Goal: Information Seeking & Learning: Learn about a topic

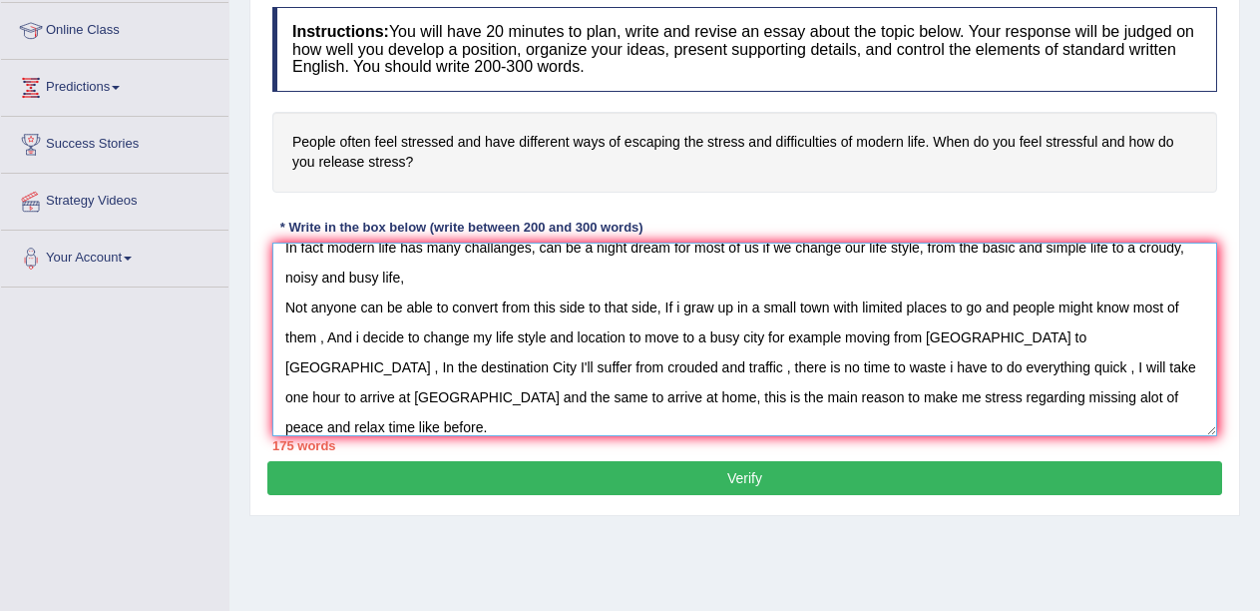
scroll to position [30, 0]
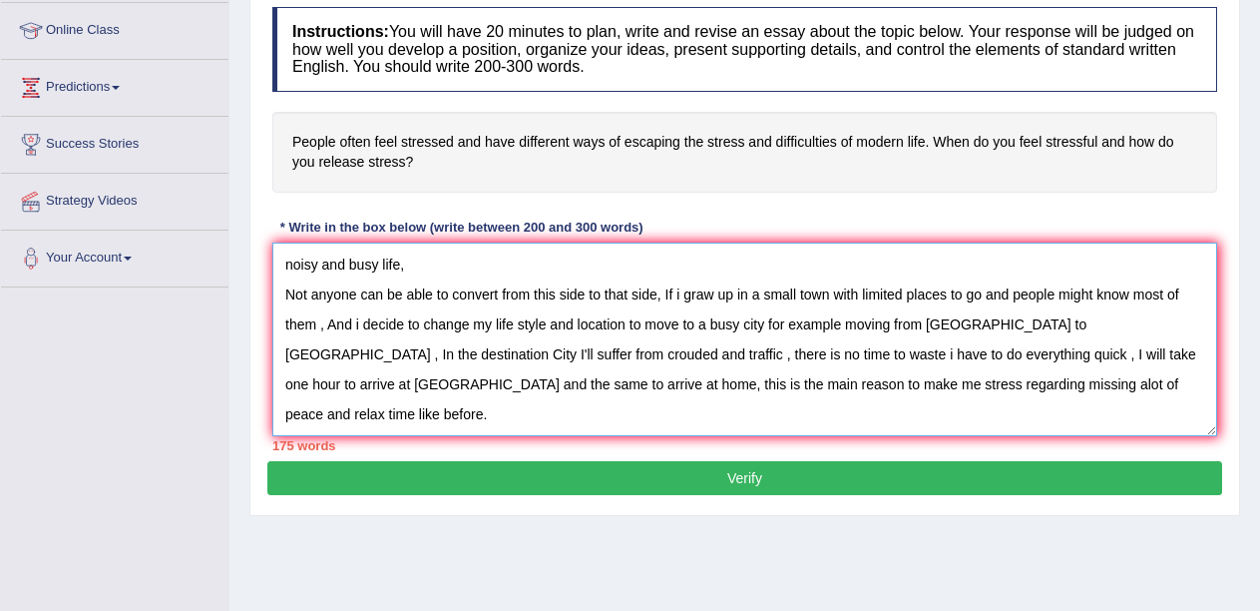
drag, startPoint x: 698, startPoint y: 428, endPoint x: 668, endPoint y: 417, distance: 31.9
click at [668, 417] on textarea "In fact modern life has many challanges, can be a night dream for most of us if…" at bounding box center [744, 339] width 945 height 194
drag, startPoint x: 929, startPoint y: 417, endPoint x: 901, endPoint y: 420, distance: 28.1
click at [901, 420] on textarea "In fact modern life has many challanges, can be a night dream for most of us if…" at bounding box center [744, 339] width 945 height 194
click at [1056, 420] on textarea "In fact modern life has many challanges, can be a night dream for most of us if…" at bounding box center [744, 339] width 945 height 194
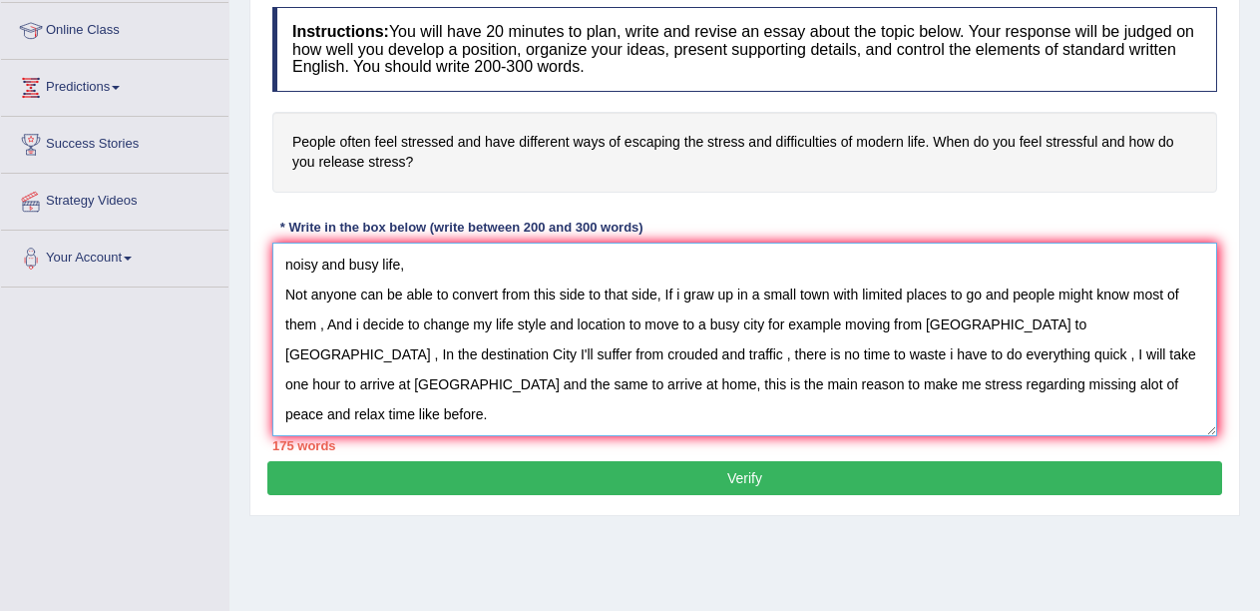
scroll to position [47, 0]
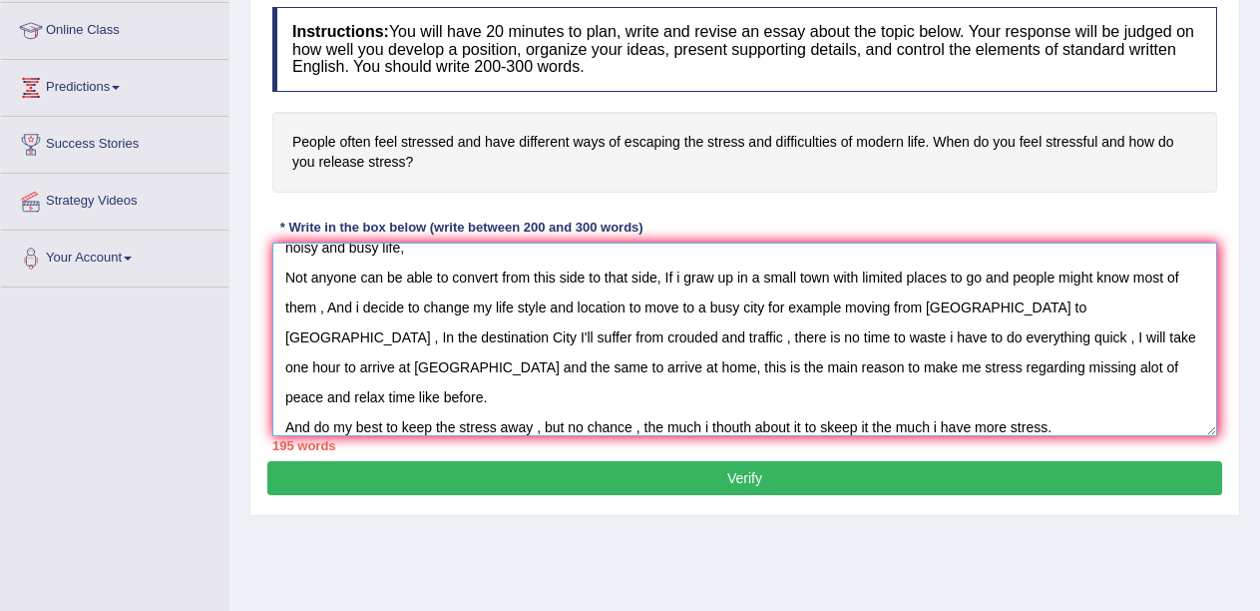
click at [629, 422] on textarea "In fact modern life has many challanges, can be a night dream for most of us if…" at bounding box center [744, 339] width 945 height 194
click at [975, 426] on textarea "In fact modern life has many challanges, can be a night dream for most of us if…" at bounding box center [744, 339] width 945 height 194
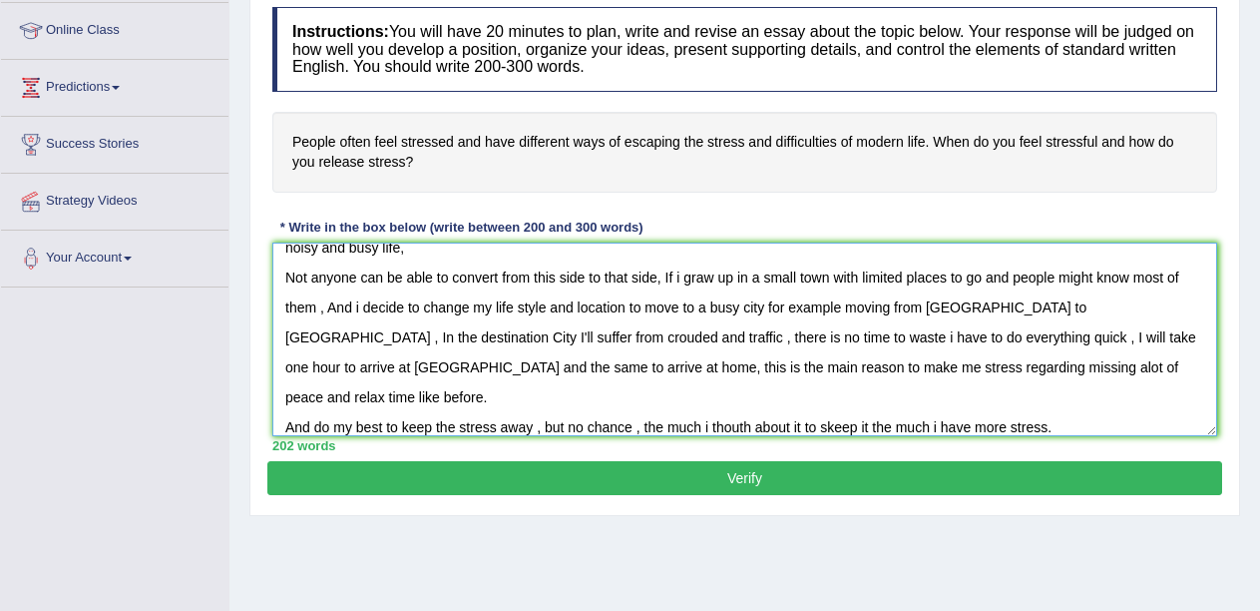
scroll to position [77, 0]
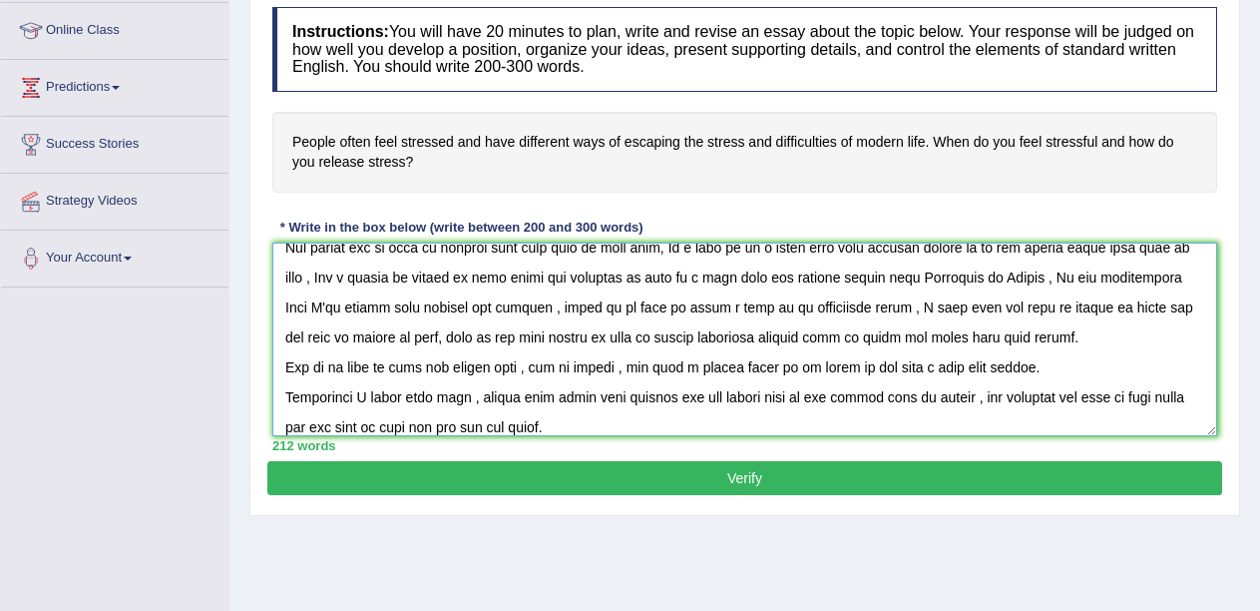
type textarea "In fact modern life has many challanges, can be a night dream for most of us if…"
click at [852, 471] on button "Verify" at bounding box center [744, 478] width 955 height 34
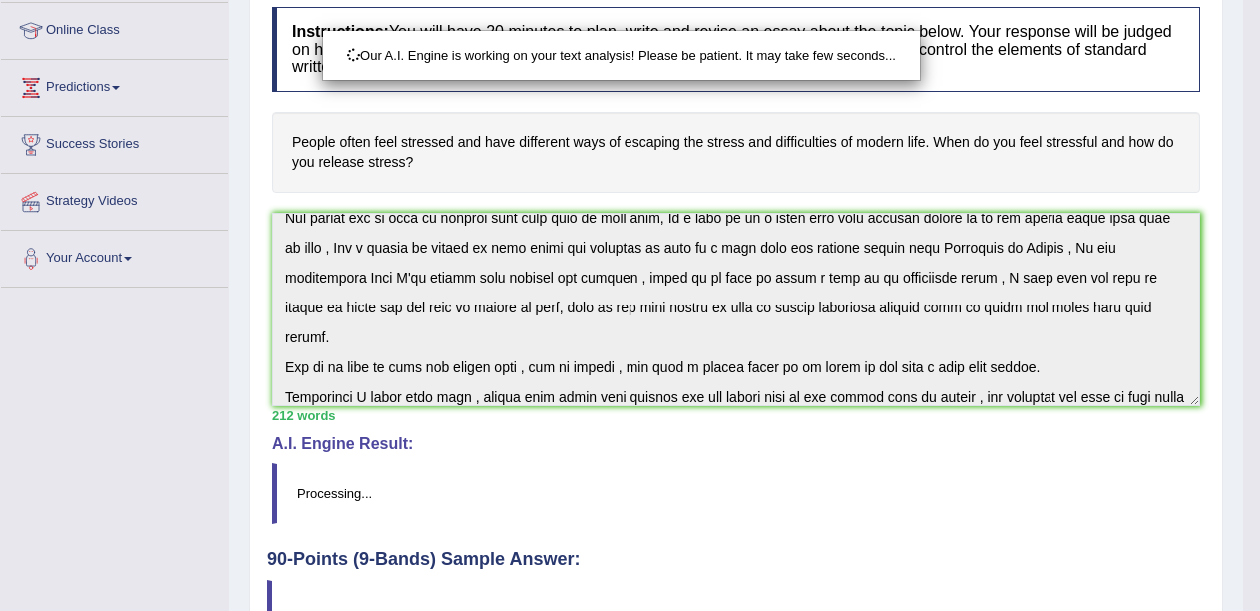
scroll to position [437, 0]
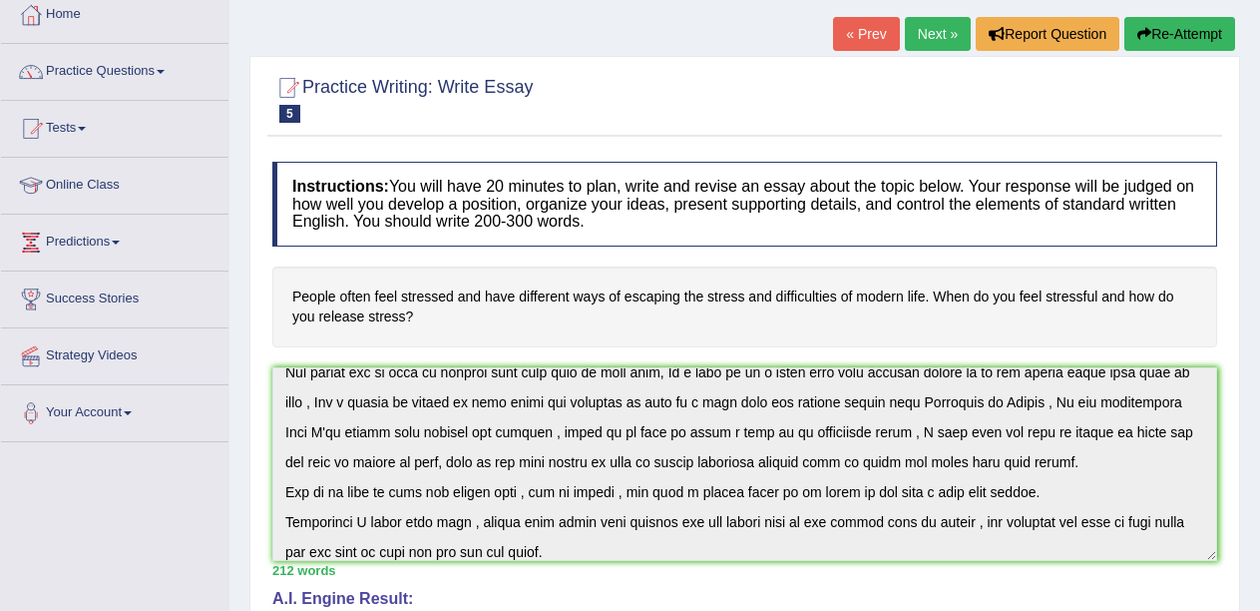
scroll to position [463, 0]
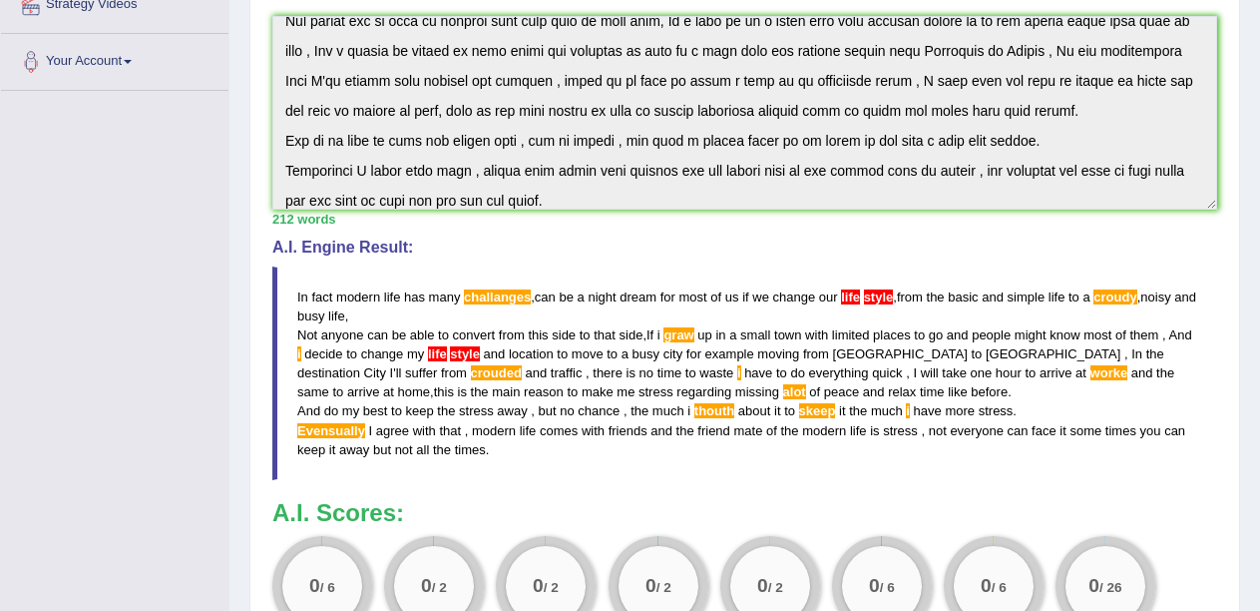
click at [986, 147] on textarea at bounding box center [744, 113] width 945 height 194
click at [1009, 135] on textarea at bounding box center [744, 113] width 945 height 194
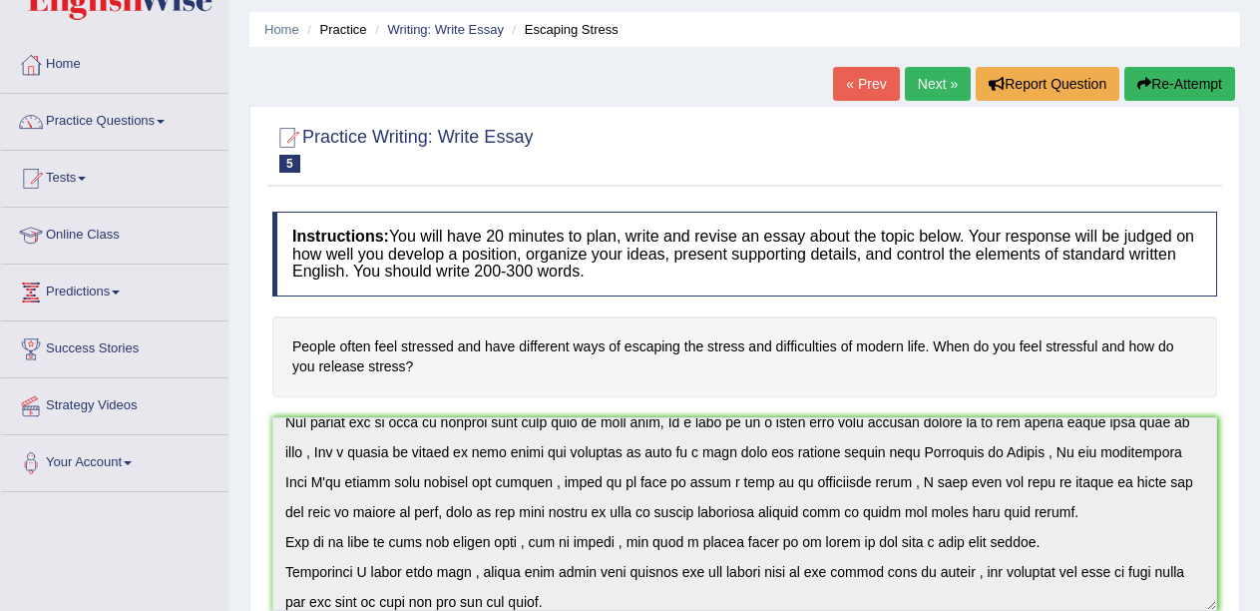
scroll to position [0, 0]
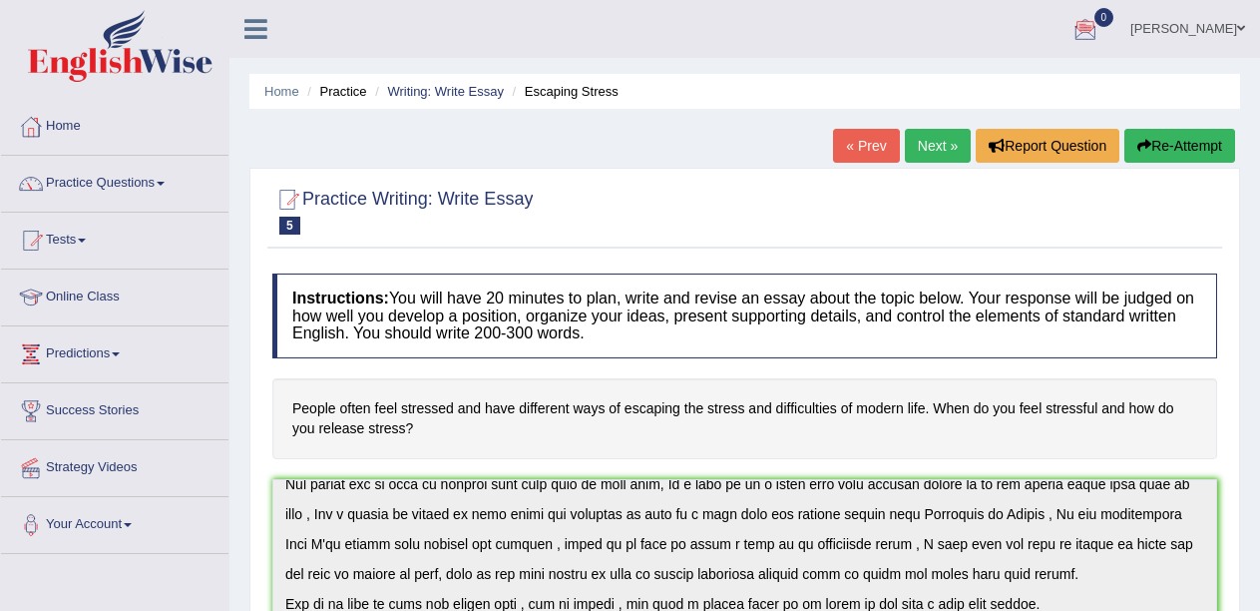
click at [924, 141] on link "Next »" at bounding box center [938, 146] width 66 height 34
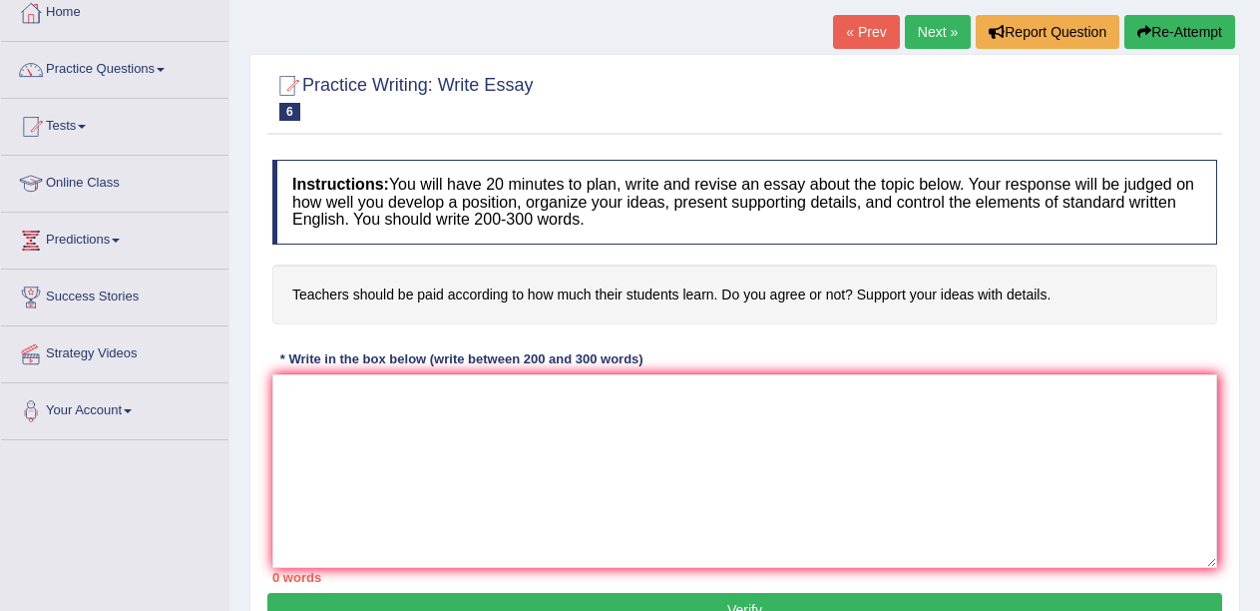
scroll to position [111, 0]
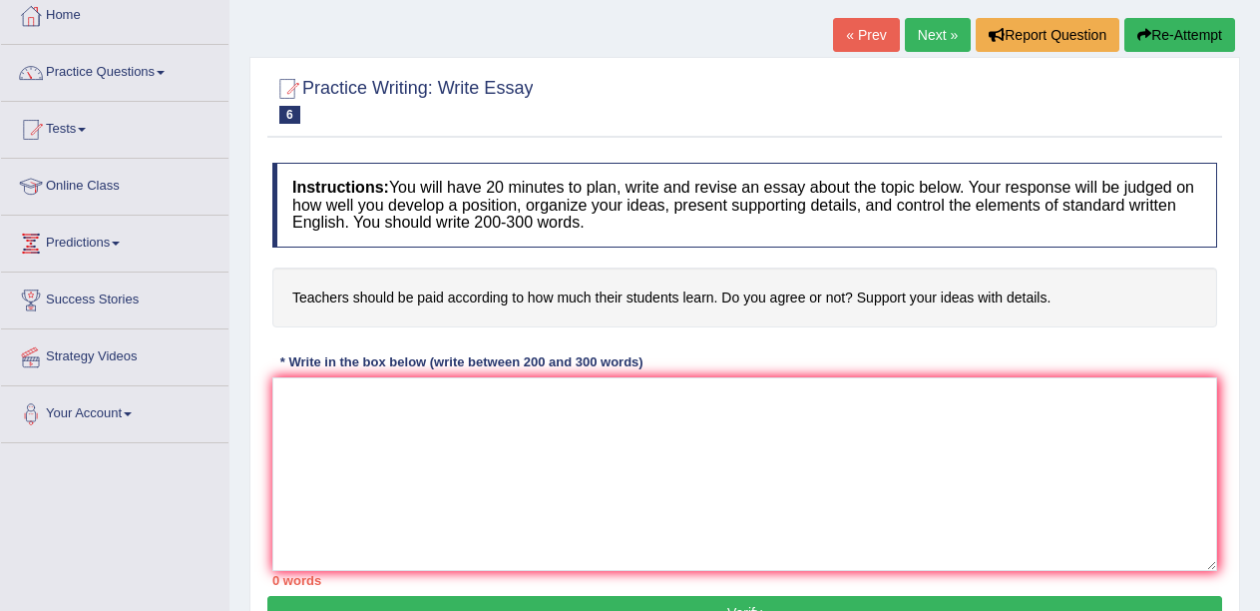
click at [862, 28] on link "« Prev" at bounding box center [866, 35] width 66 height 34
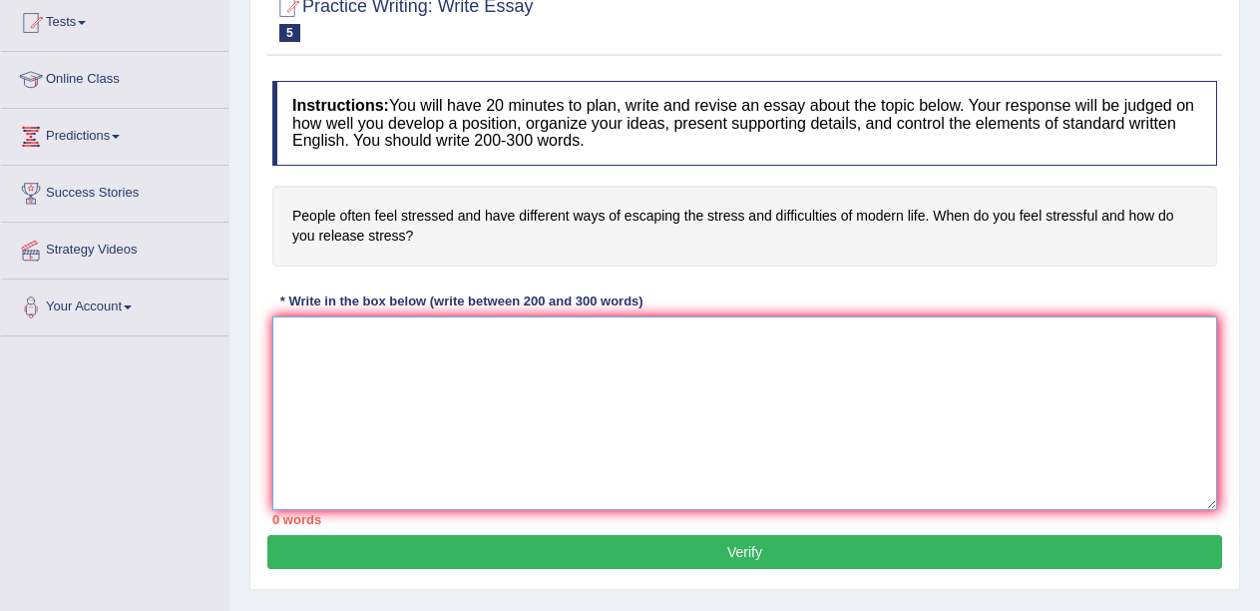
click at [589, 358] on textarea at bounding box center [744, 413] width 945 height 194
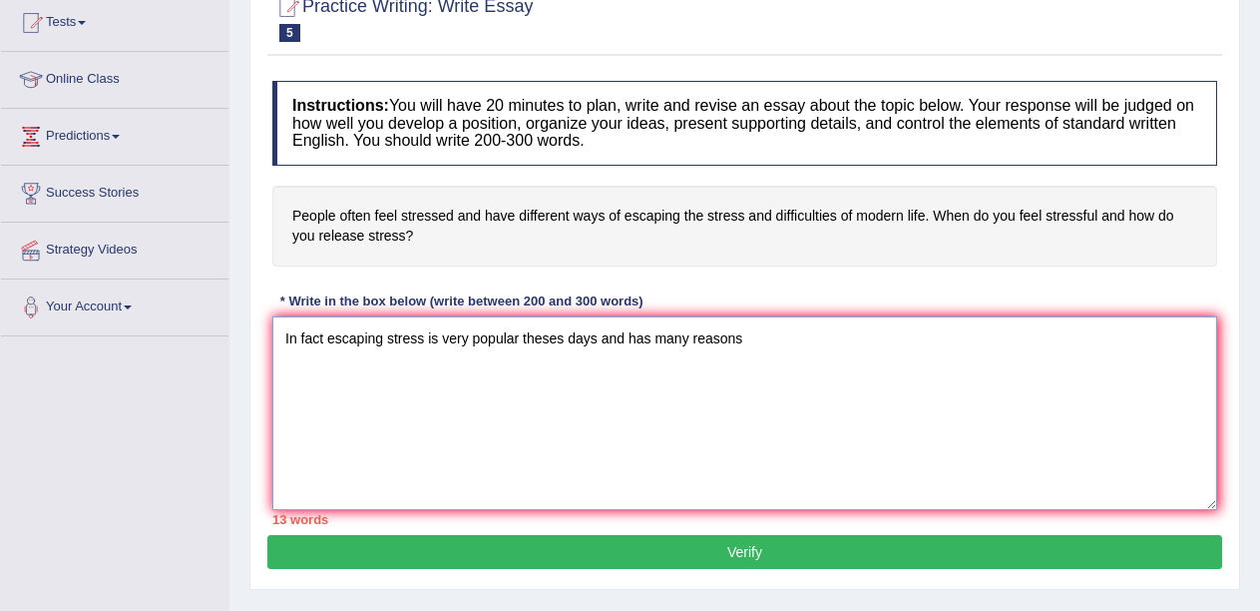
click at [384, 341] on textarea "In fact escaping stress is very popular theses days and has many reasons" at bounding box center [744, 413] width 945 height 194
click at [733, 356] on textarea "In fact stress is very popular theses days and has many reasons" at bounding box center [744, 413] width 945 height 194
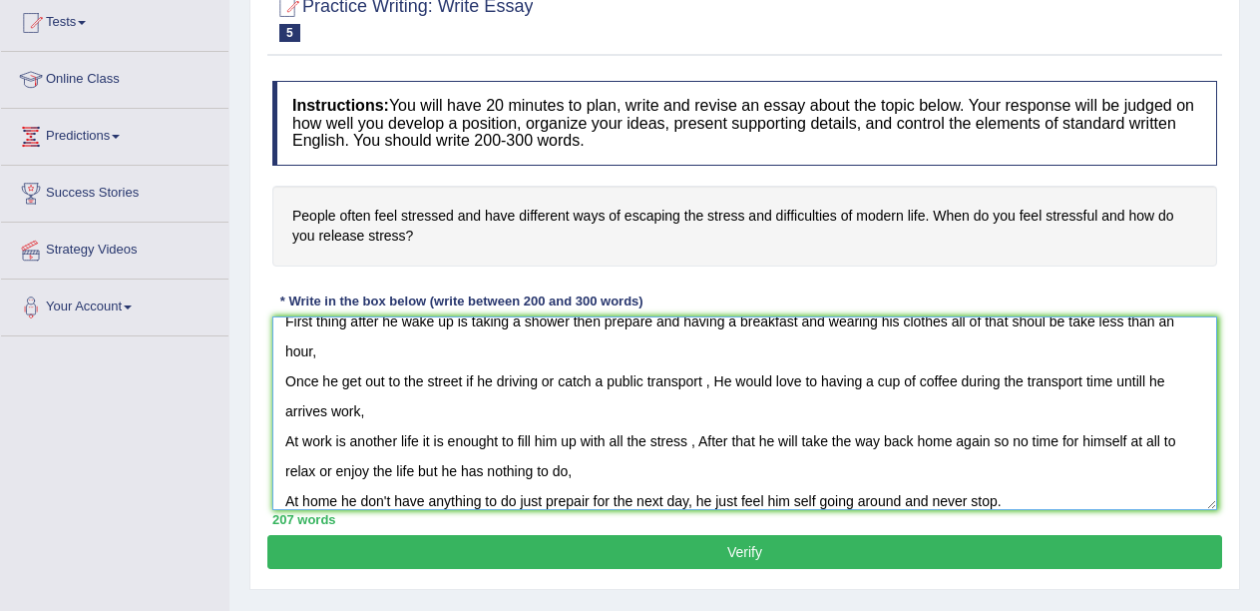
scroll to position [167, 0]
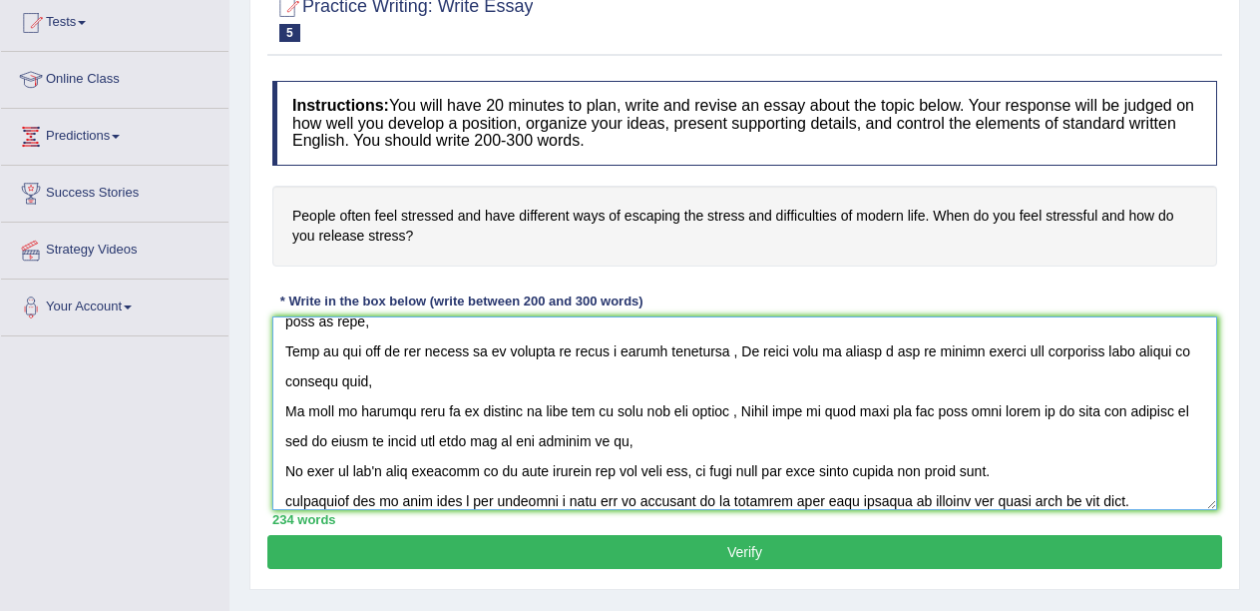
type textarea "In fact stress is very popular theses days and has many reasons can be the reas…"
click at [767, 544] on button "Verify" at bounding box center [744, 552] width 955 height 34
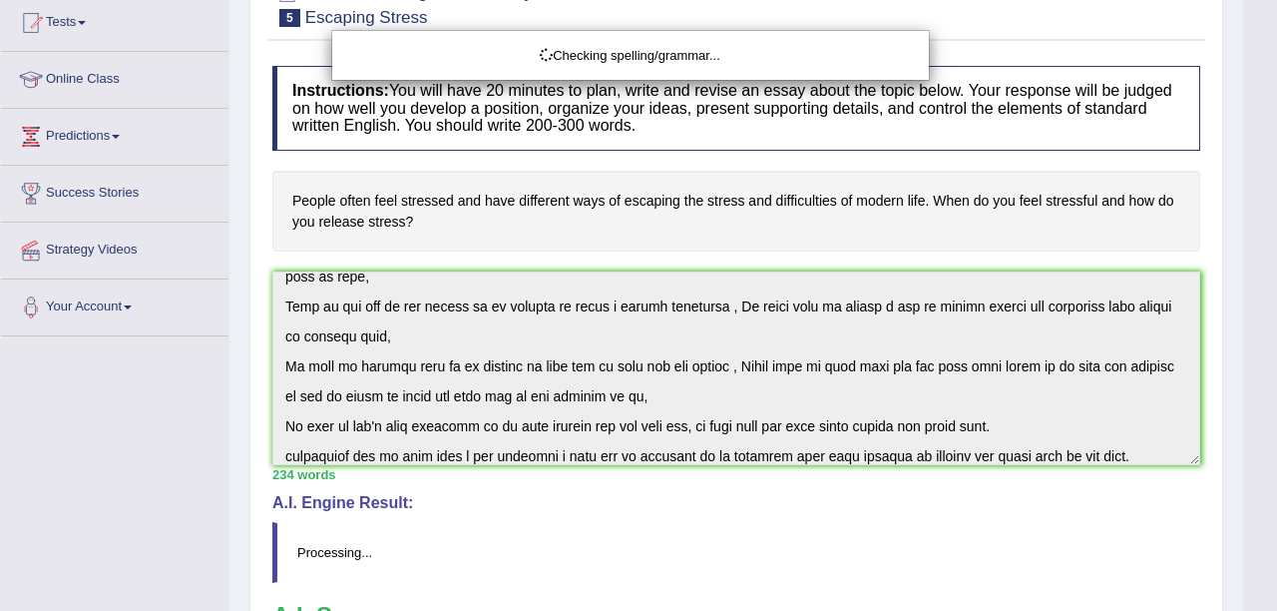
click at [1259, 506] on div "Checking spelling/grammar..." at bounding box center [638, 305] width 1277 height 611
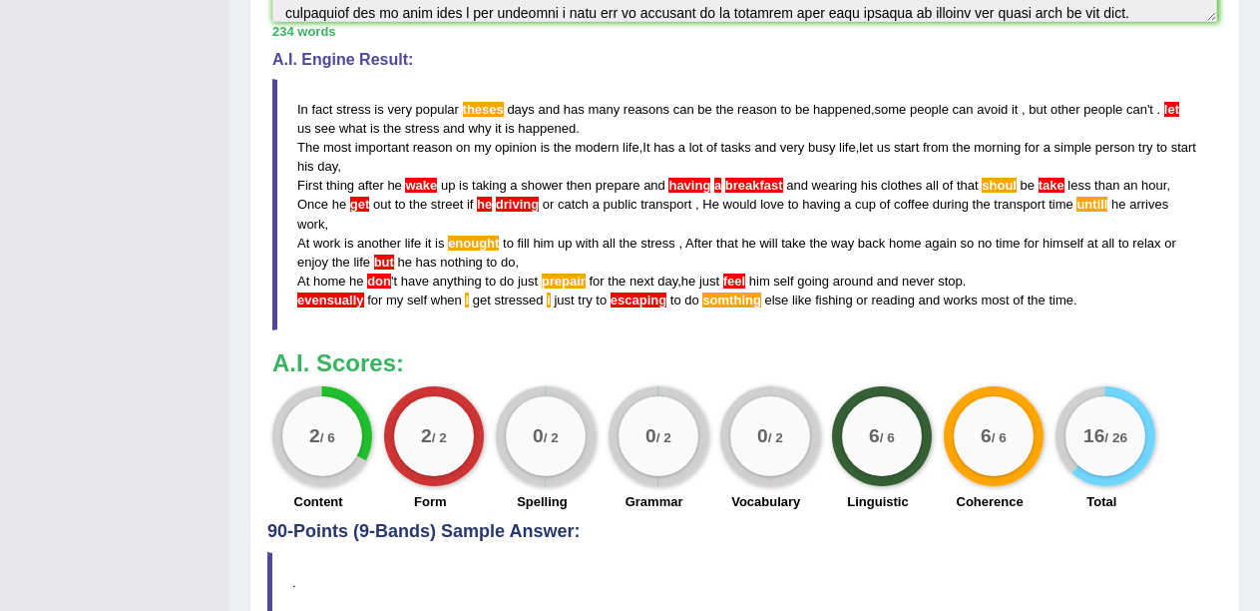
scroll to position [758, 0]
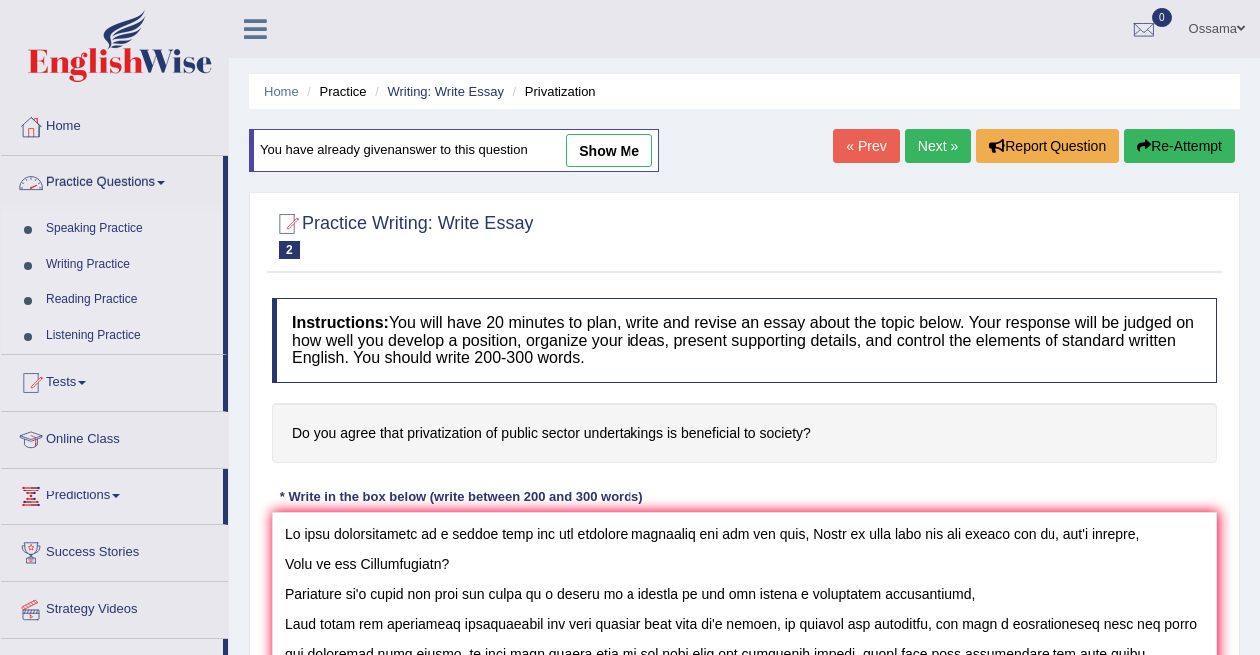
click at [165, 184] on span at bounding box center [161, 184] width 8 height 4
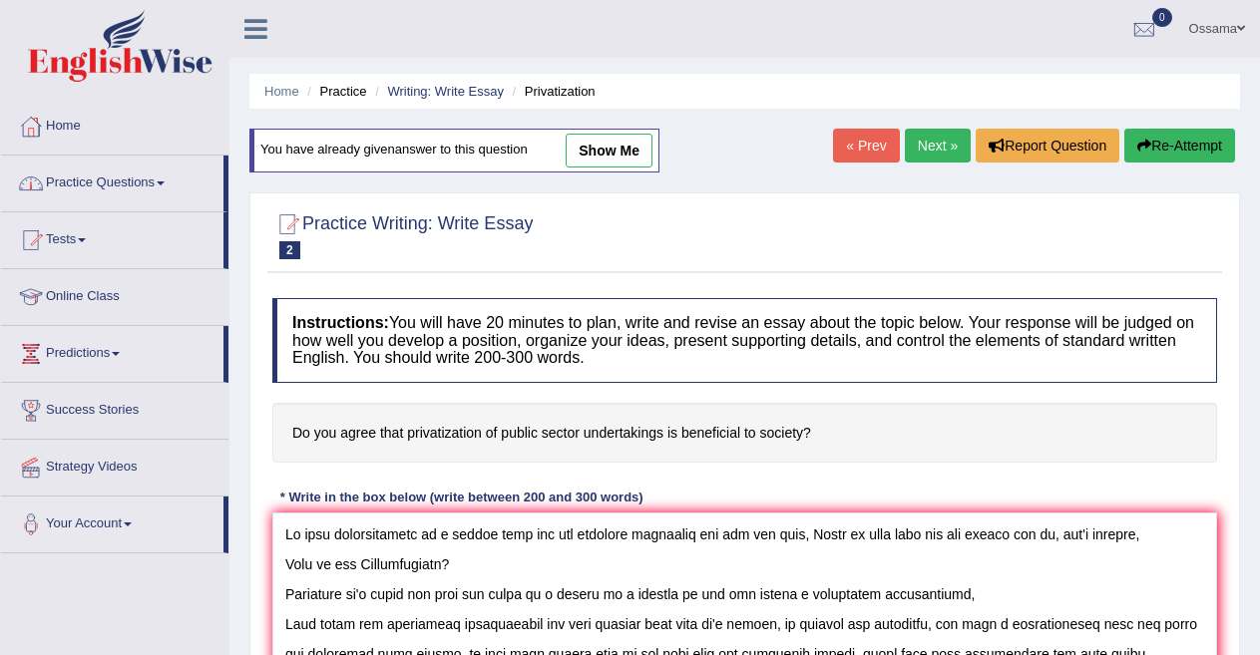
click at [165, 184] on span at bounding box center [161, 184] width 8 height 4
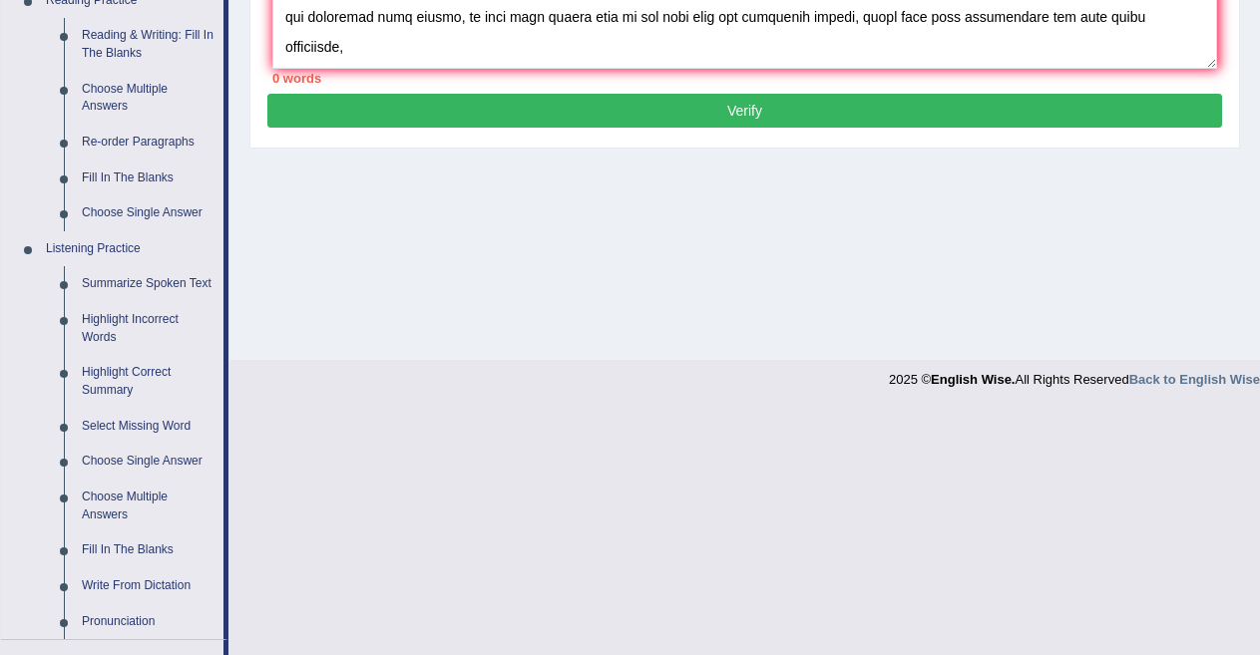
scroll to position [635, 0]
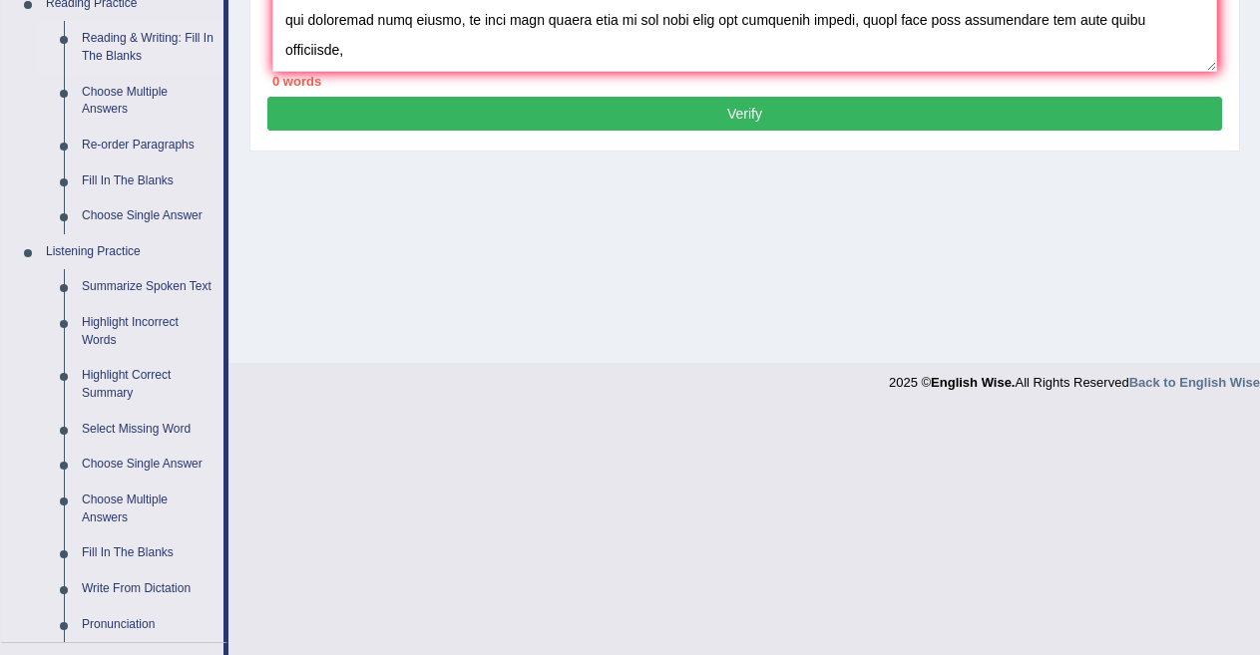
click at [143, 37] on link "Reading & Writing: Fill In The Blanks" at bounding box center [148, 47] width 151 height 53
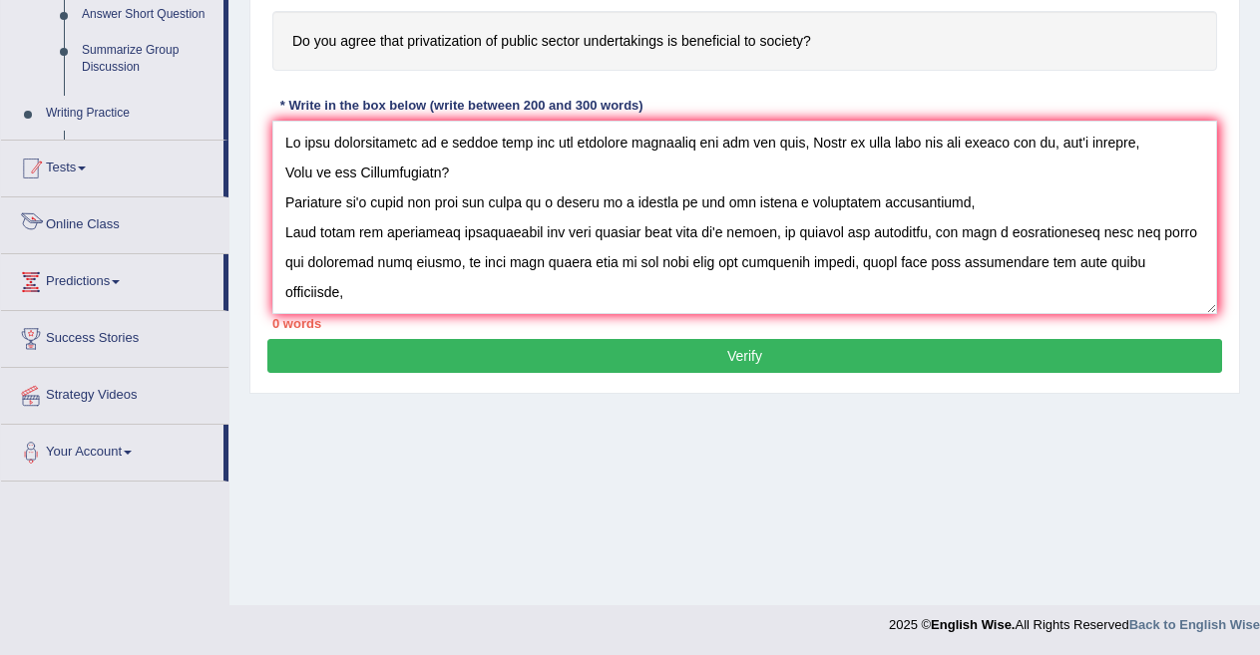
scroll to position [965, 0]
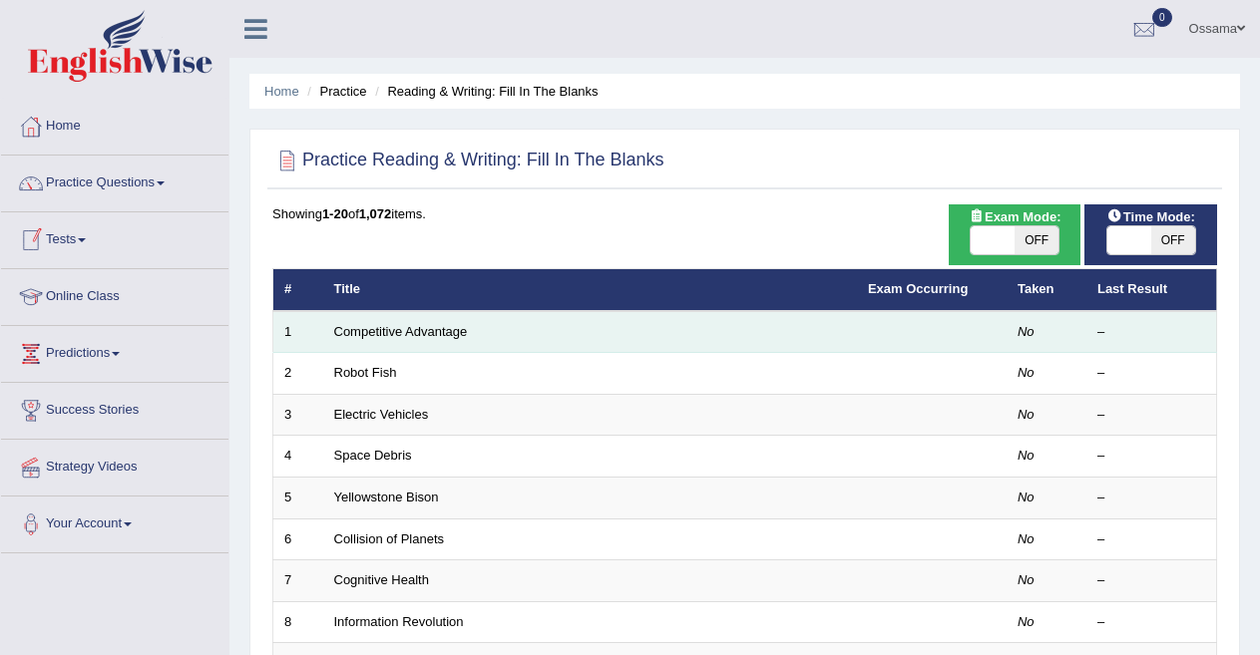
click at [390, 321] on td "Competitive Advantage" at bounding box center [590, 332] width 534 height 42
click at [389, 327] on link "Competitive Advantage" at bounding box center [401, 331] width 134 height 15
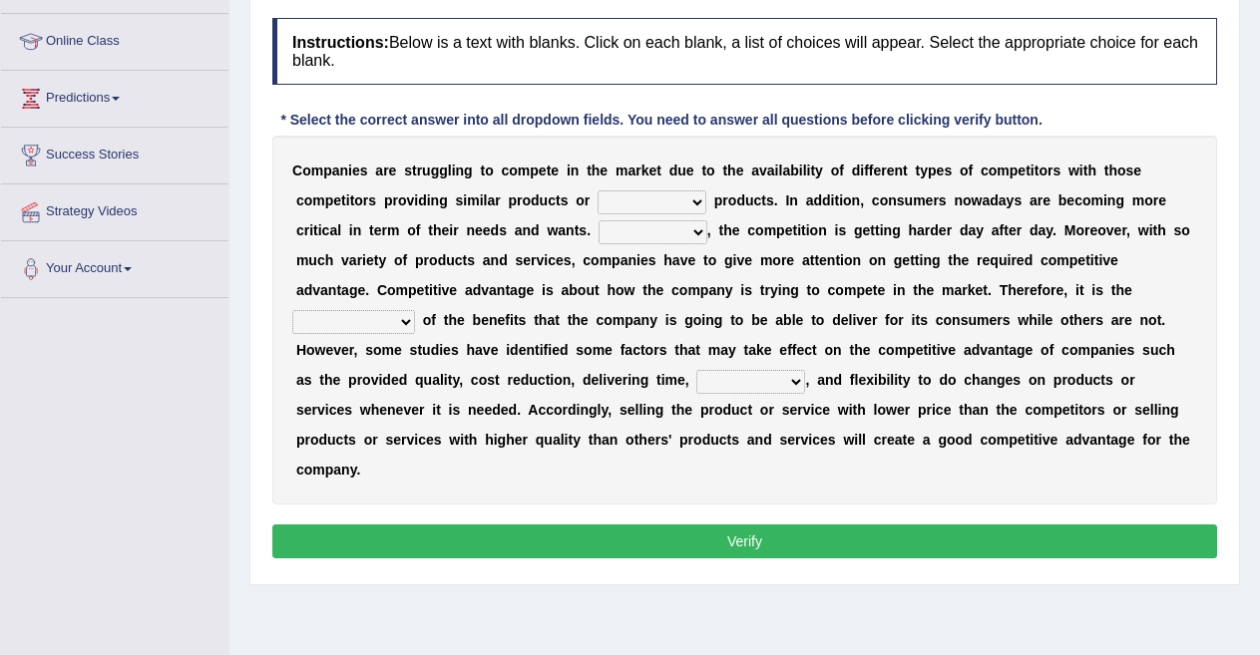
scroll to position [272, 0]
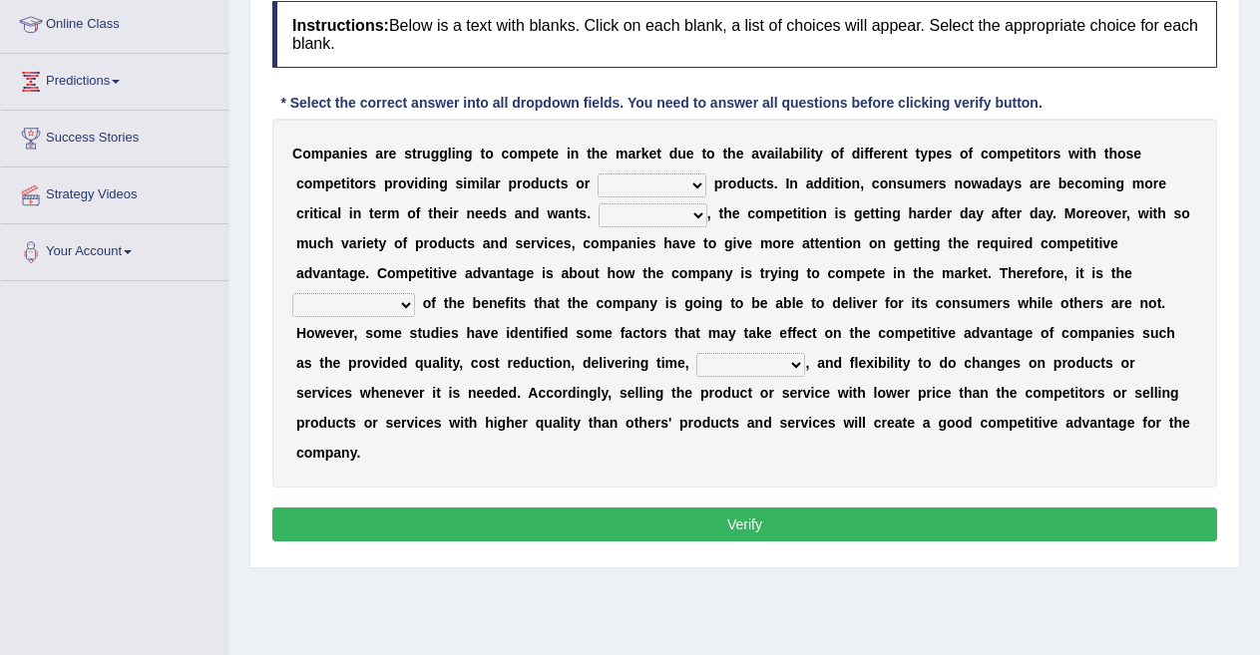
click at [695, 178] on select "constitution restitution substitution institution" at bounding box center [652, 186] width 109 height 24
click at [762, 269] on b "t" at bounding box center [762, 273] width 5 height 16
click at [682, 215] on select "However Instead Additionally Therefore" at bounding box center [653, 216] width 109 height 24
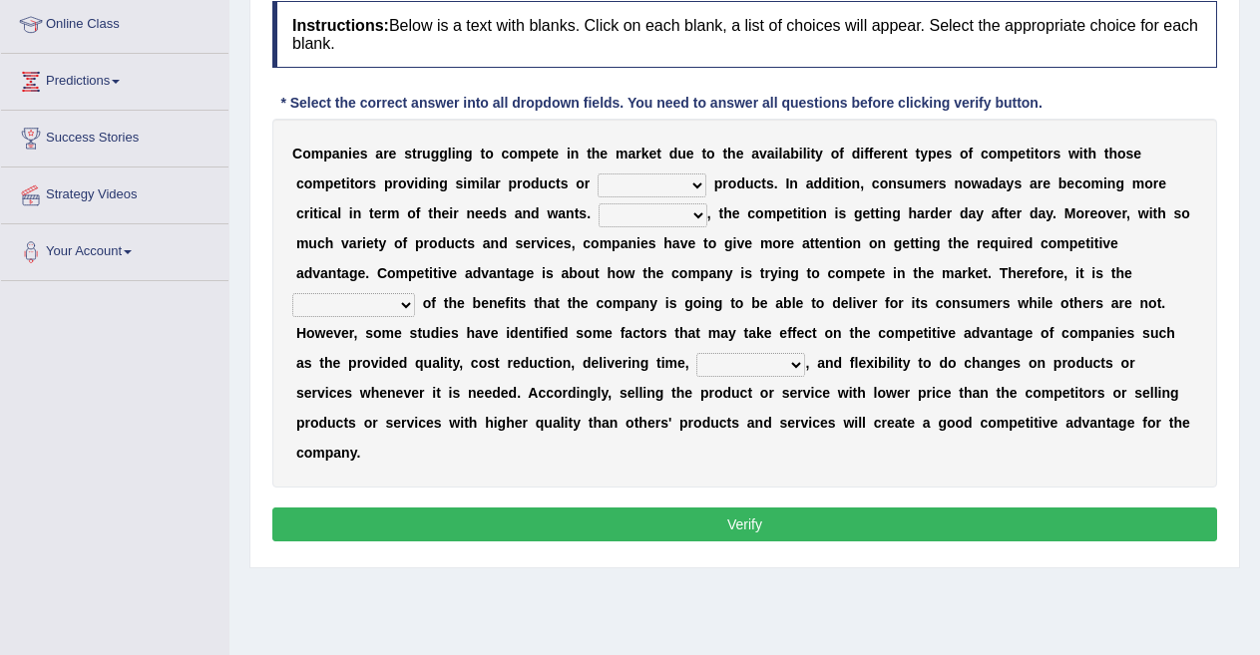
select select "However"
click at [599, 204] on select "However Instead Additionally Therefore" at bounding box center [653, 216] width 109 height 24
click at [410, 303] on select "dissemination ordination determination incarnation" at bounding box center [353, 305] width 123 height 24
select select "ordination"
click at [292, 293] on select "dissemination ordination determination incarnation" at bounding box center [353, 305] width 123 height 24
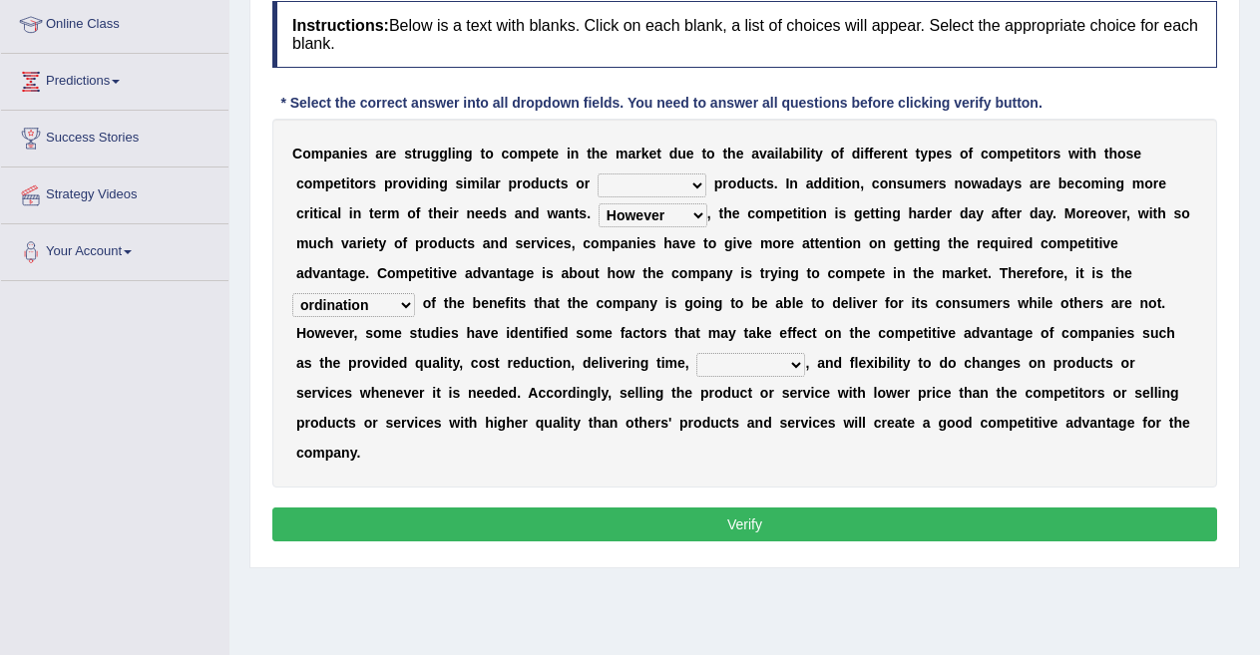
click at [799, 363] on select "captivation aggregation deprivation innovation" at bounding box center [750, 365] width 109 height 24
select select "captivation"
click at [696, 353] on select "captivation aggregation deprivation innovation" at bounding box center [750, 365] width 109 height 24
click at [698, 184] on select "constitution restitution substitution institution" at bounding box center [652, 186] width 109 height 24
select select "substitution"
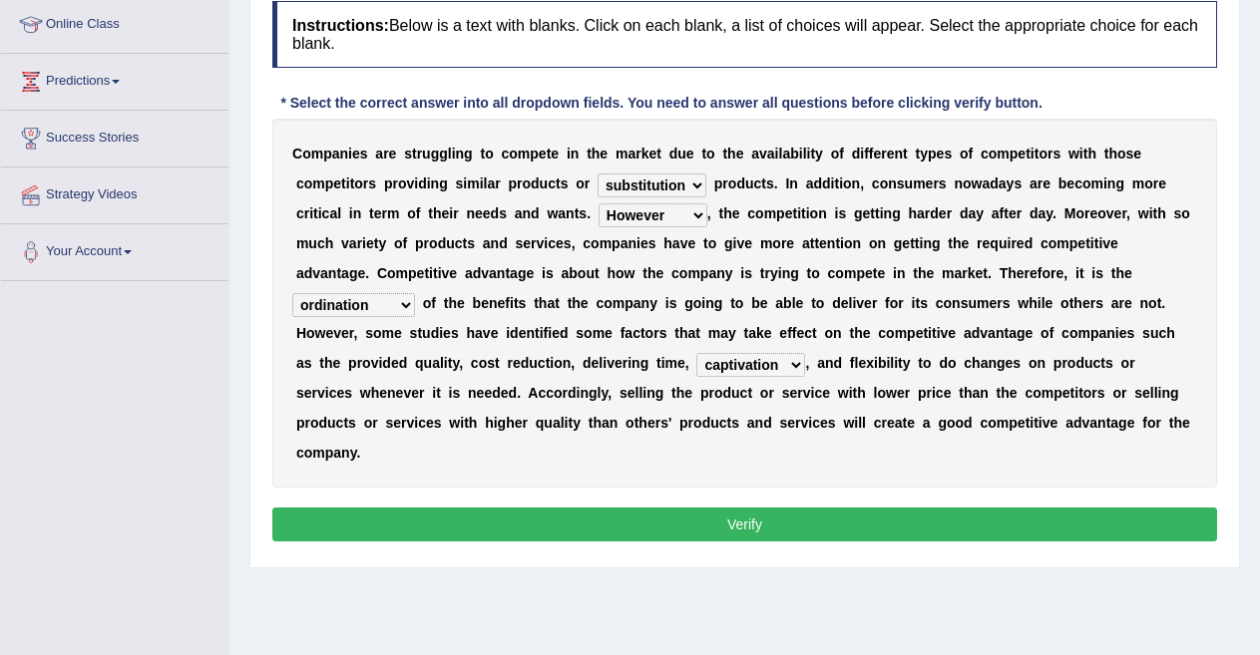
click at [598, 174] on select "constitution restitution substitution institution" at bounding box center [652, 186] width 109 height 24
click at [718, 520] on button "Verify" at bounding box center [744, 525] width 945 height 34
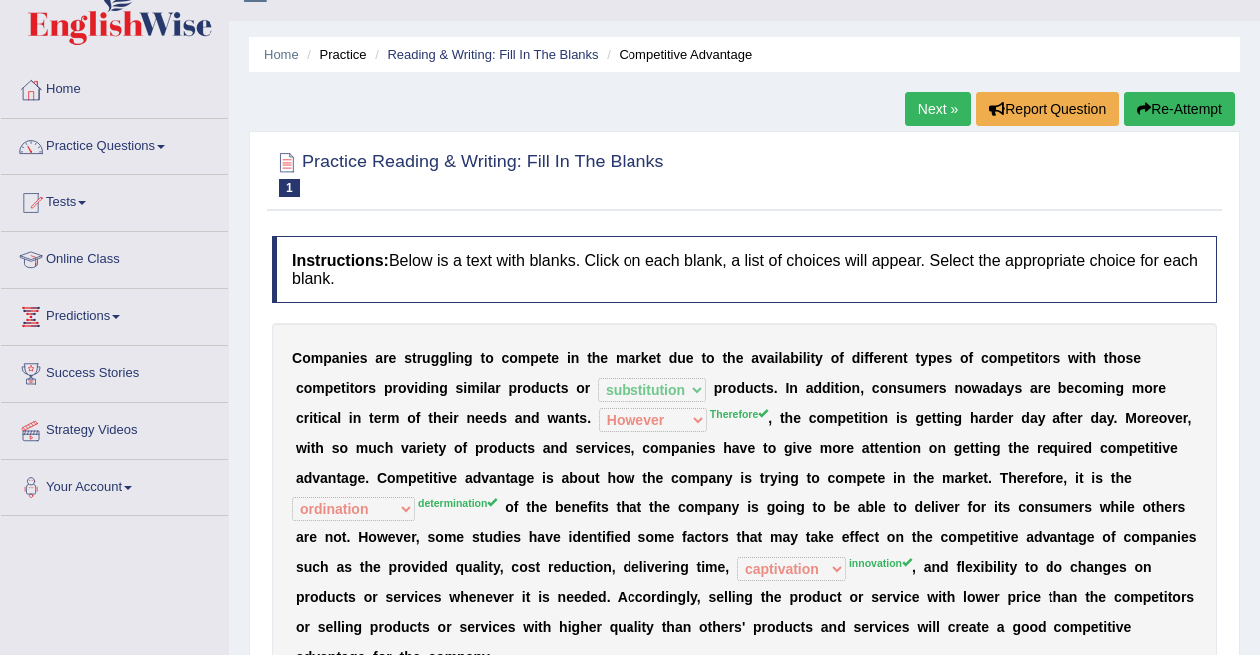
scroll to position [0, 0]
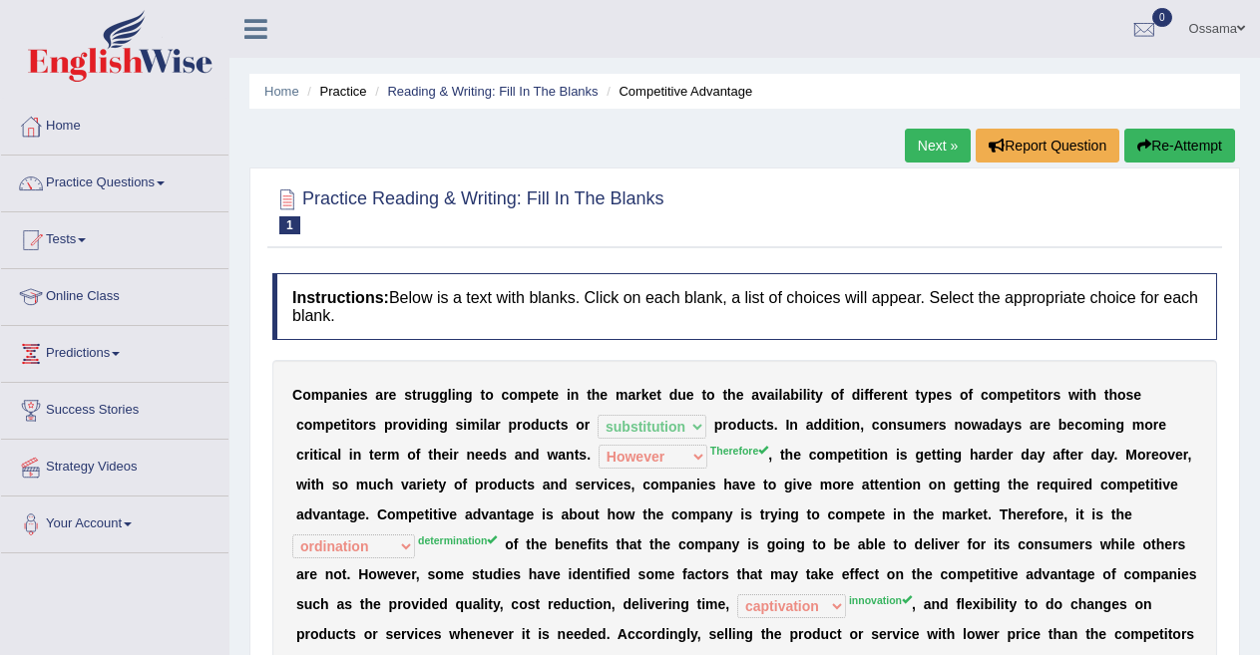
click at [938, 145] on link "Next »" at bounding box center [938, 146] width 66 height 34
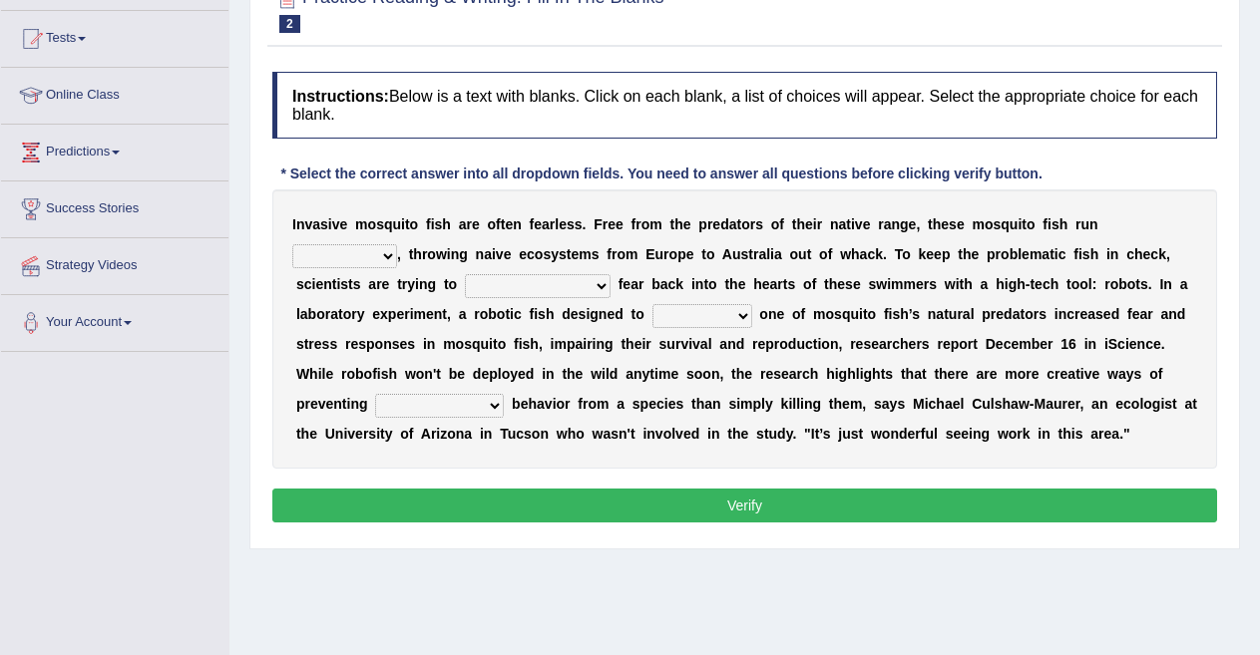
scroll to position [204, 0]
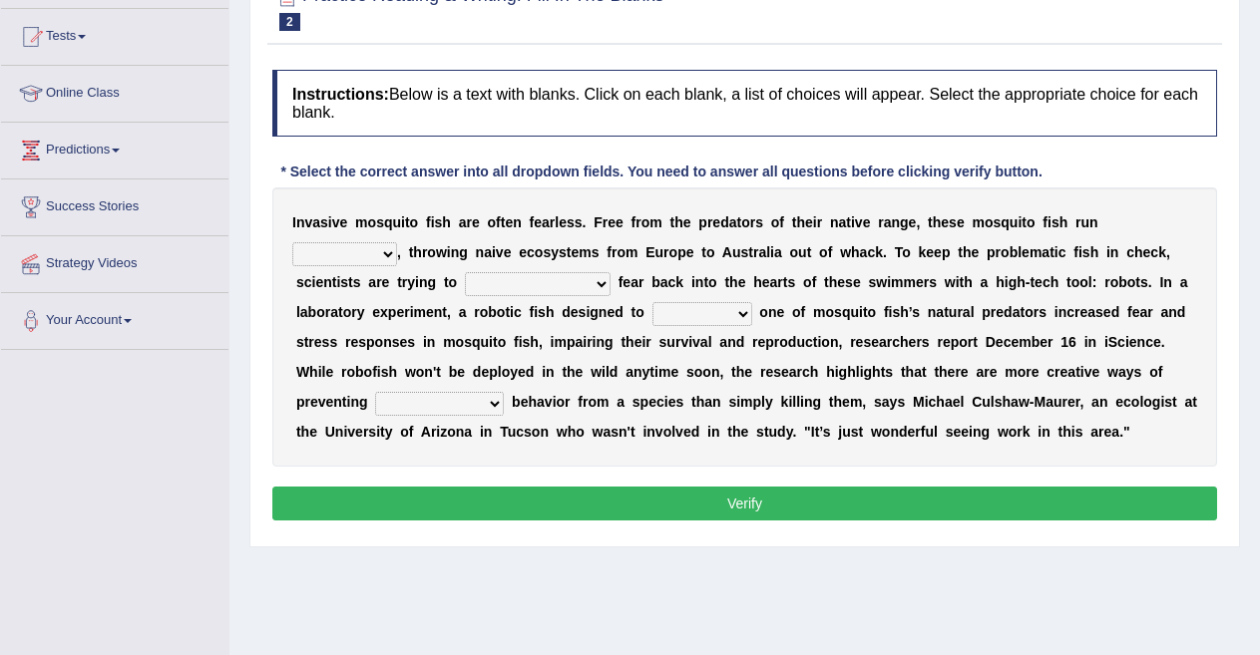
click at [385, 245] on select "occupant flippant rampant concordant" at bounding box center [344, 254] width 105 height 24
select select "flippant"
click at [292, 242] on select "occupant flippant rampant concordant" at bounding box center [344, 254] width 105 height 24
click at [552, 283] on select "accept spike strike [PERSON_NAME]" at bounding box center [538, 284] width 146 height 24
select select "spike"
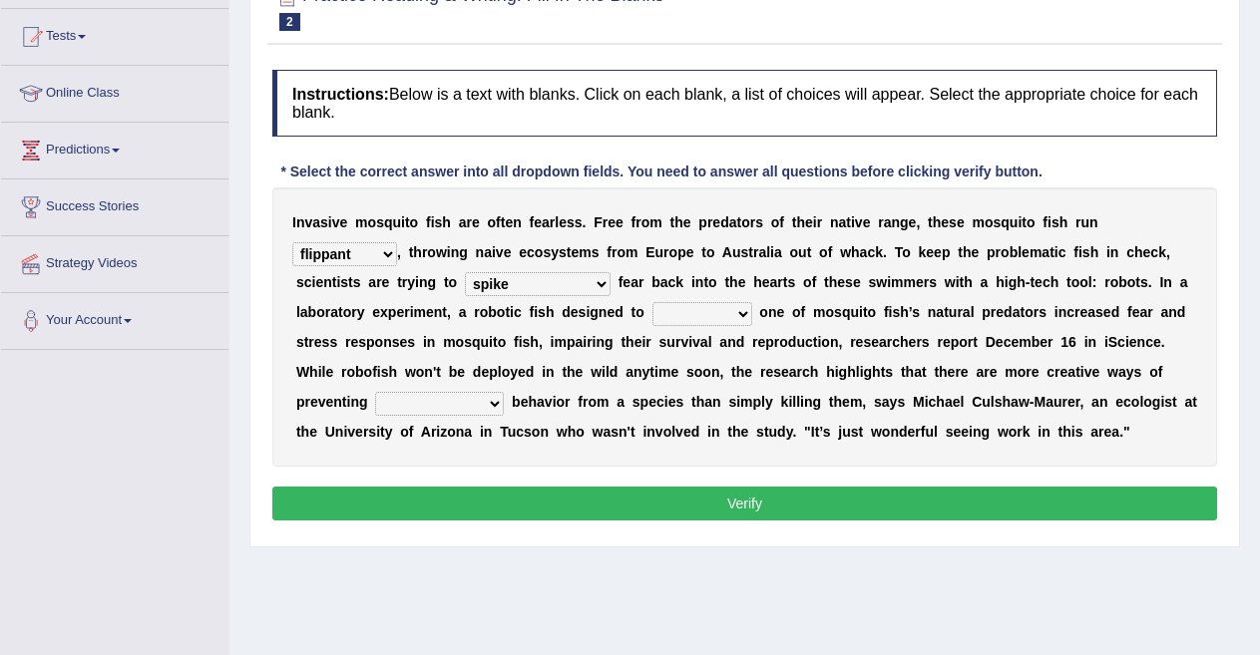
click at [465, 272] on select "accept spike strike [PERSON_NAME]" at bounding box center [538, 284] width 146 height 24
click at [743, 313] on select "bequest mimic battle conquest" at bounding box center [702, 314] width 100 height 24
select select "battle"
click at [652, 302] on select "bequest mimic battle conquest" at bounding box center [702, 314] width 100 height 24
click at [496, 405] on select "unprivileged unprecedented uncharted unwanted" at bounding box center [439, 404] width 129 height 24
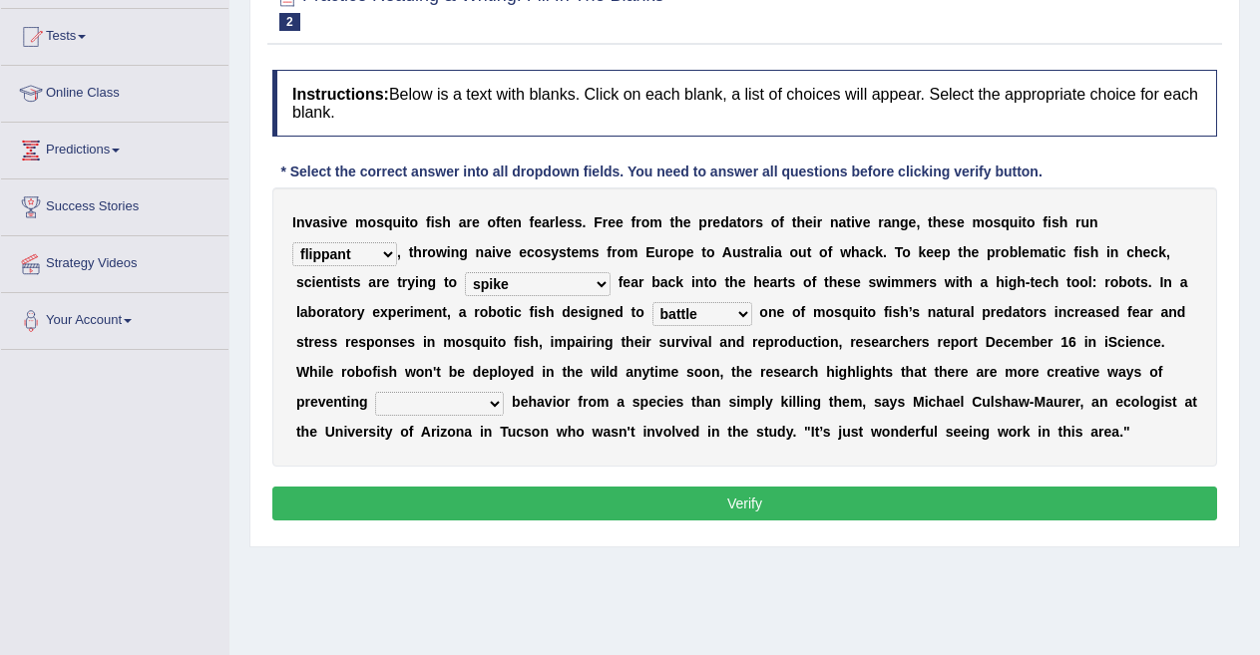
select select "unprivileged"
click at [375, 392] on select "unprivileged unprecedented uncharted unwanted" at bounding box center [439, 404] width 129 height 24
click at [681, 513] on button "Verify" at bounding box center [744, 504] width 945 height 34
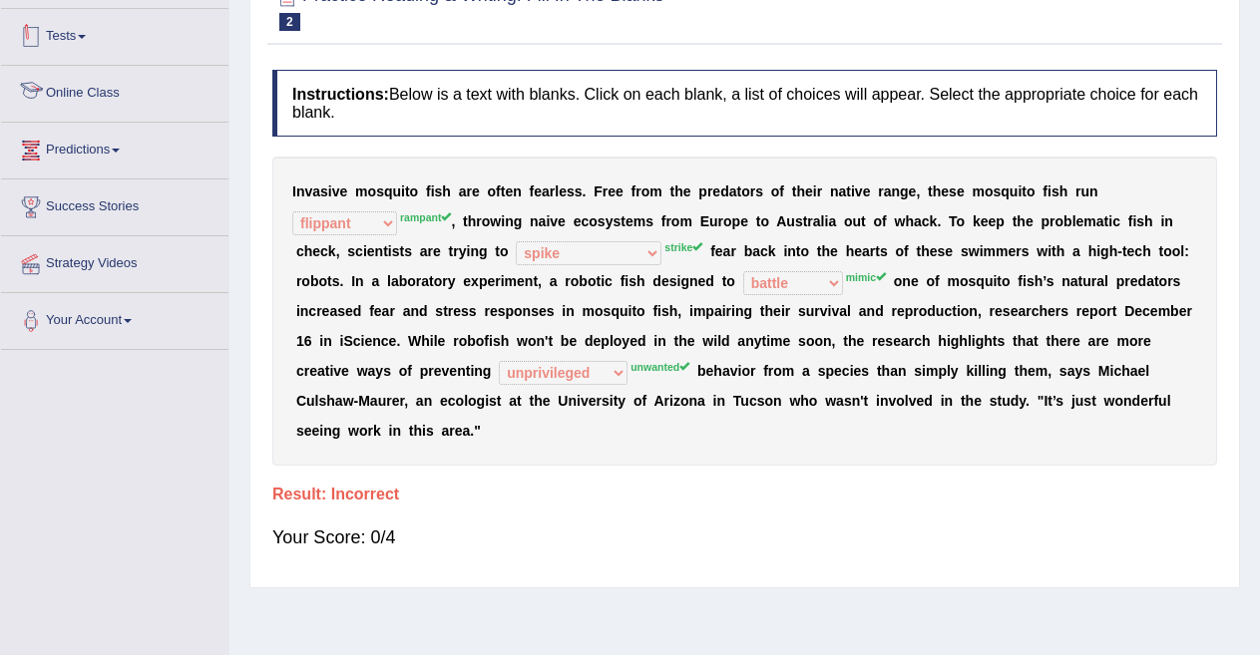
click at [107, 39] on link "Tests" at bounding box center [114, 34] width 227 height 50
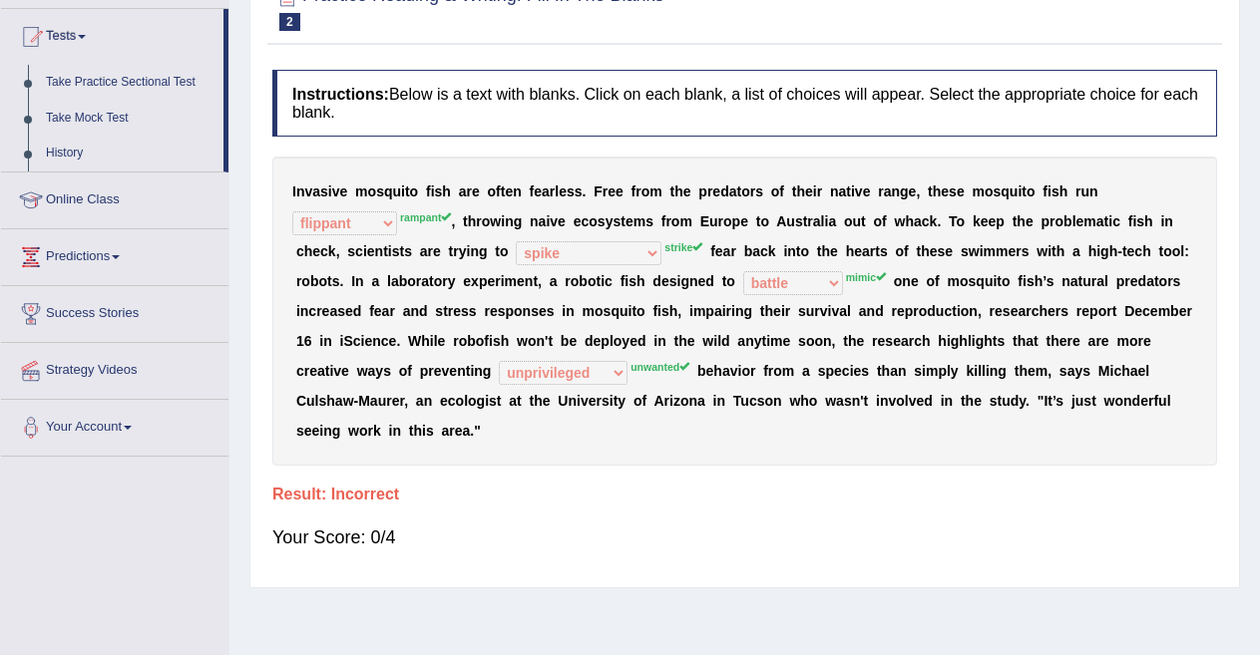
click at [331, 600] on div "Home Practice Reading & Writing: Fill In The Blanks Robot Fish « Prev Next » Re…" at bounding box center [744, 295] width 1031 height 998
click at [140, 43] on link "Tests" at bounding box center [112, 34] width 222 height 50
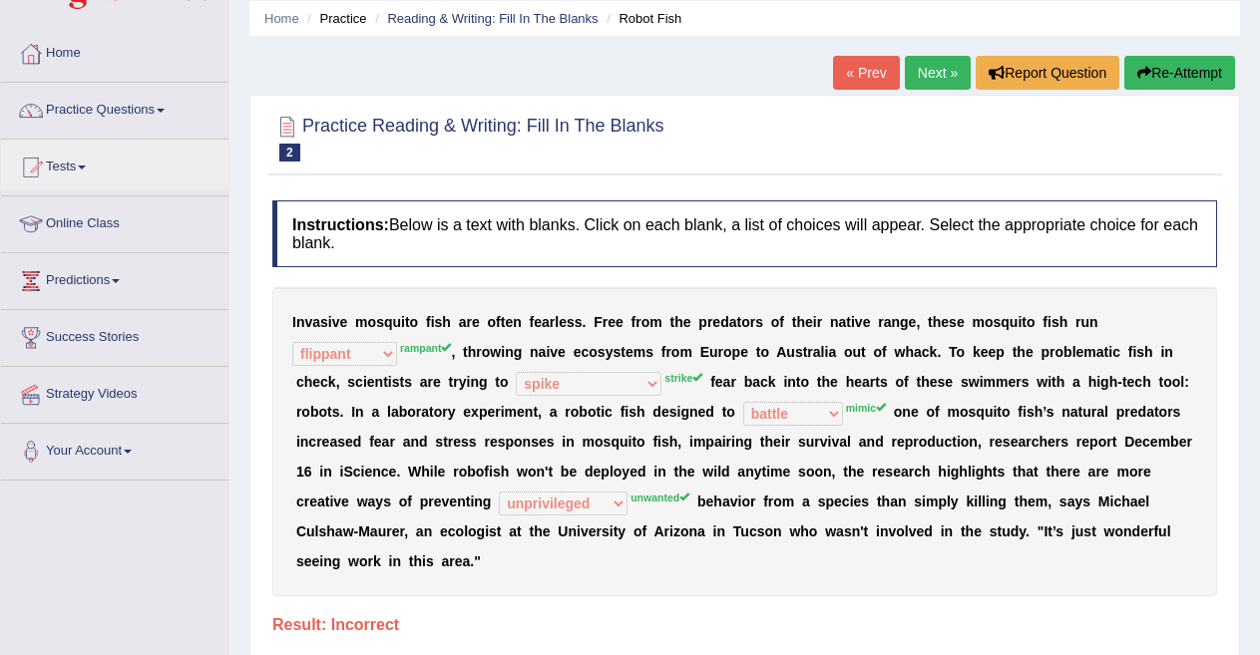
scroll to position [0, 0]
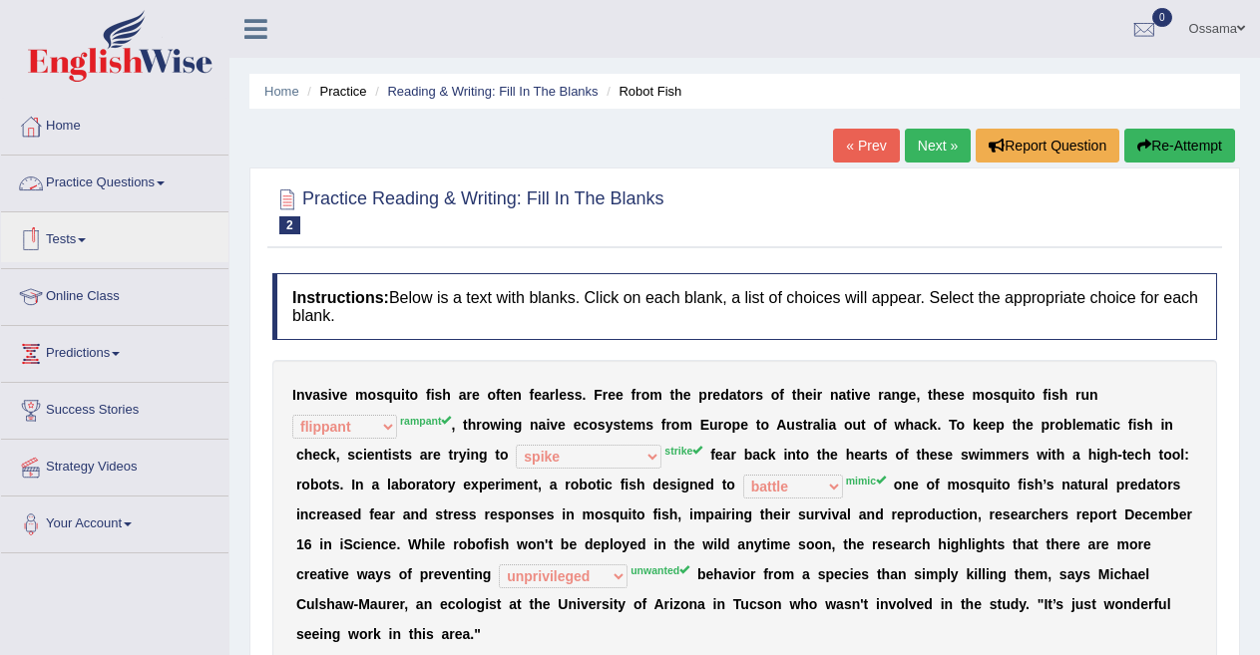
click at [141, 188] on link "Practice Questions" at bounding box center [114, 181] width 227 height 50
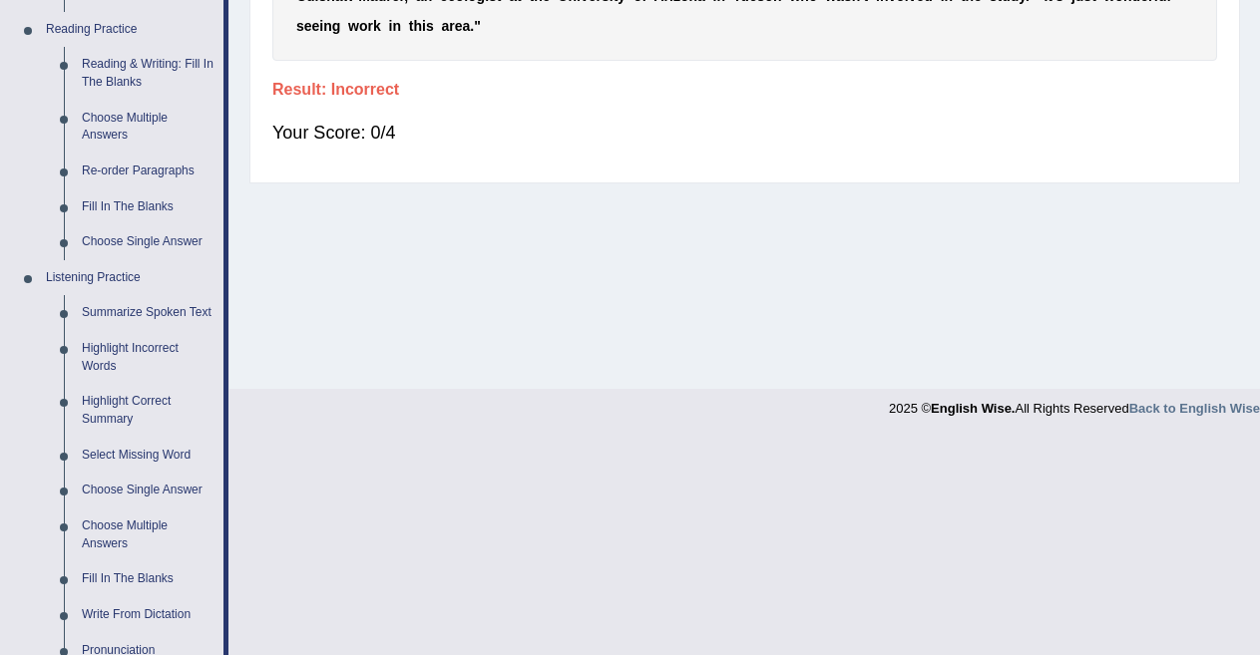
scroll to position [606, 0]
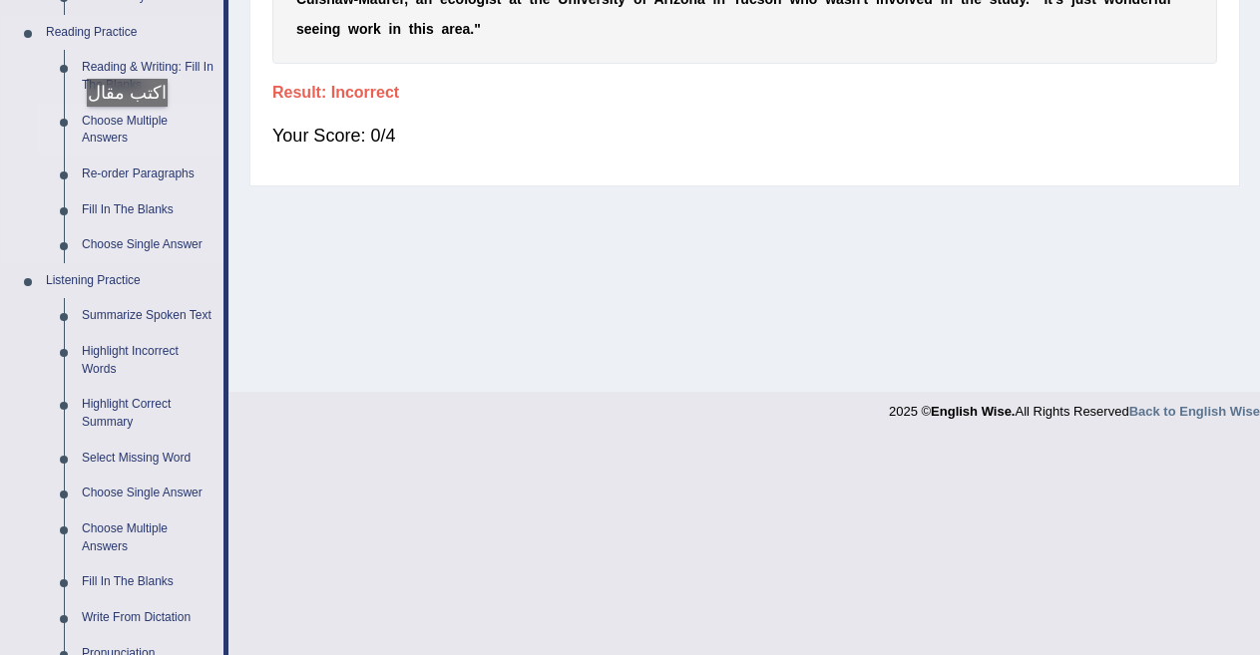
click at [127, 127] on link "Choose Multiple Answers" at bounding box center [148, 130] width 151 height 53
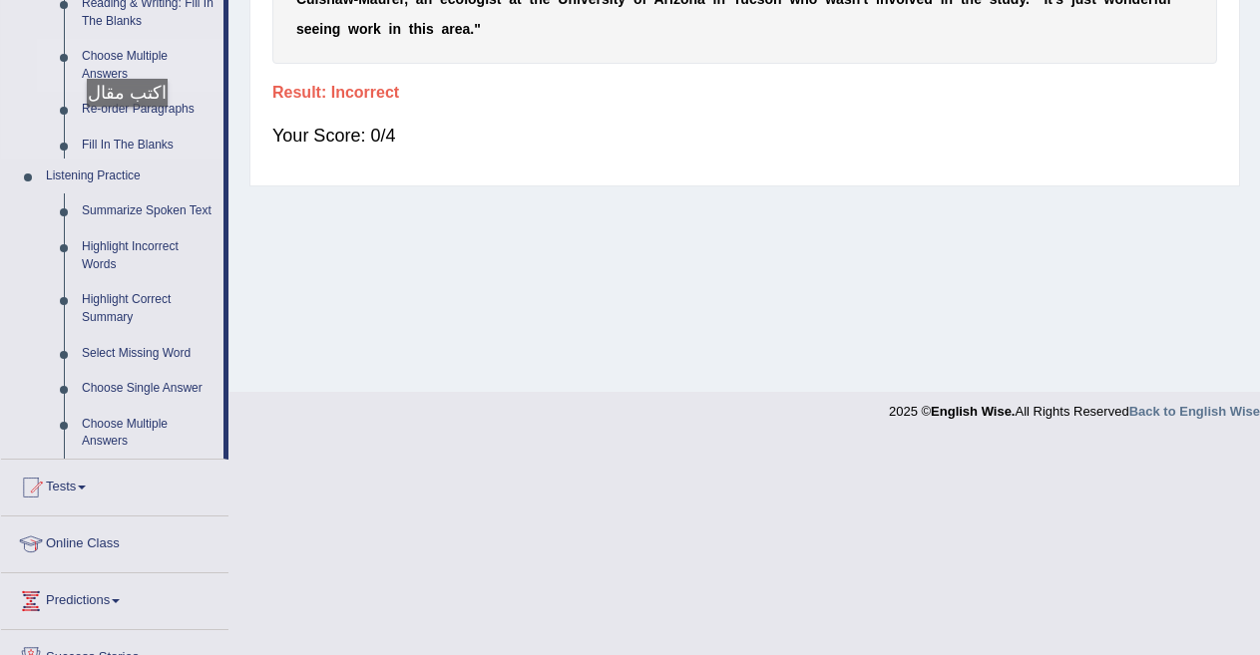
scroll to position [392, 0]
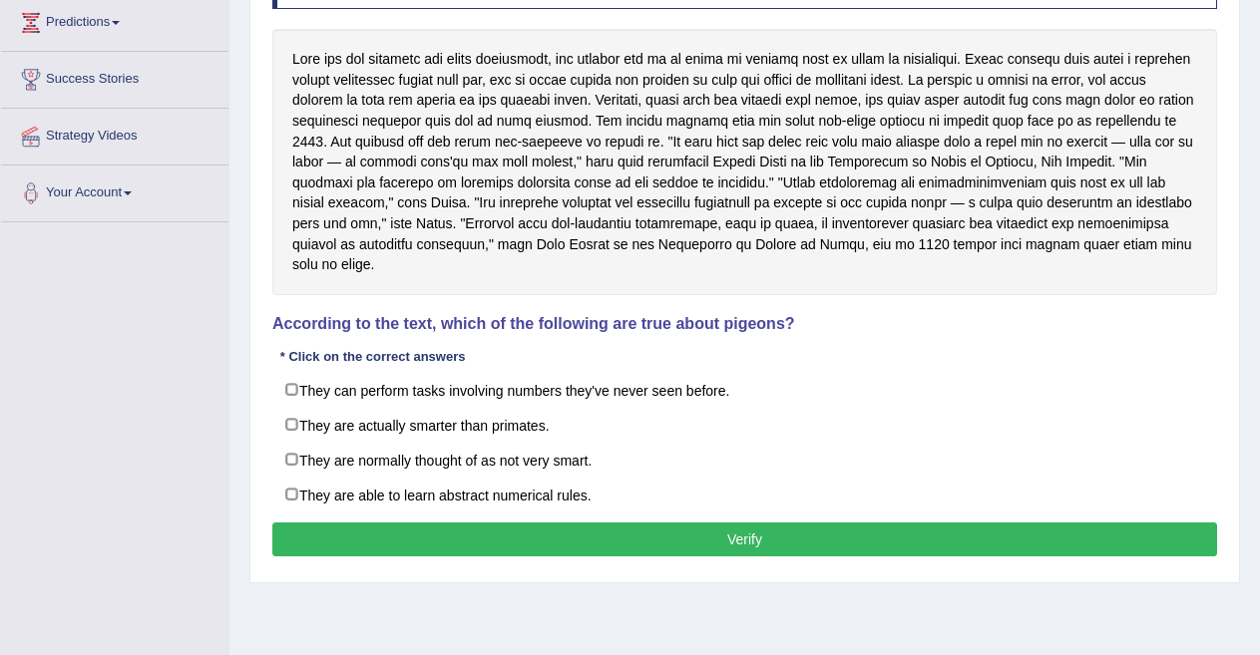
scroll to position [330, 0]
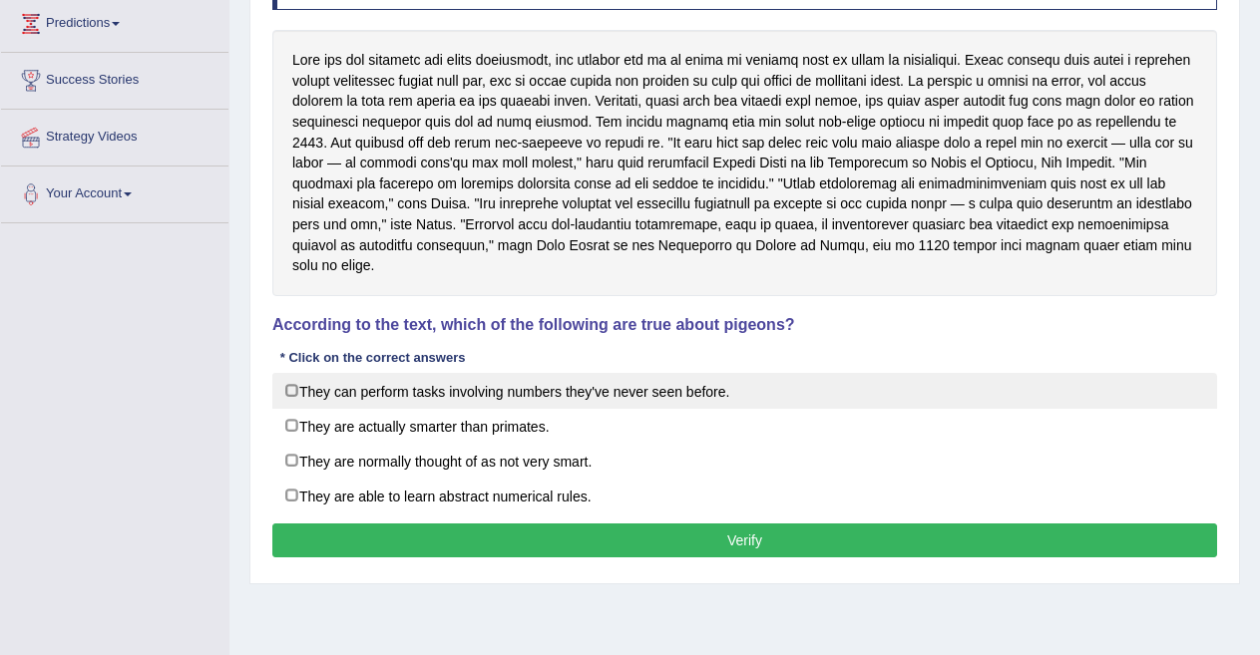
click at [384, 392] on label "They can perform tasks involving numbers they've never seen before." at bounding box center [744, 391] width 945 height 36
checkbox input "true"
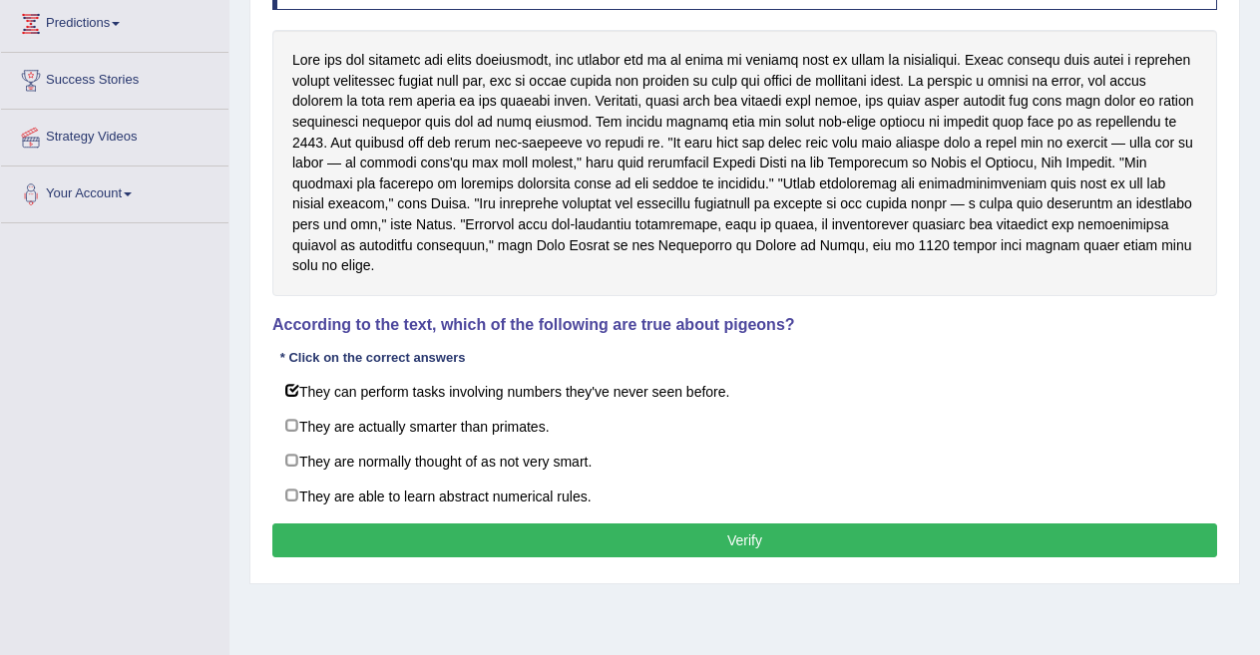
click at [575, 535] on button "Verify" at bounding box center [744, 541] width 945 height 34
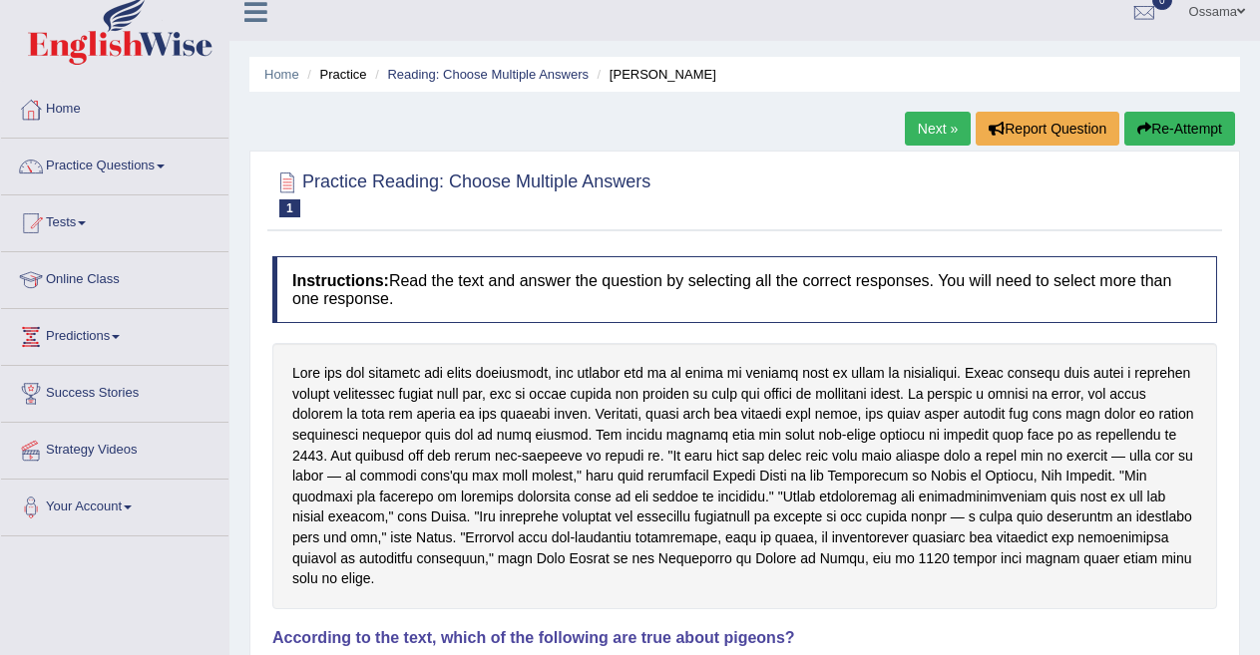
scroll to position [0, 0]
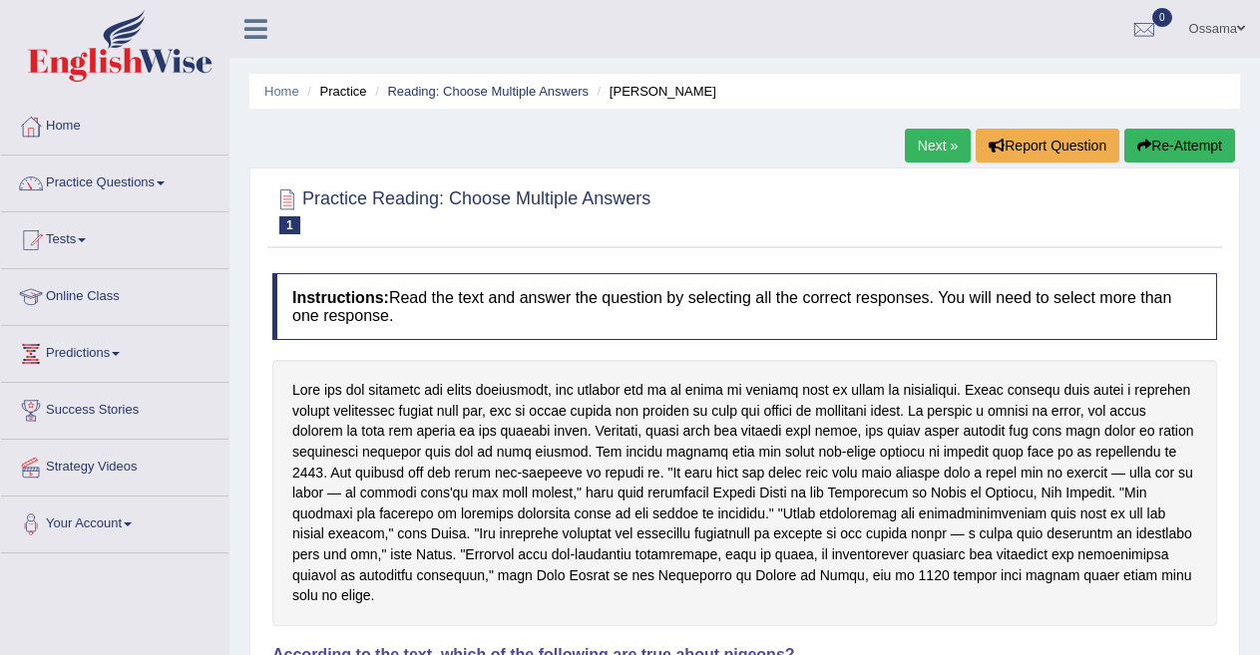
click at [931, 146] on link "Next »" at bounding box center [938, 146] width 66 height 34
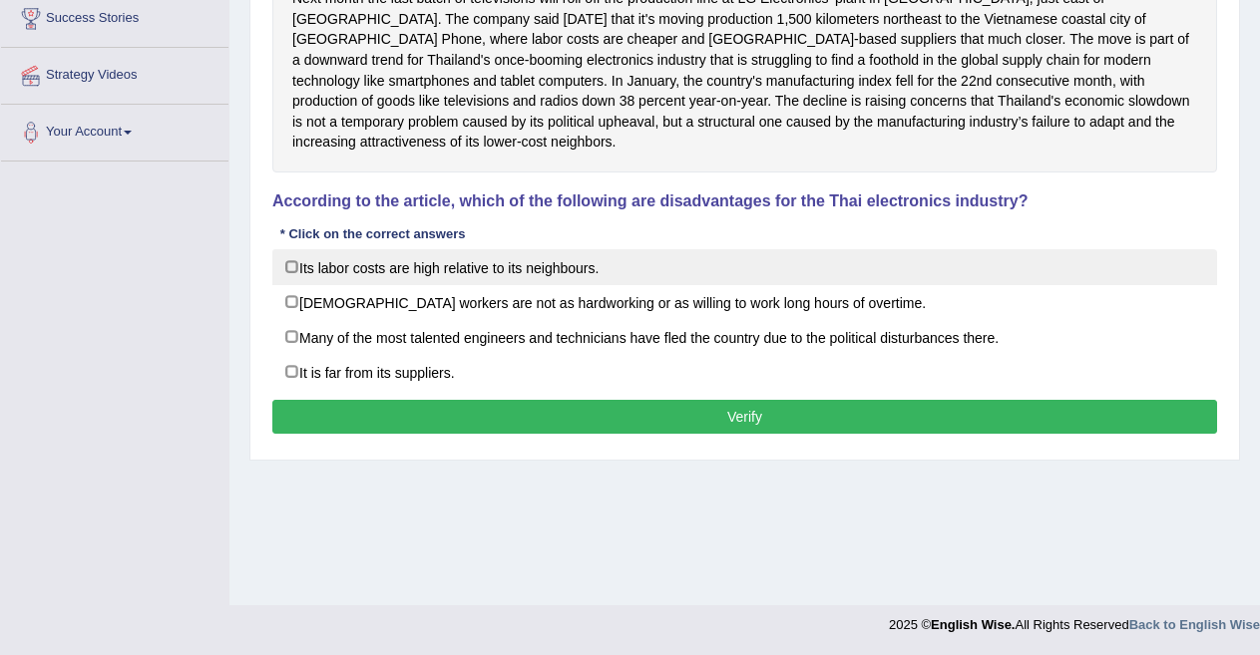
click at [305, 249] on label "Its labor costs are high relative to its neighbours." at bounding box center [744, 267] width 945 height 36
checkbox input "true"
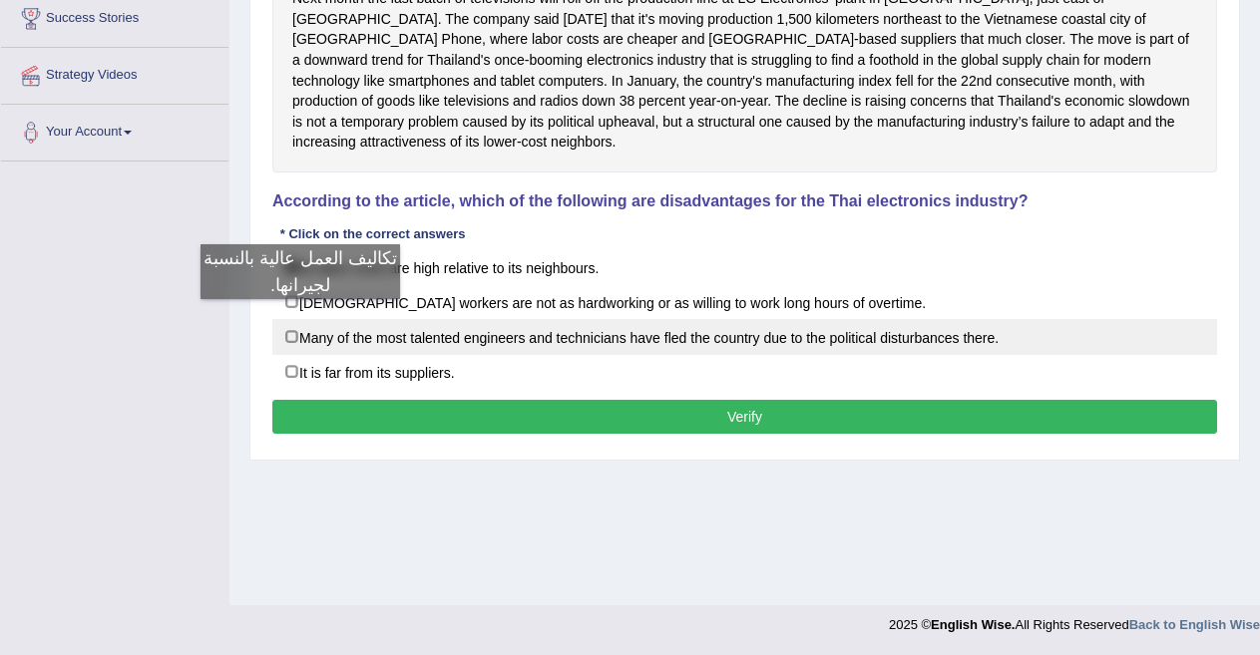
click at [300, 319] on label "Many of the most talented engineers and technicians have fled the country due t…" at bounding box center [744, 337] width 945 height 36
checkbox input "true"
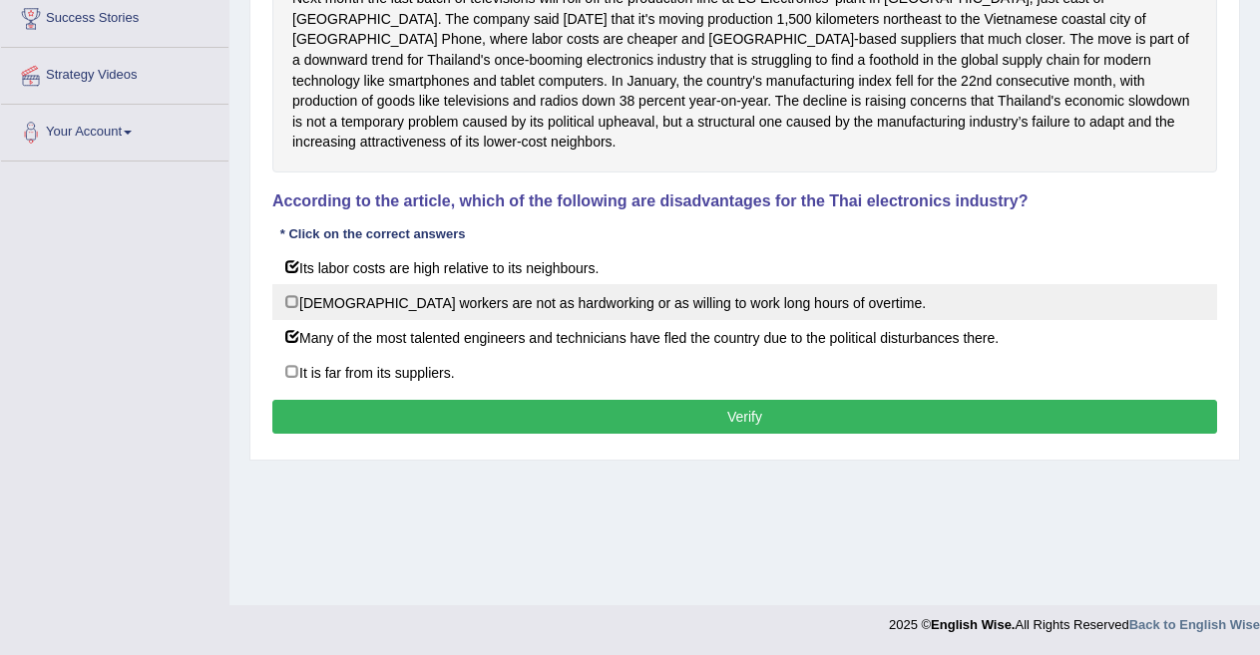
click at [300, 284] on label "[DEMOGRAPHIC_DATA] workers are not as hardworking or as willing to work long ho…" at bounding box center [744, 302] width 945 height 36
checkbox input "true"
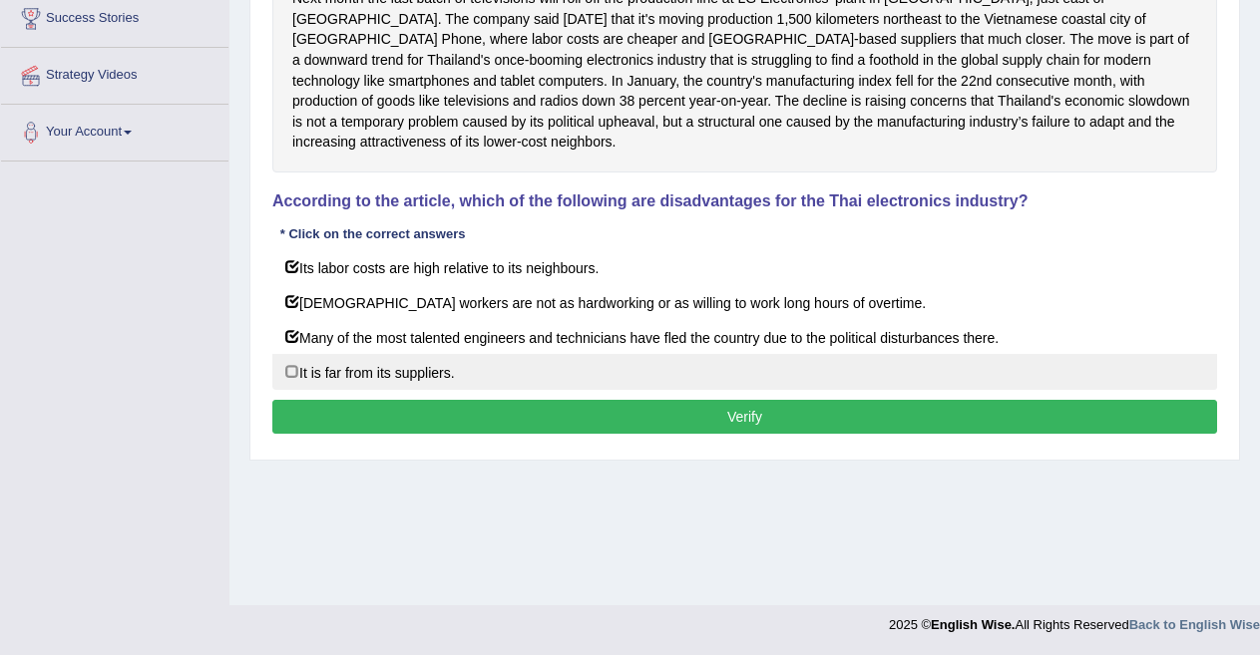
click at [294, 354] on label "It is far from its suppliers." at bounding box center [744, 372] width 945 height 36
checkbox input "true"
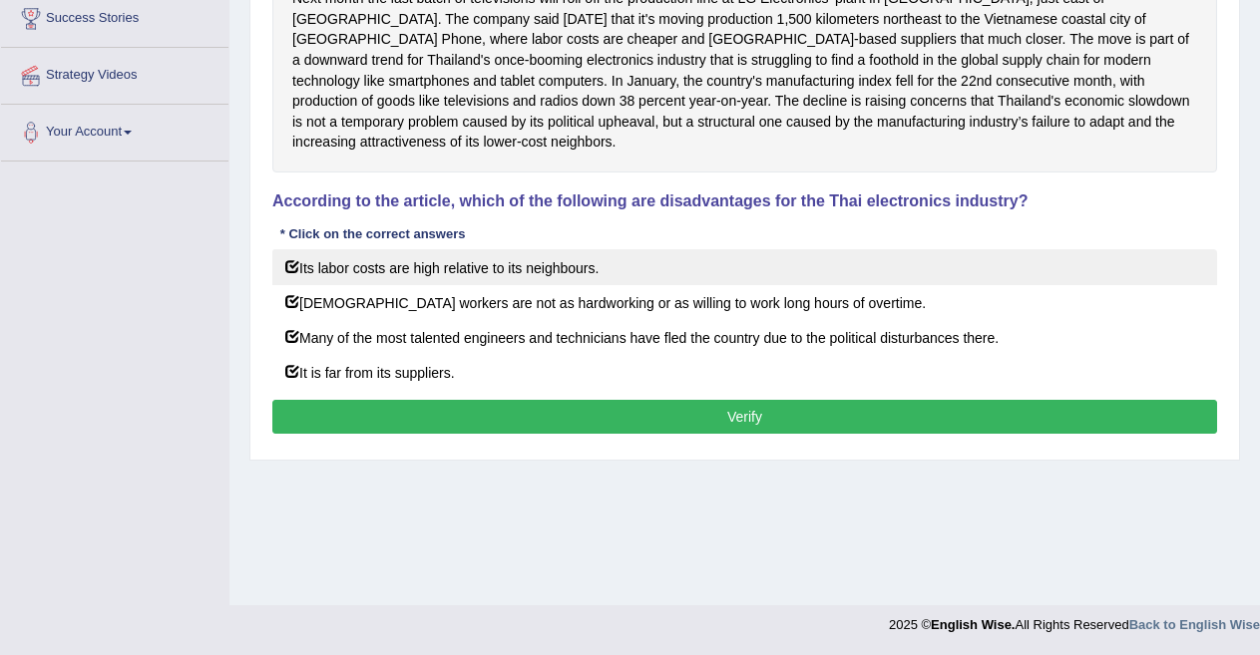
click at [292, 249] on label "Its labor costs are high relative to its neighbours." at bounding box center [744, 267] width 945 height 36
checkbox input "false"
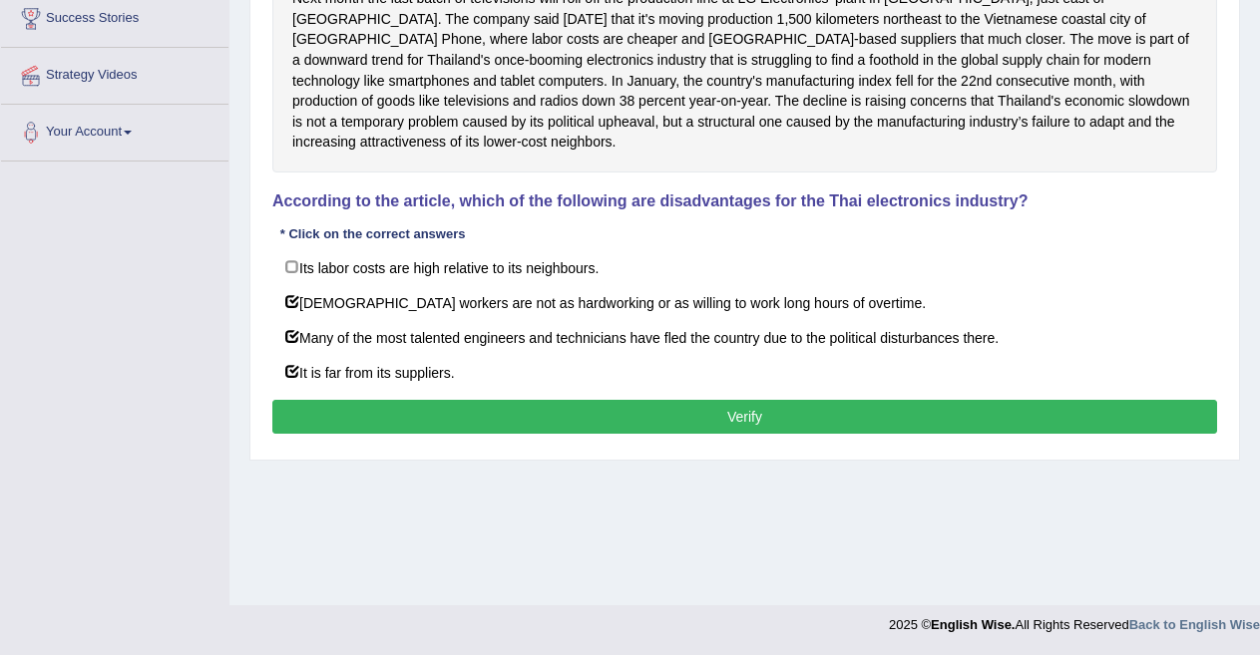
click at [671, 404] on button "Verify" at bounding box center [744, 417] width 945 height 34
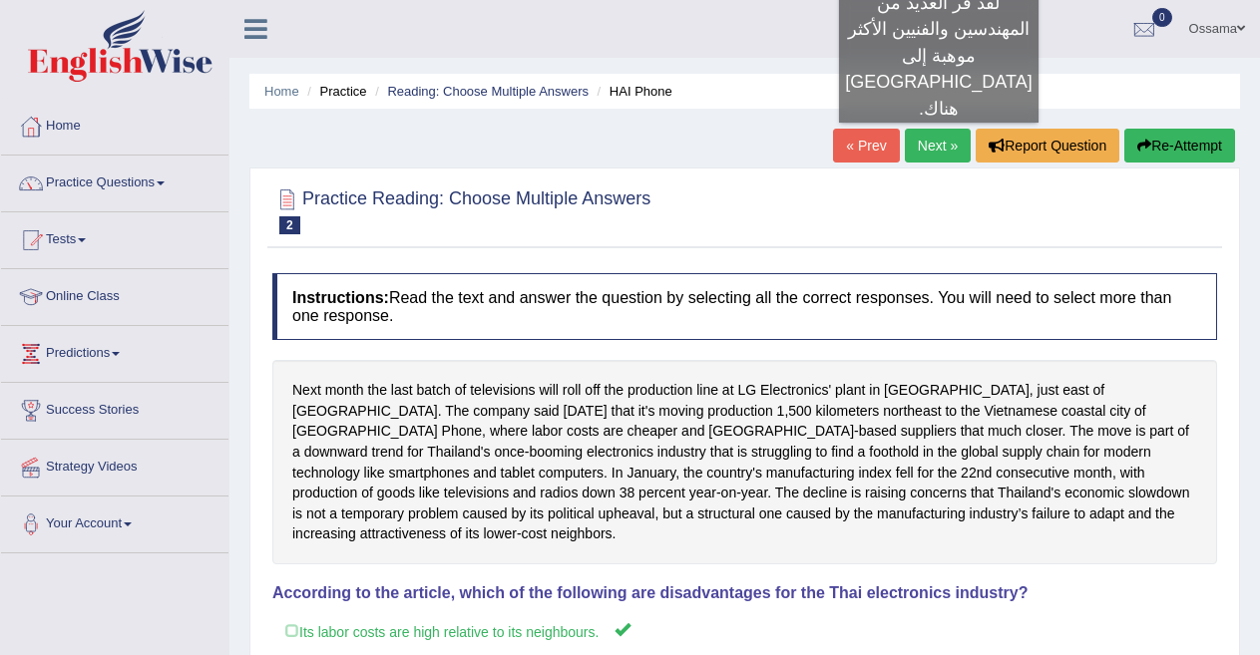
click at [939, 143] on link "Next »" at bounding box center [938, 146] width 66 height 34
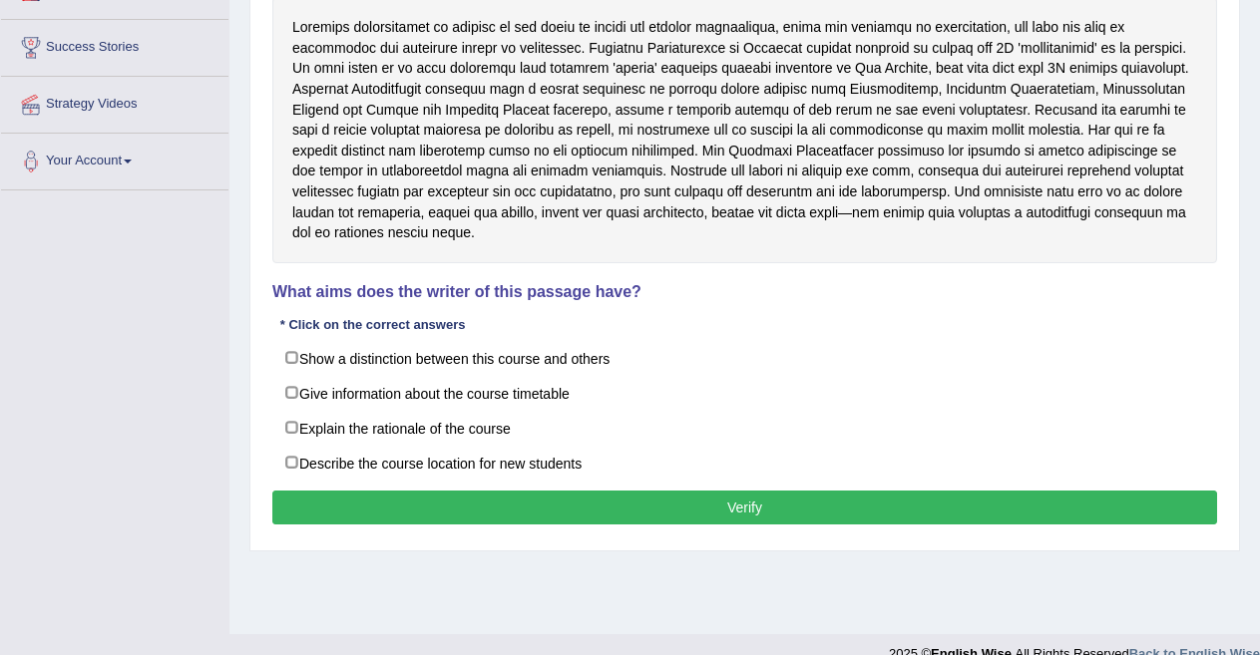
scroll to position [358, 0]
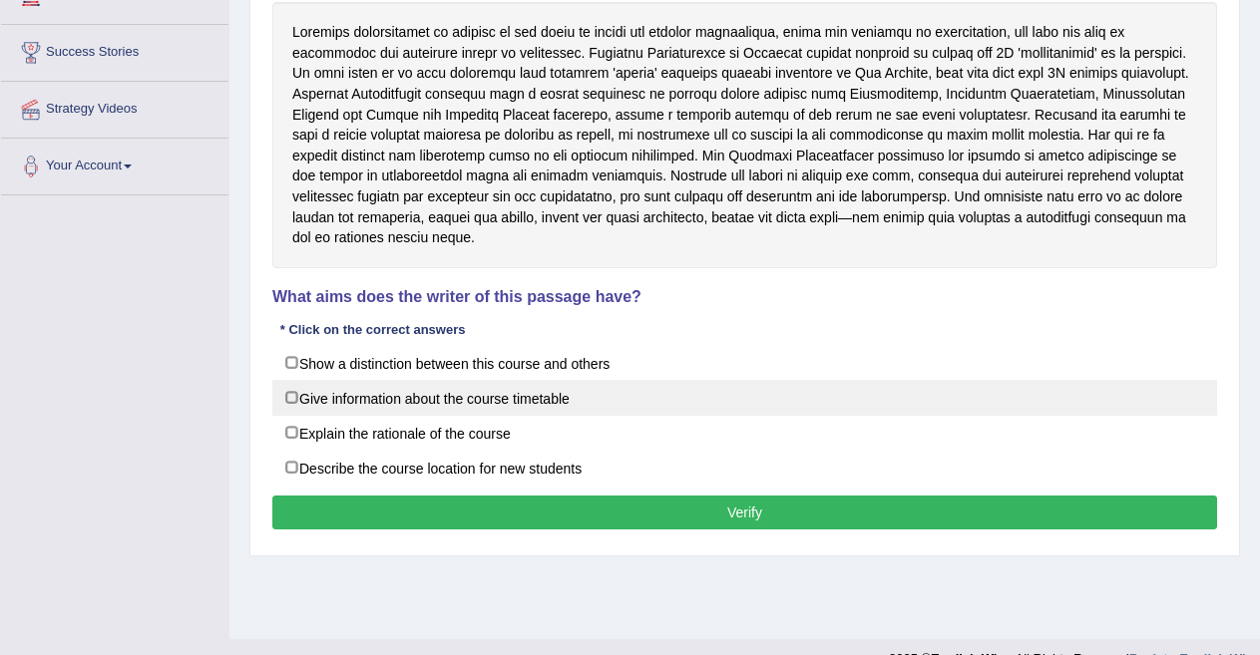
click at [496, 380] on label "Give information about the course timetable" at bounding box center [744, 398] width 945 height 36
checkbox input "true"
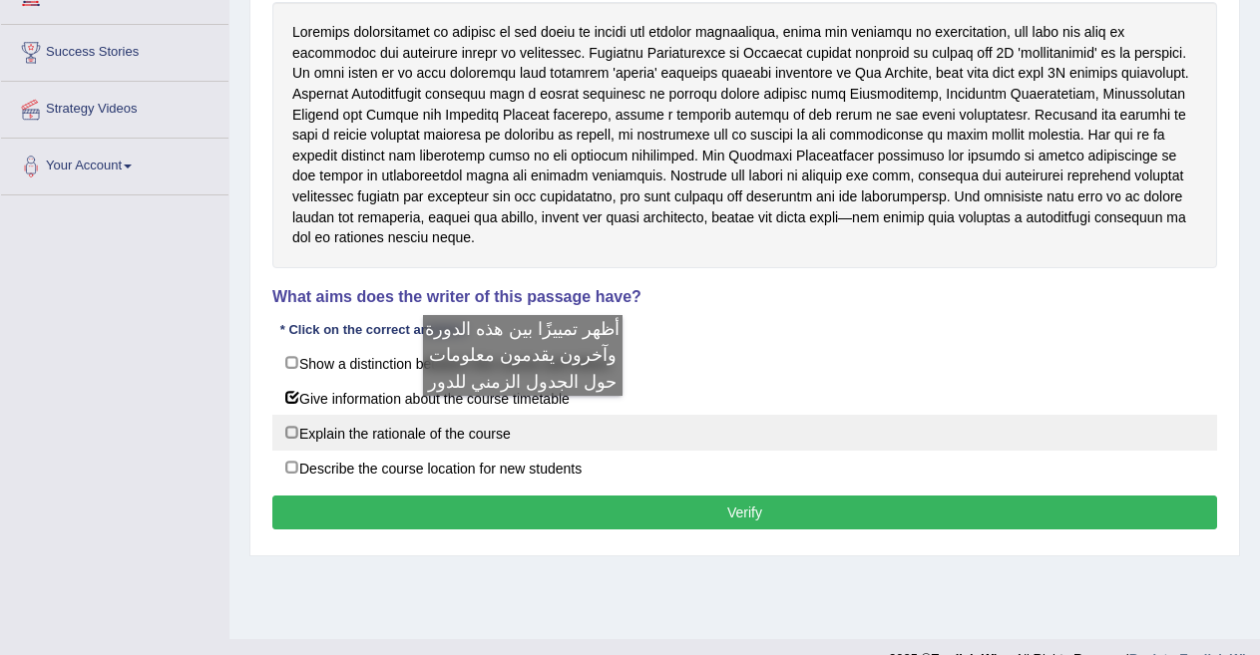
click at [523, 416] on label "Explain the rationale of the course" at bounding box center [744, 433] width 945 height 36
checkbox input "true"
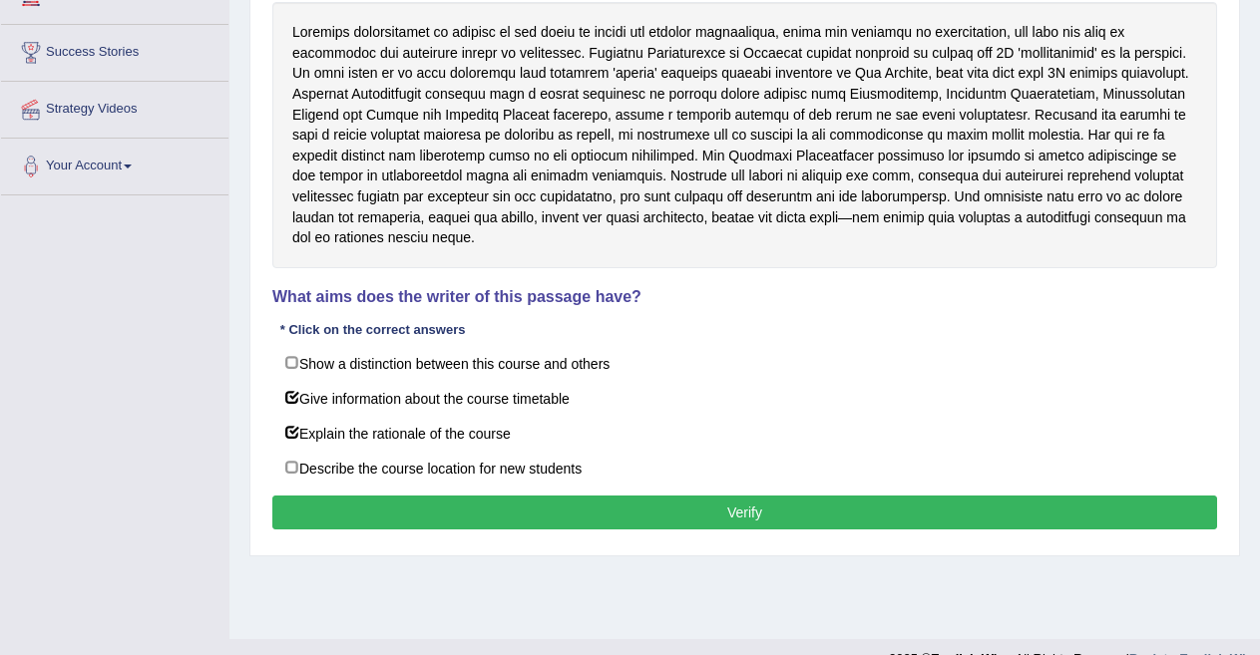
click at [631, 496] on button "Verify" at bounding box center [744, 513] width 945 height 34
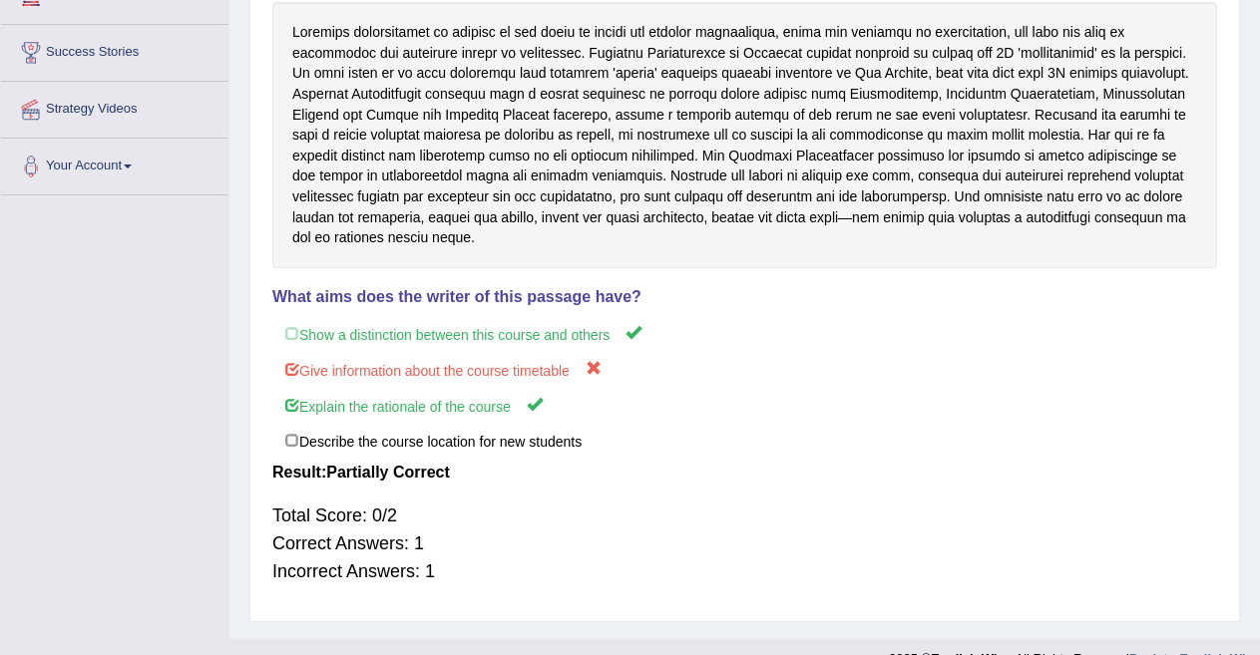
scroll to position [0, 0]
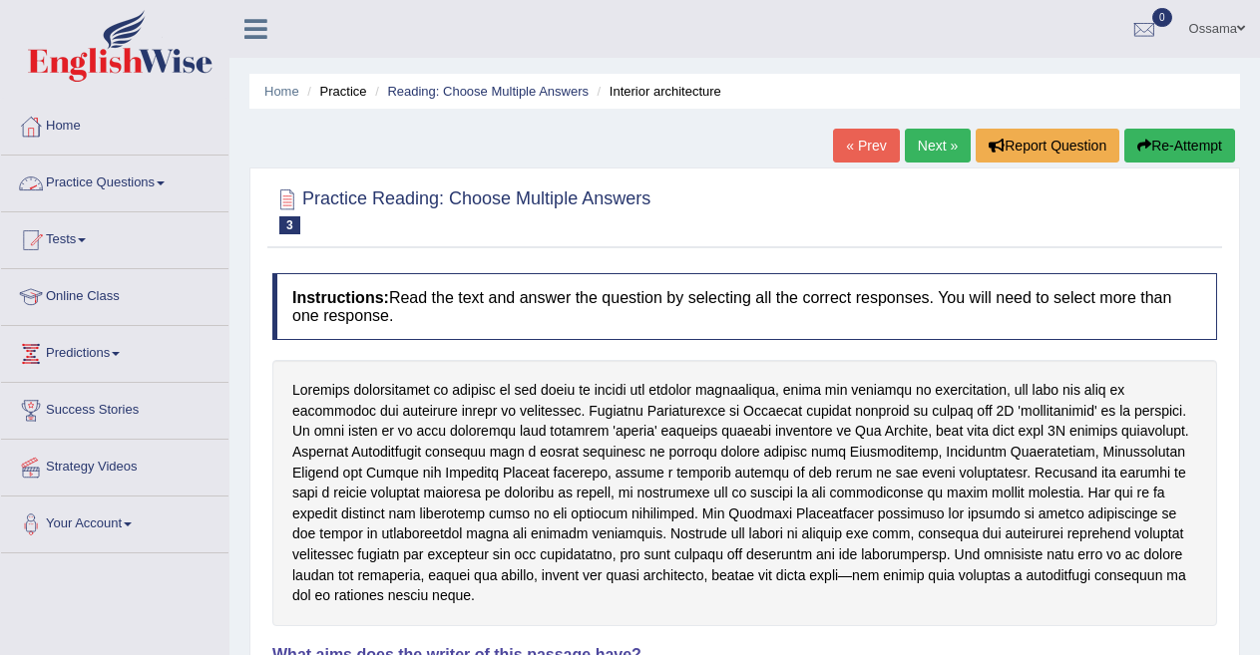
click at [145, 178] on link "Practice Questions" at bounding box center [114, 181] width 227 height 50
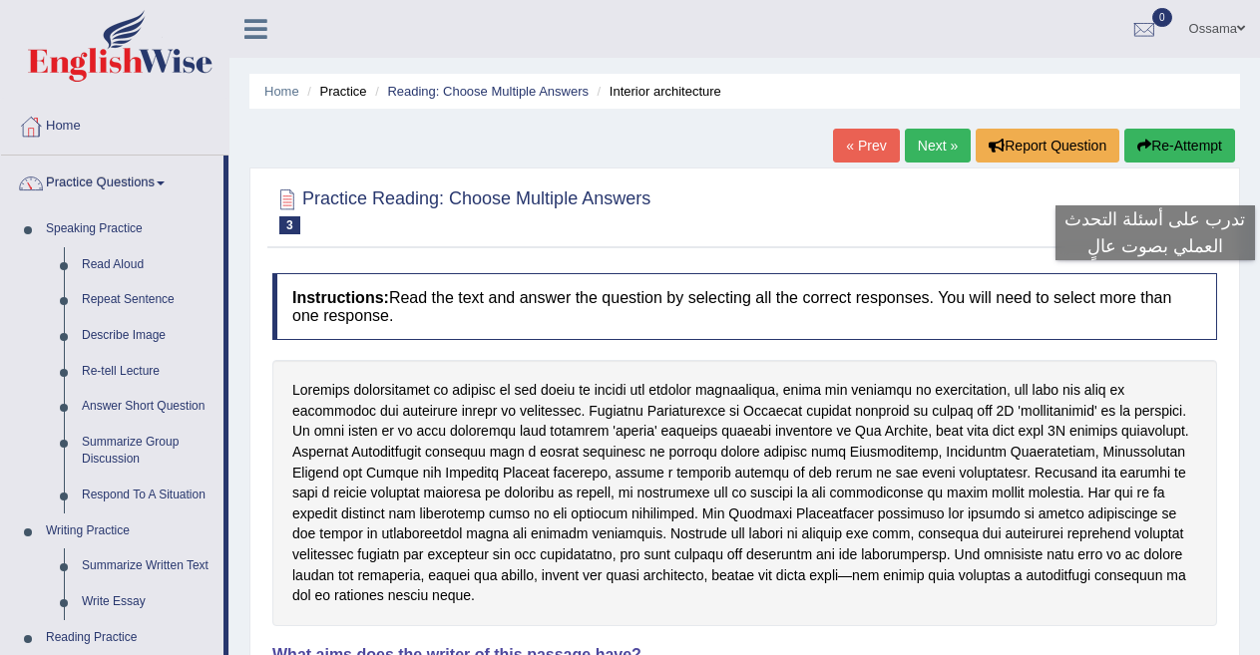
scroll to position [574, 0]
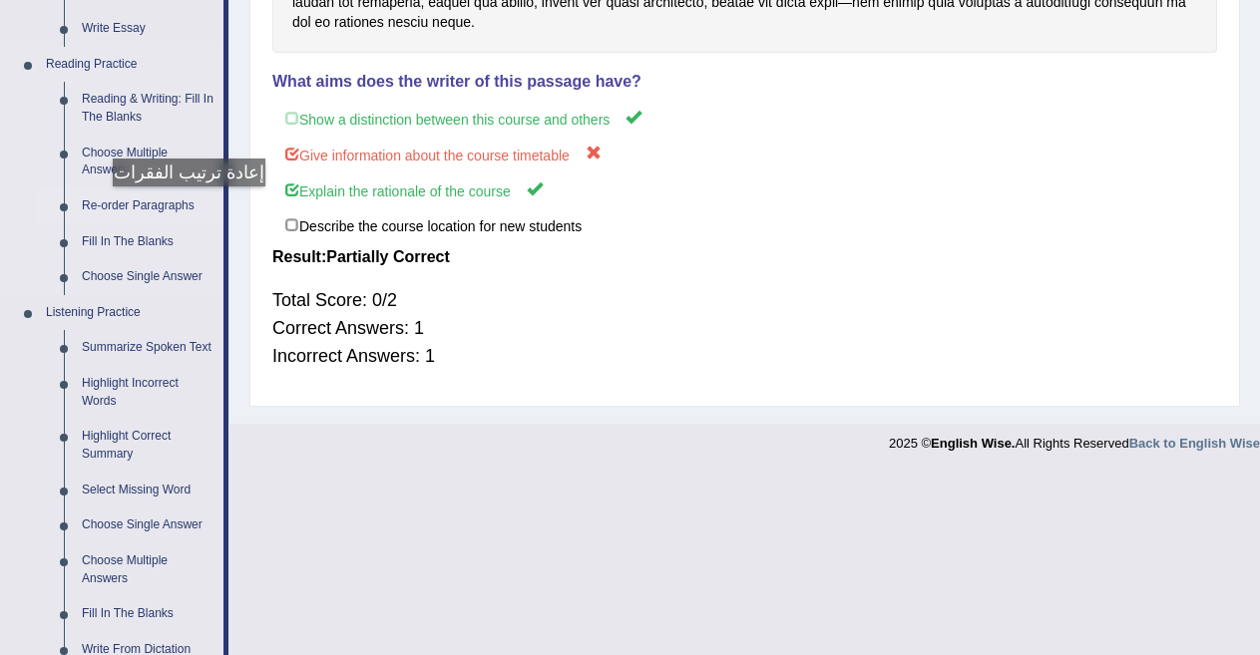
click at [183, 207] on link "Re-order Paragraphs" at bounding box center [148, 207] width 151 height 36
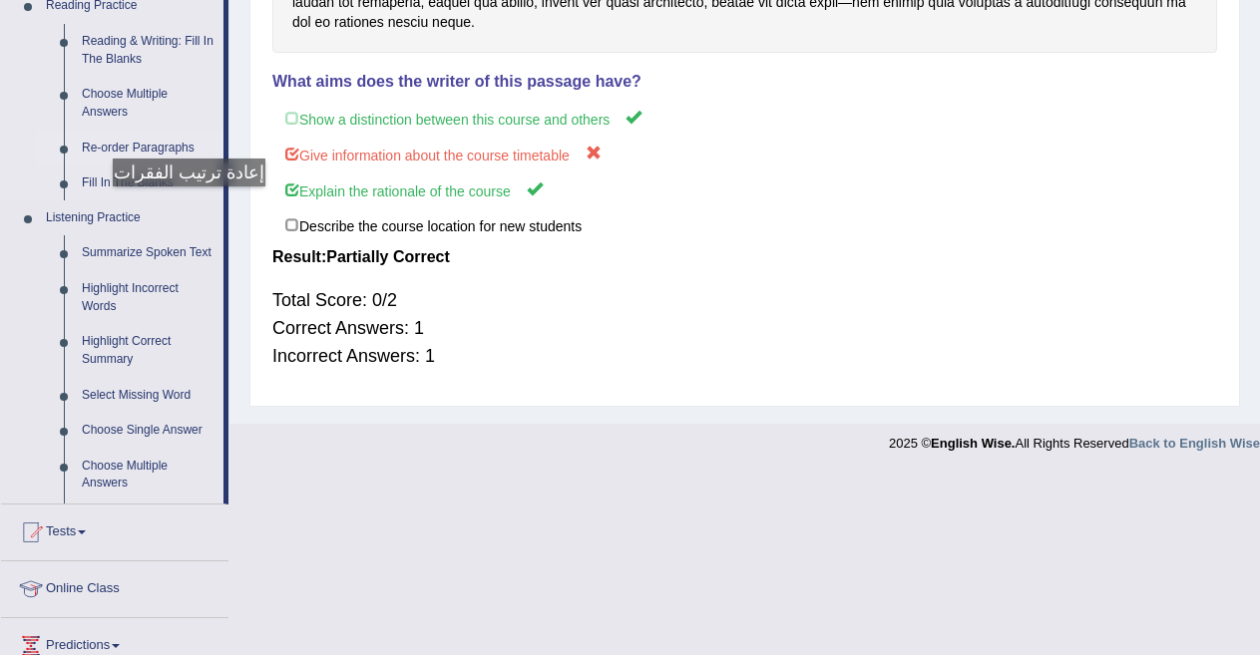
scroll to position [392, 0]
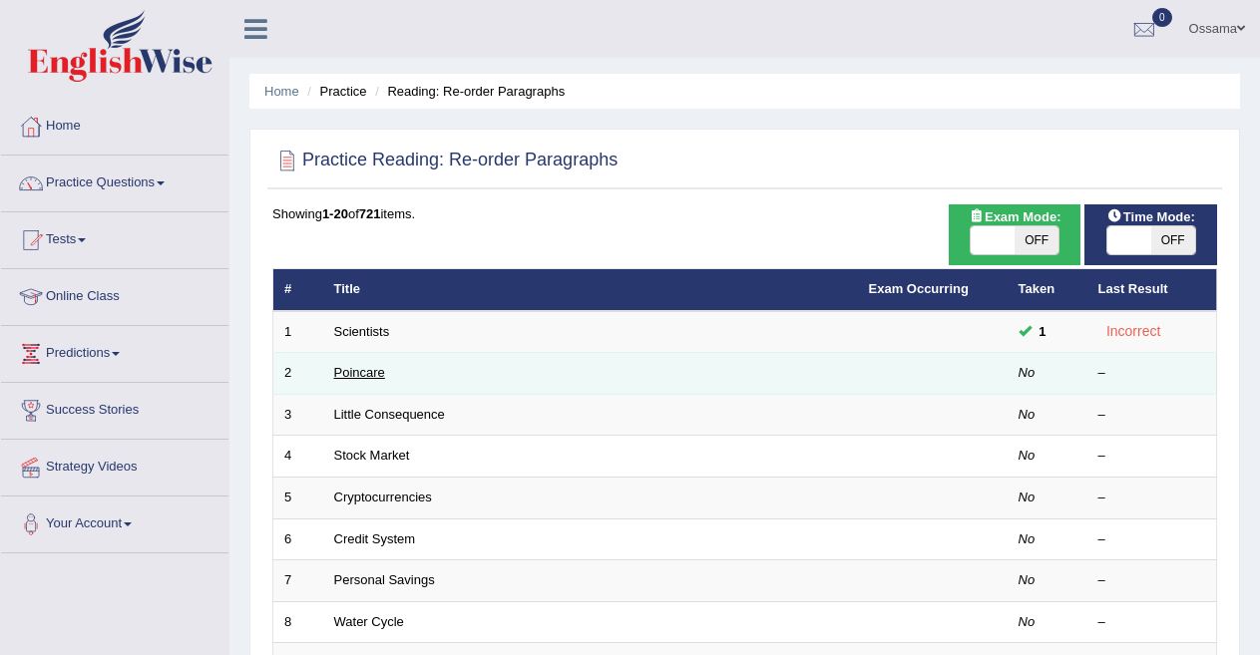
click at [346, 369] on link "Poincare" at bounding box center [359, 372] width 51 height 15
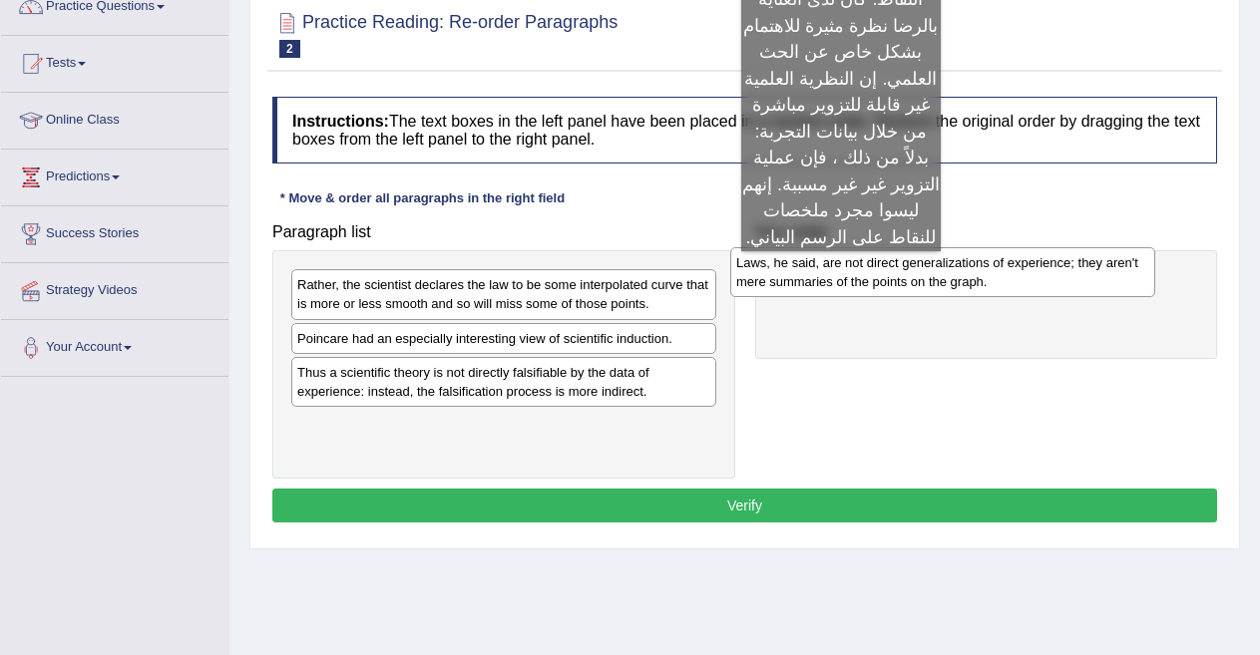
drag, startPoint x: 402, startPoint y: 434, endPoint x: 841, endPoint y: 270, distance: 468.5
click at [841, 270] on div "Laws, he said, are not direct generalizations of experience; they aren't mere s…" at bounding box center [942, 272] width 425 height 50
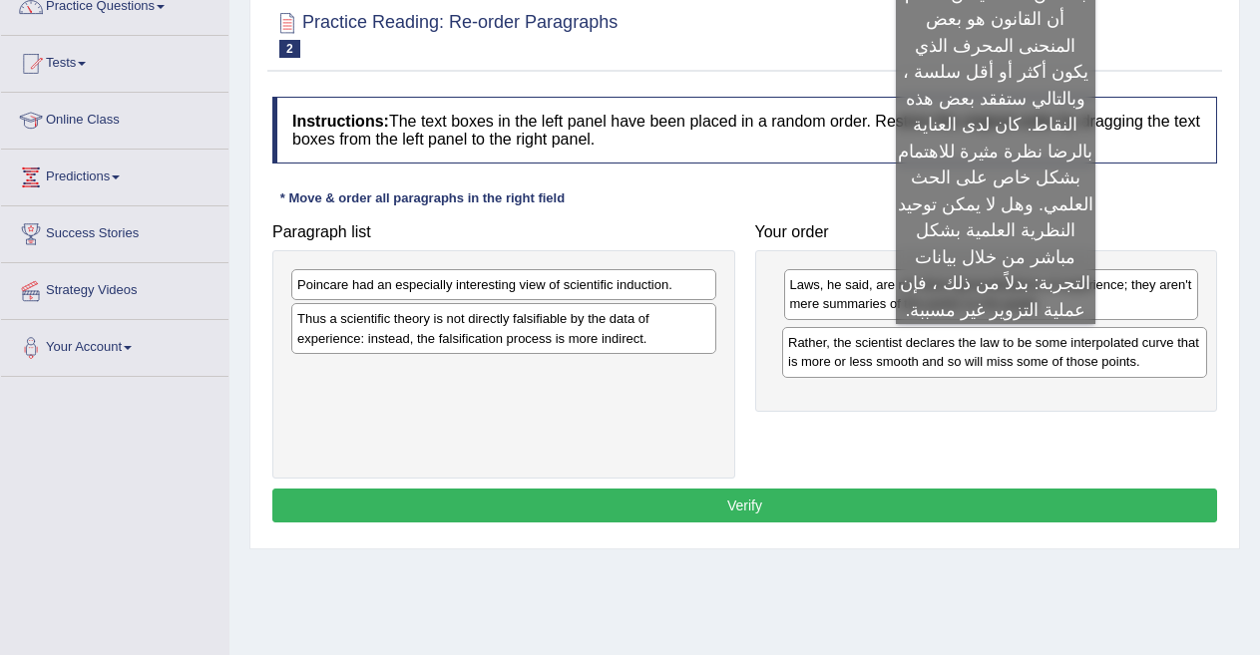
drag, startPoint x: 505, startPoint y: 286, endPoint x: 995, endPoint y: 344, distance: 493.3
click at [995, 344] on div "Rather, the scientist declares the law to be some interpolated curve that is mo…" at bounding box center [994, 352] width 425 height 50
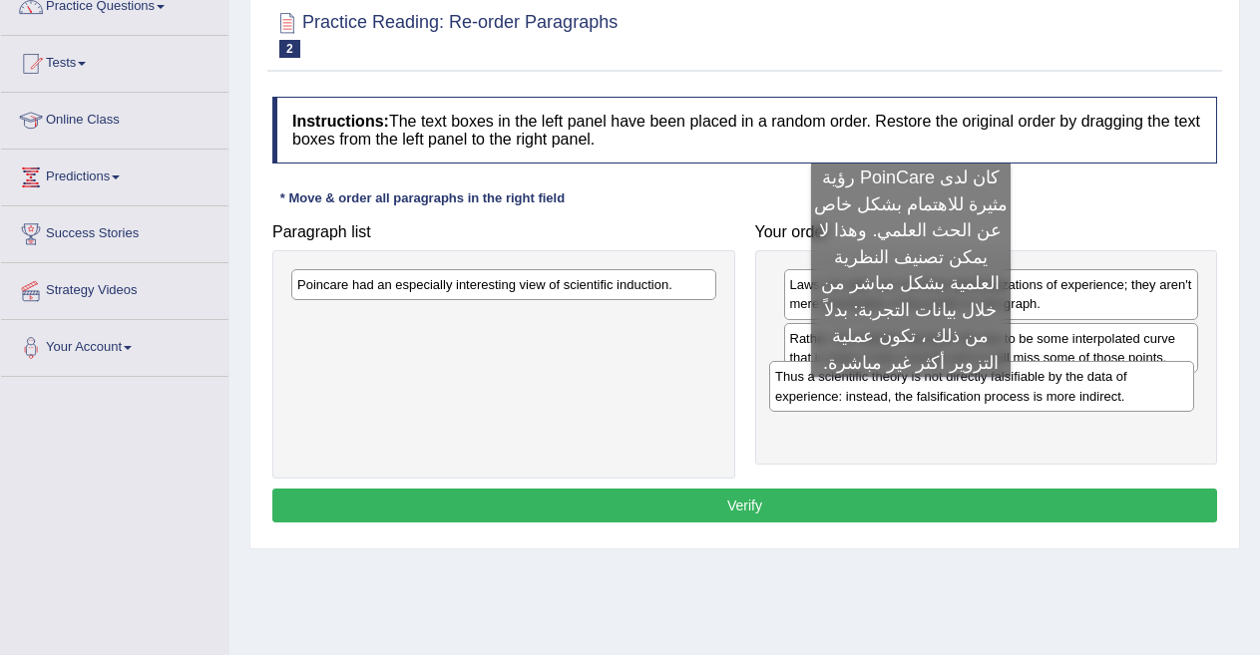
drag, startPoint x: 433, startPoint y: 339, endPoint x: 911, endPoint y: 397, distance: 481.4
click at [911, 397] on div "Thus a scientific theory is not directly falsifiable by the data of experience:…" at bounding box center [981, 386] width 425 height 50
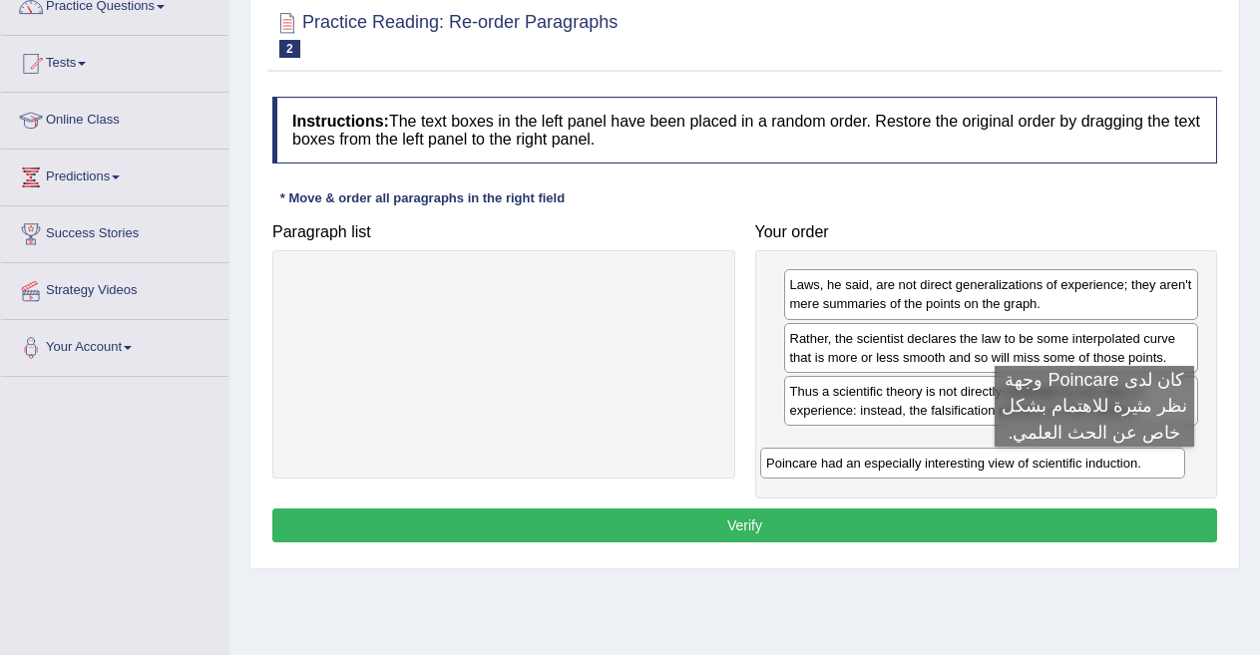
drag, startPoint x: 626, startPoint y: 288, endPoint x: 1094, endPoint y: 467, distance: 501.8
click at [1094, 467] on div "Poincare had an especially interesting view of scientific induction." at bounding box center [972, 463] width 425 height 31
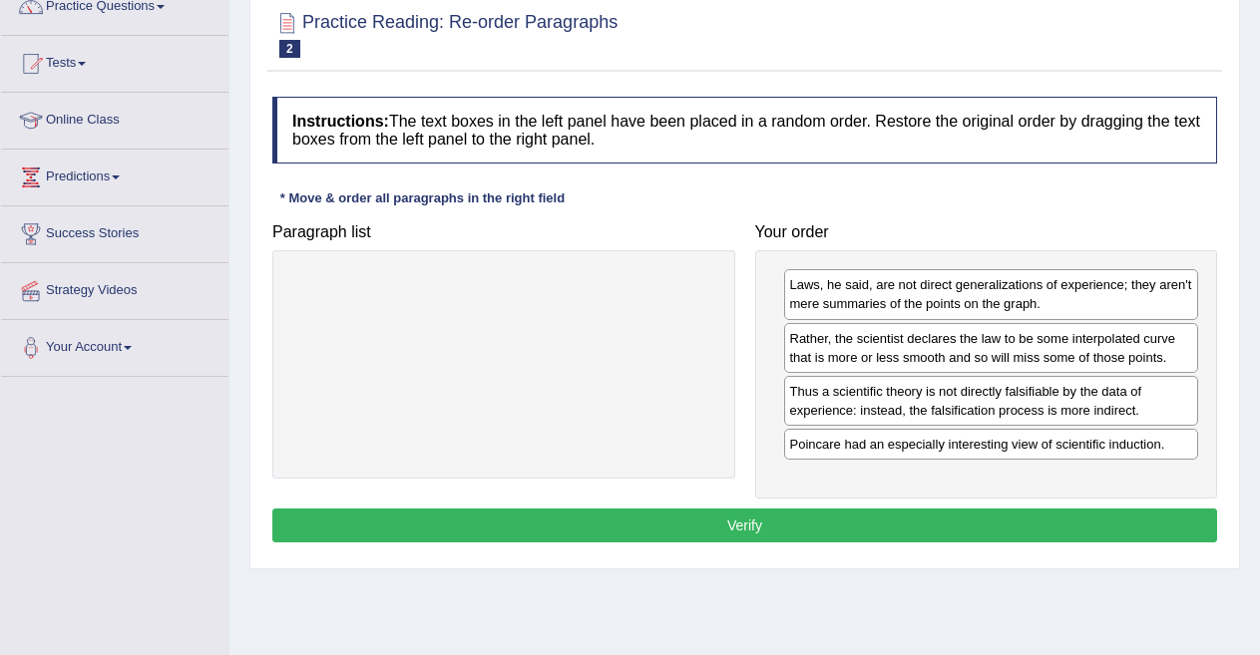
click at [1046, 512] on button "Verify" at bounding box center [744, 526] width 945 height 34
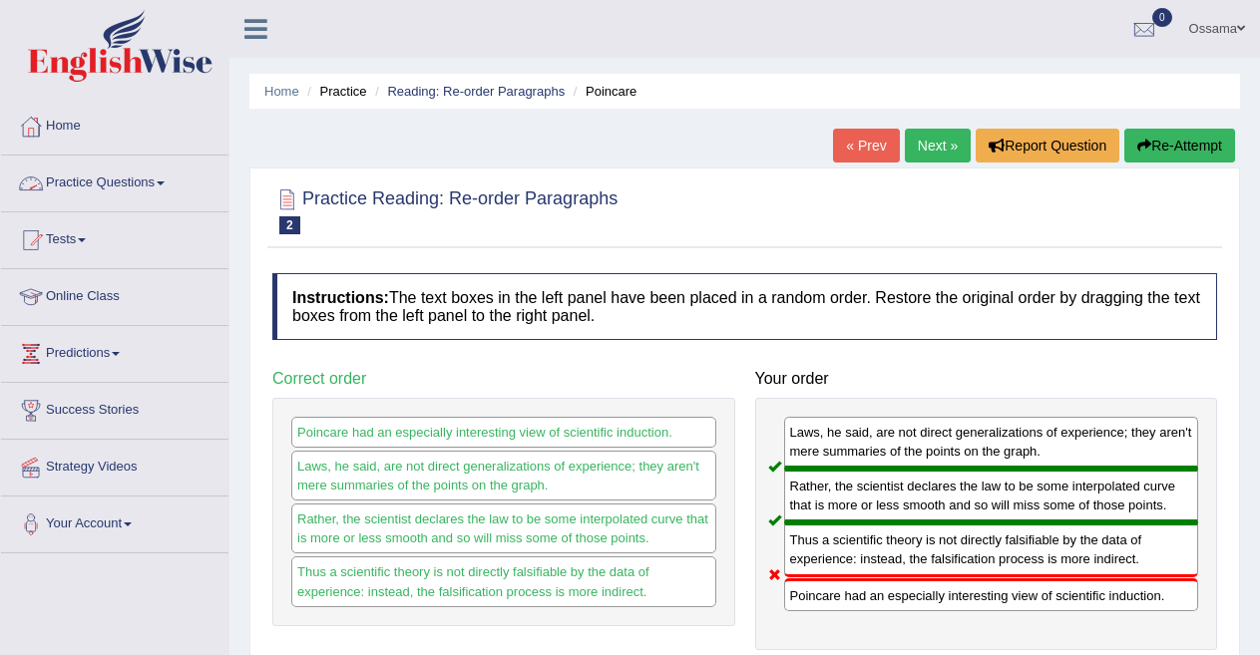
click at [97, 174] on link "Practice Questions" at bounding box center [114, 181] width 227 height 50
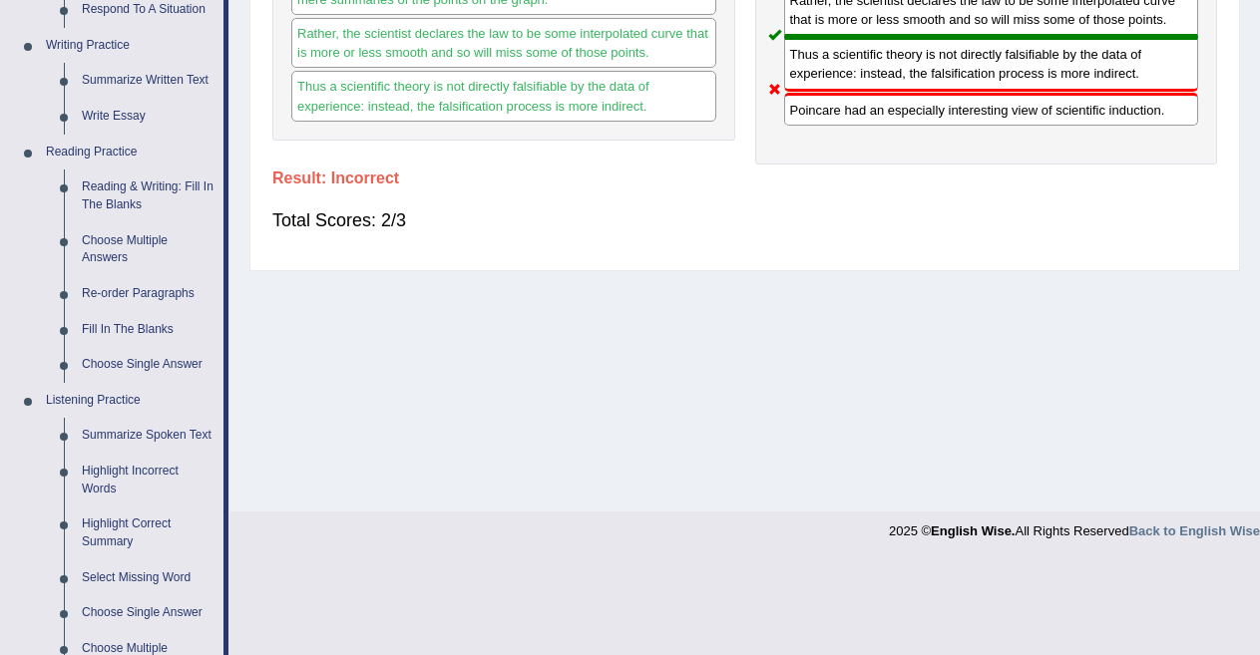
scroll to position [505, 0]
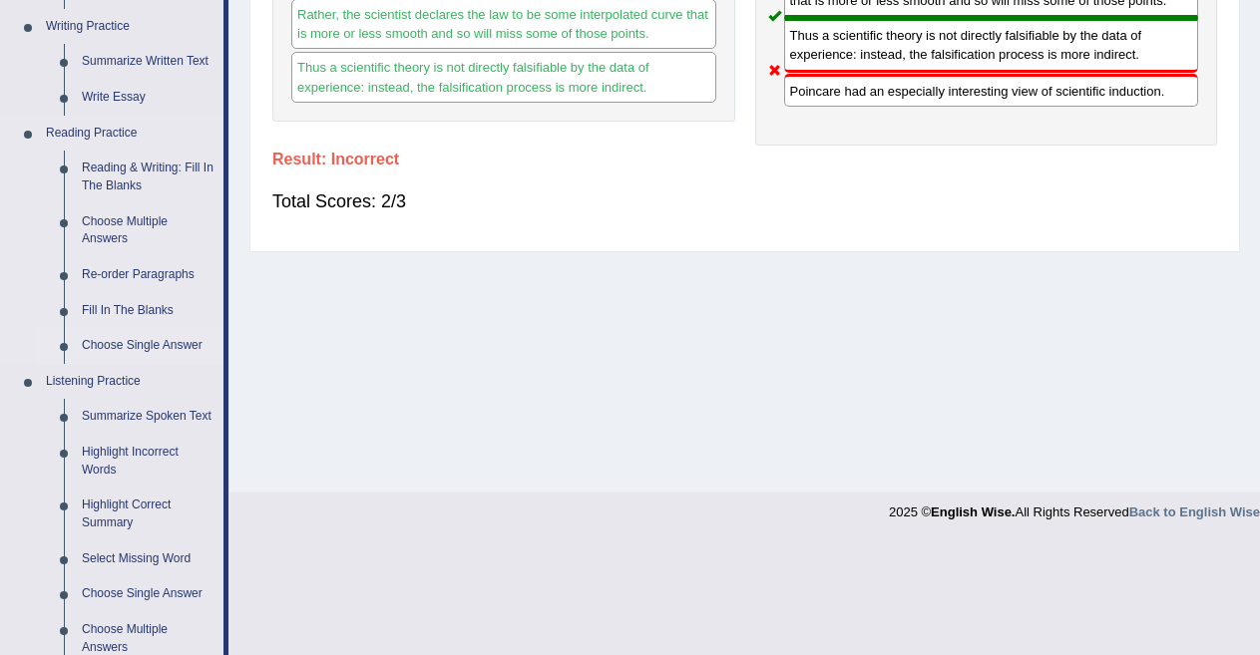
click at [178, 341] on link "Choose Single Answer" at bounding box center [148, 346] width 151 height 36
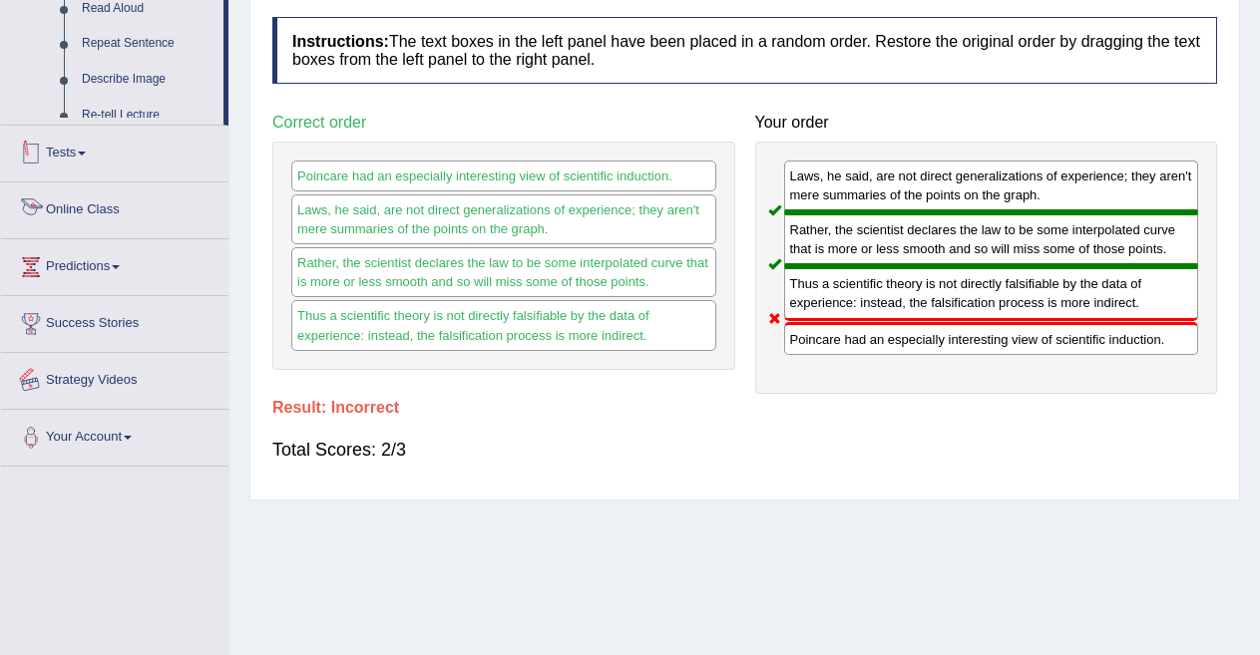
scroll to position [392, 0]
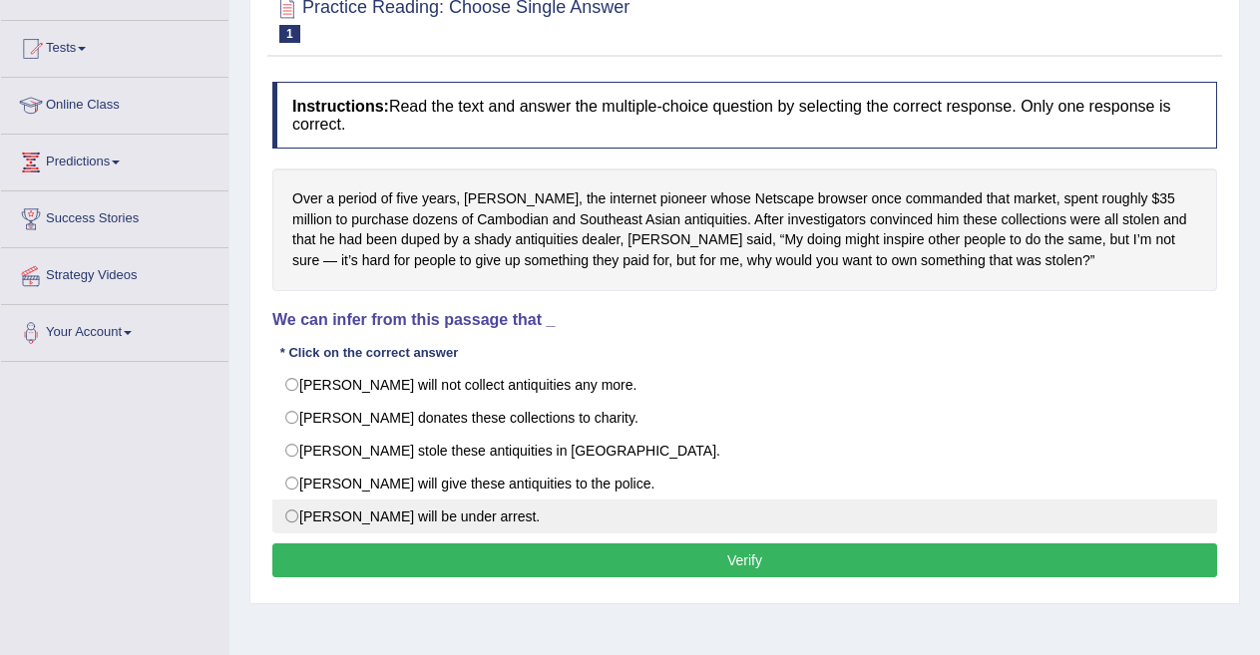
click at [290, 520] on label "[PERSON_NAME] will be under arrest." at bounding box center [744, 517] width 945 height 34
radio input "true"
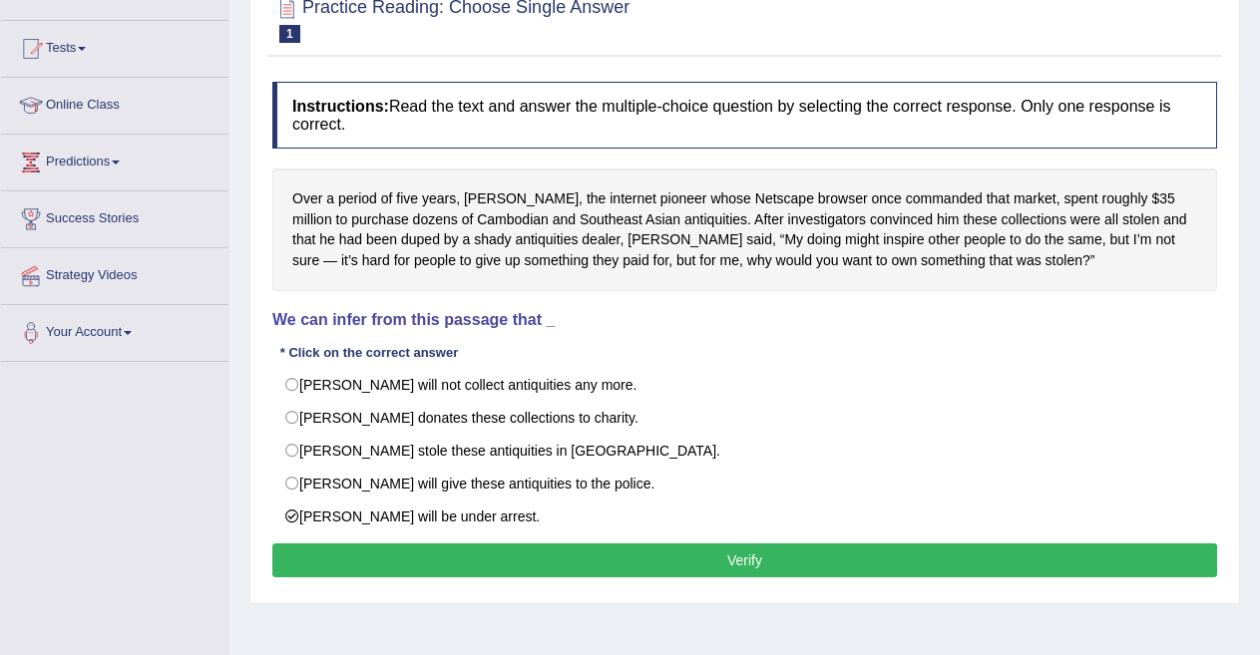
click at [740, 553] on button "Verify" at bounding box center [744, 561] width 945 height 34
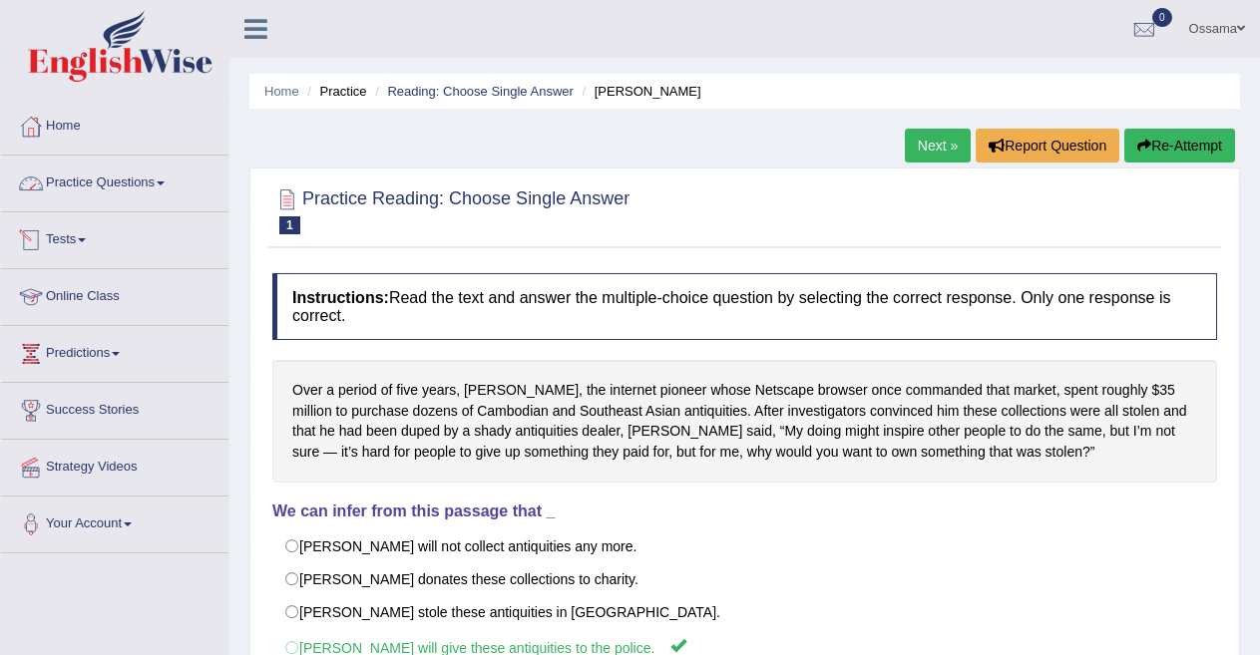
click at [111, 183] on link "Practice Questions" at bounding box center [114, 181] width 227 height 50
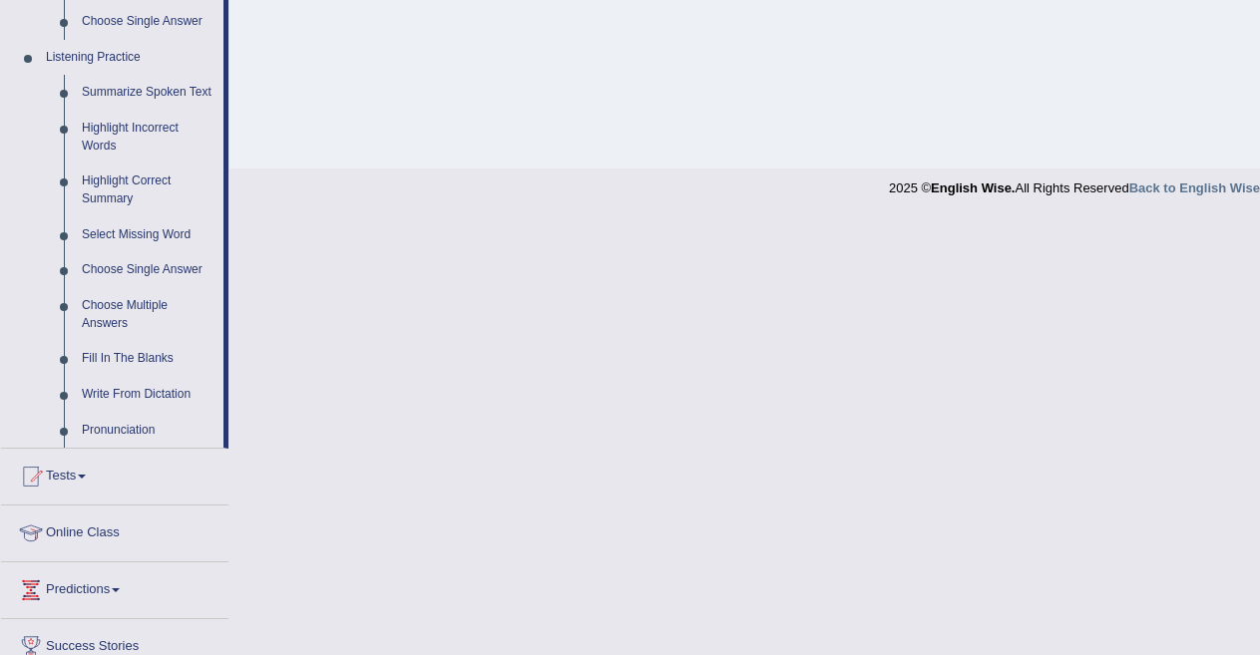
scroll to position [770, 0]
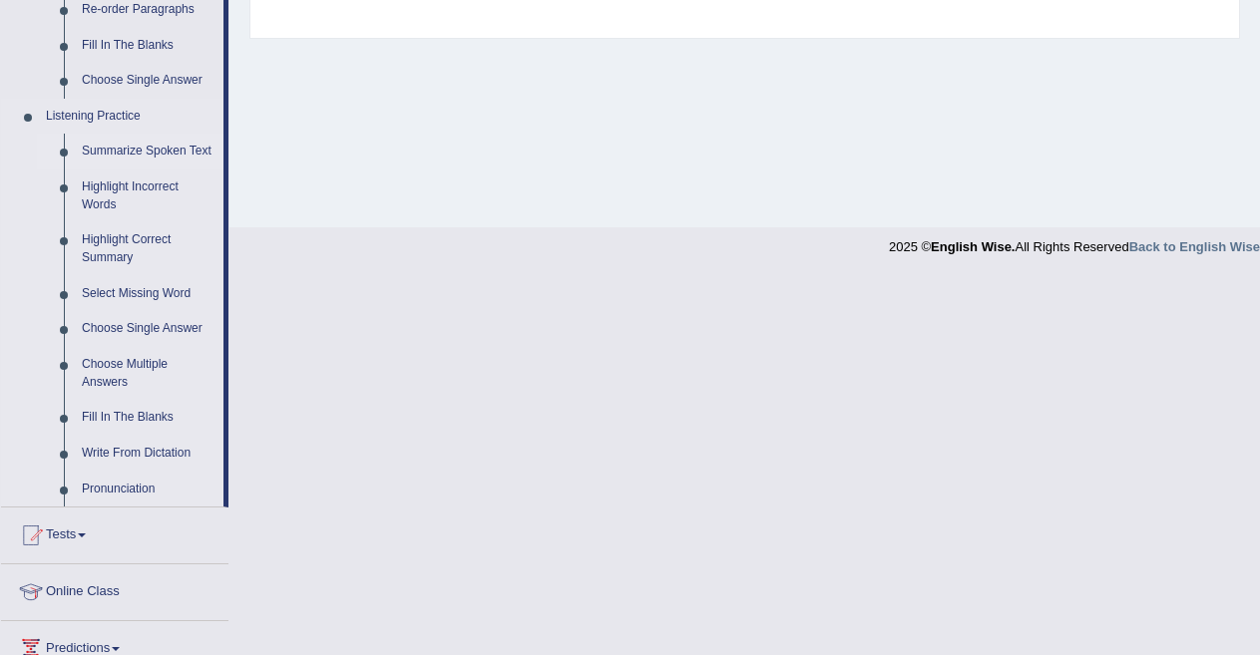
click at [158, 148] on link "Summarize Spoken Text" at bounding box center [148, 152] width 151 height 36
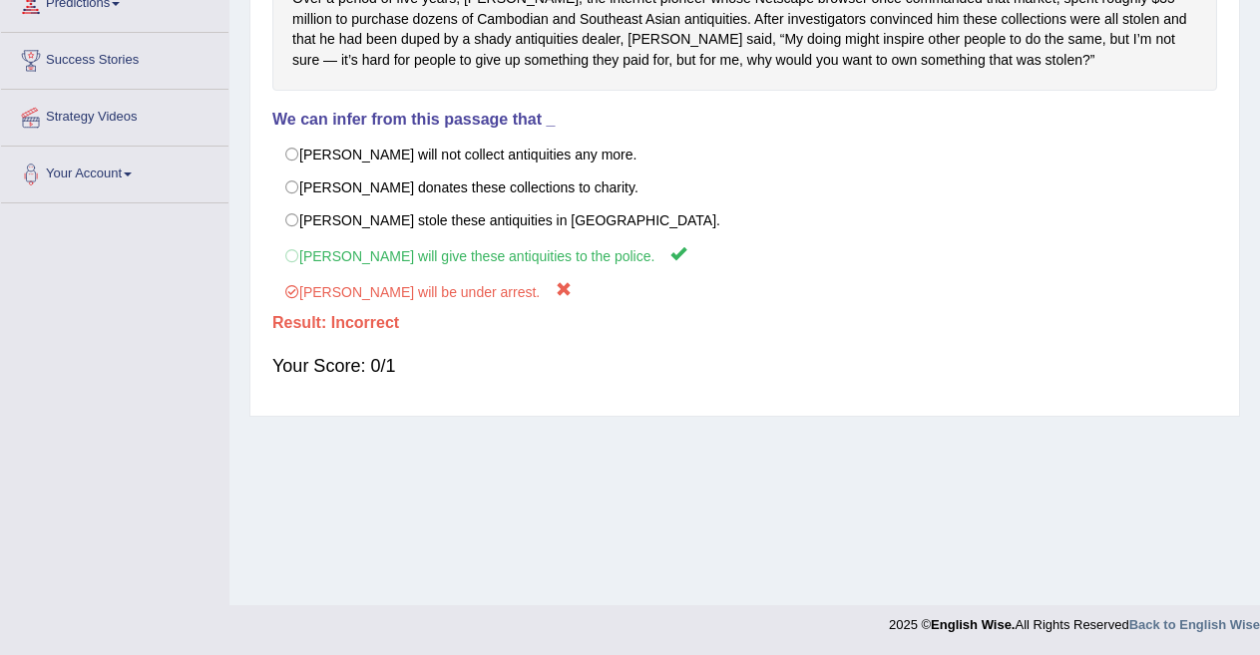
scroll to position [275, 0]
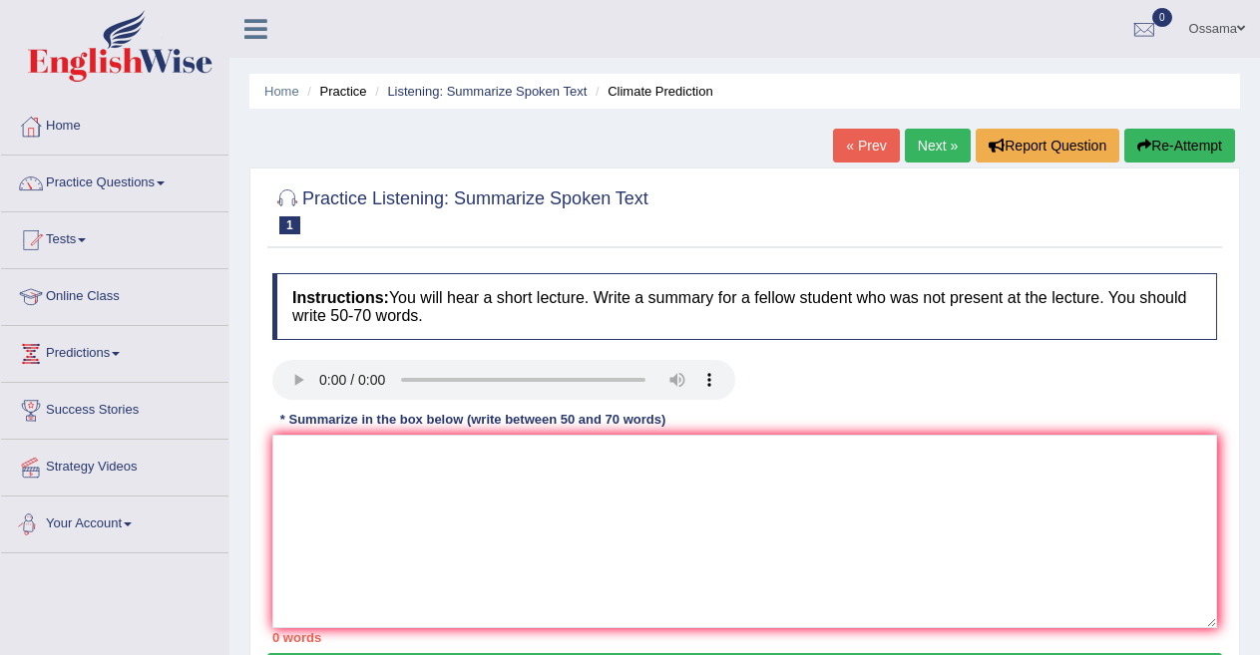
click at [95, 518] on link "Your Account" at bounding box center [114, 522] width 227 height 50
click at [64, 124] on link "Home" at bounding box center [114, 124] width 227 height 50
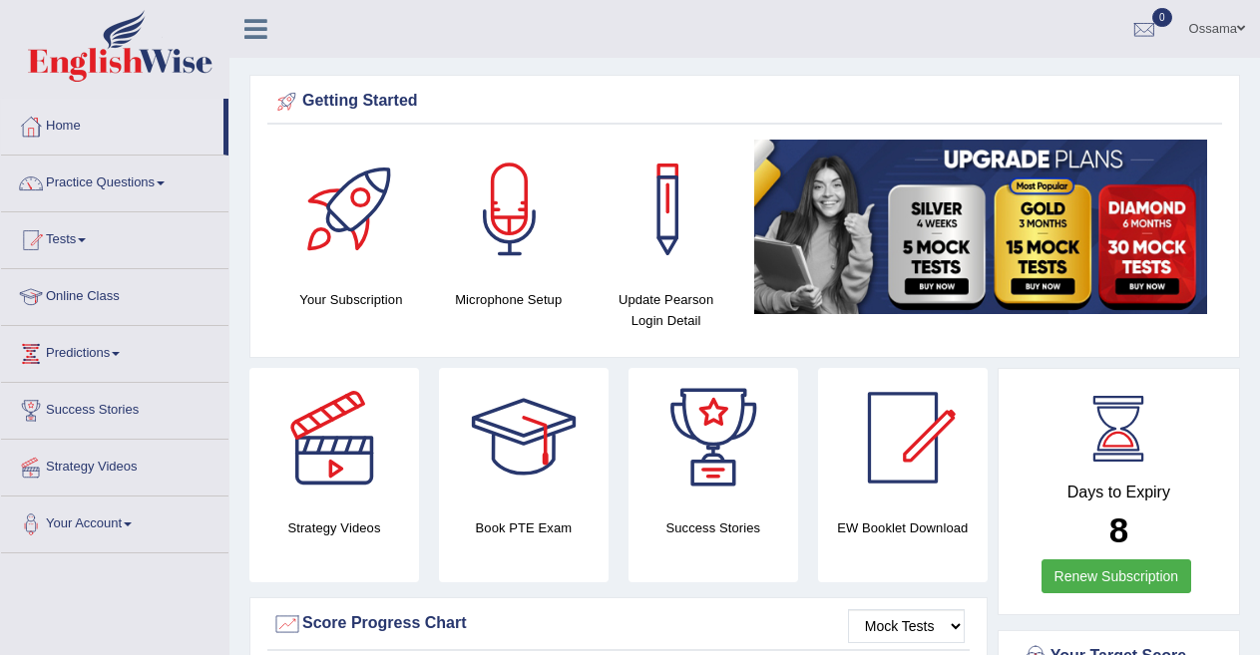
click at [82, 527] on link "Your Account" at bounding box center [114, 522] width 227 height 50
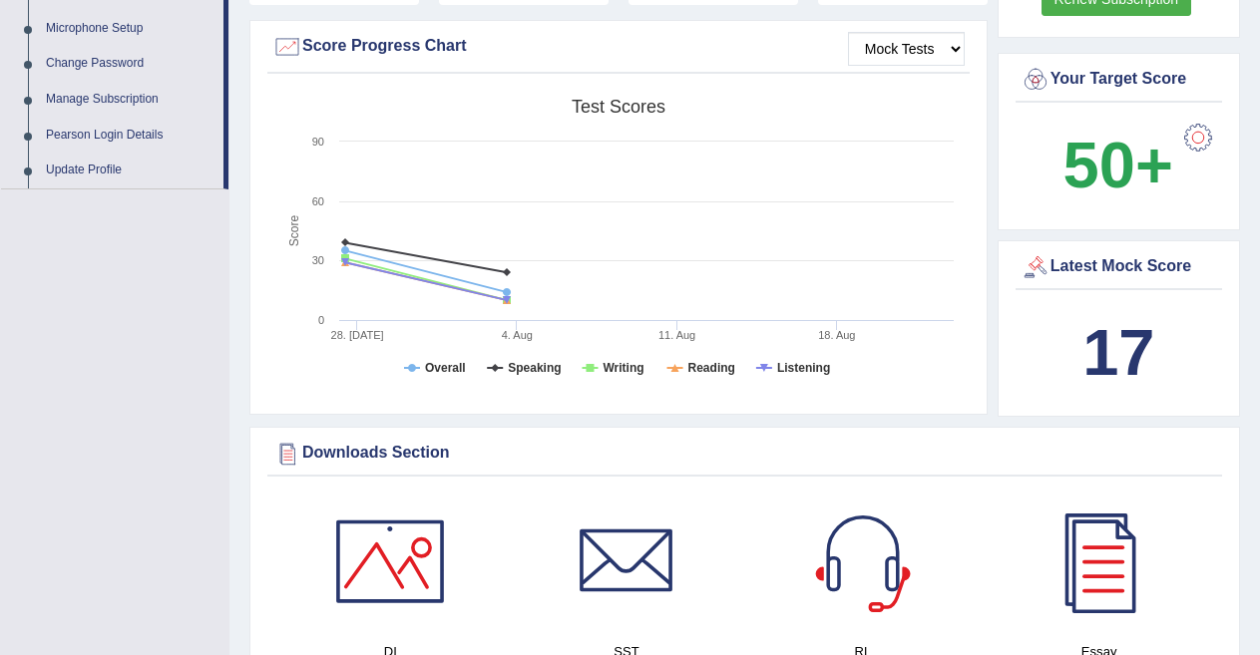
scroll to position [431, 0]
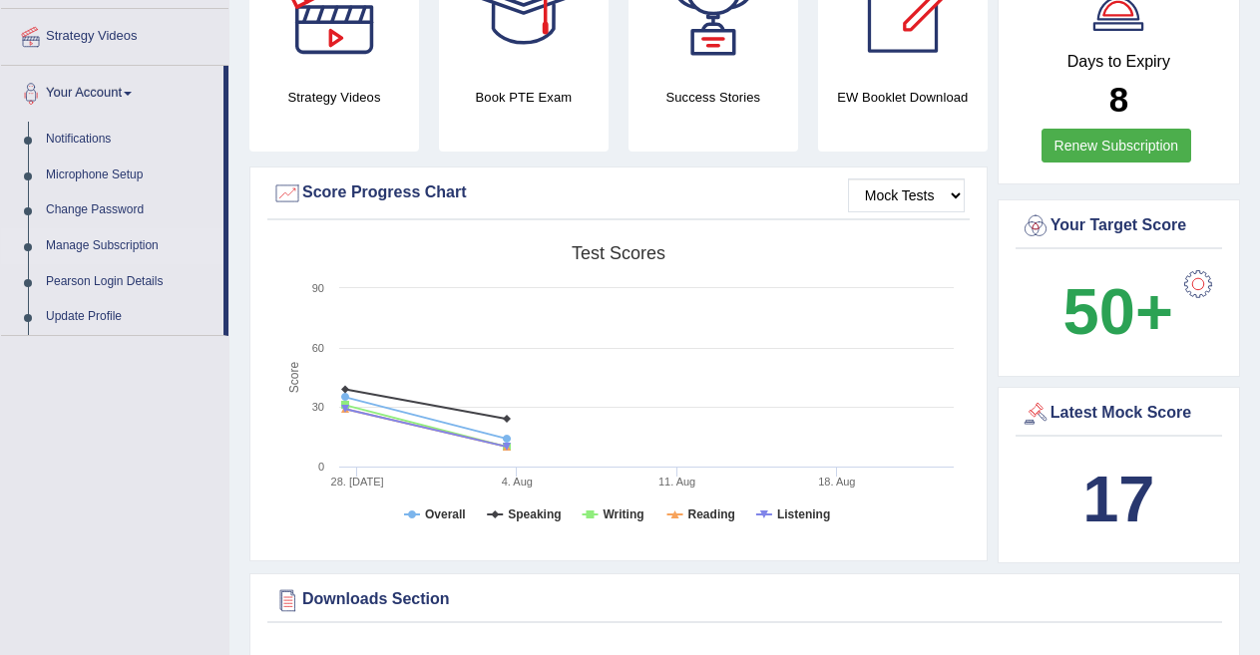
click at [105, 239] on link "Manage Subscription" at bounding box center [130, 246] width 187 height 36
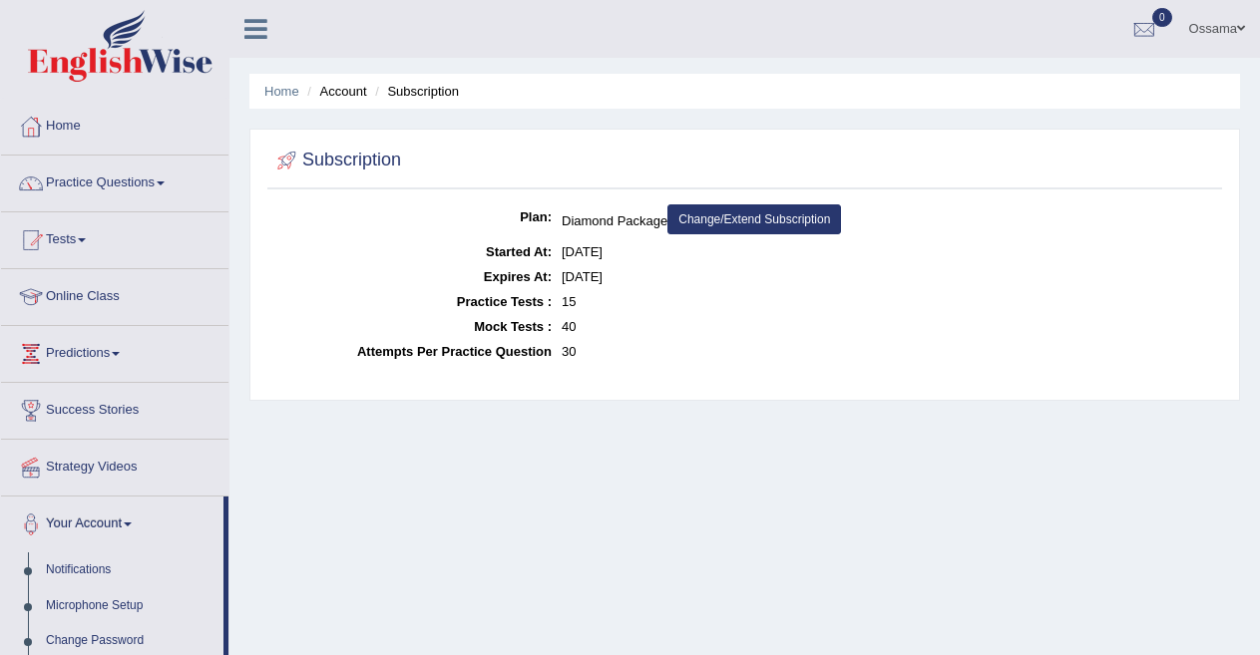
click at [799, 222] on link "Change/Extend Subscription" at bounding box center [754, 220] width 174 height 30
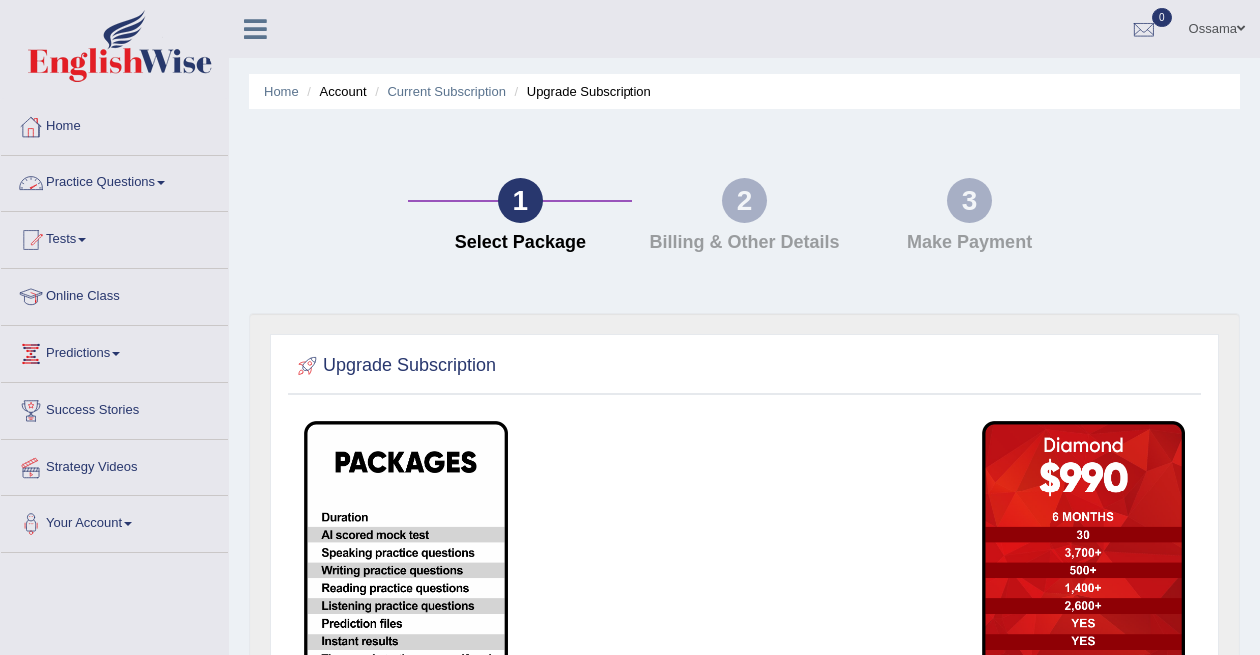
click at [85, 128] on link "Home" at bounding box center [114, 124] width 227 height 50
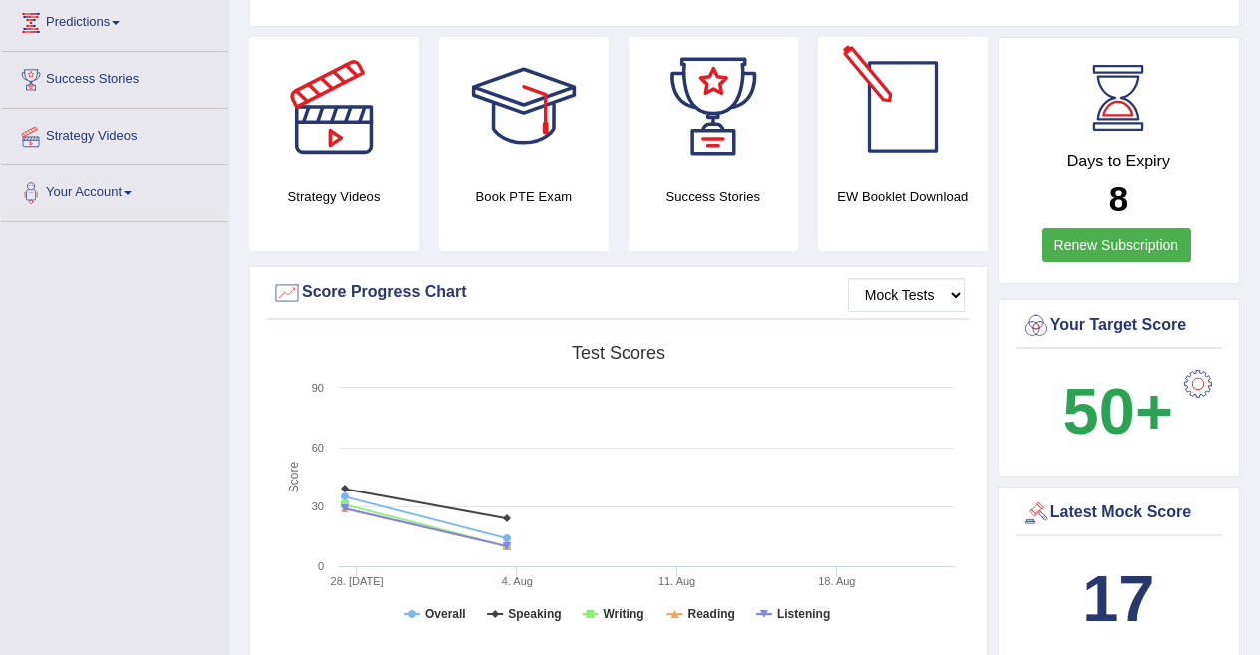
click at [918, 129] on div at bounding box center [903, 107] width 140 height 140
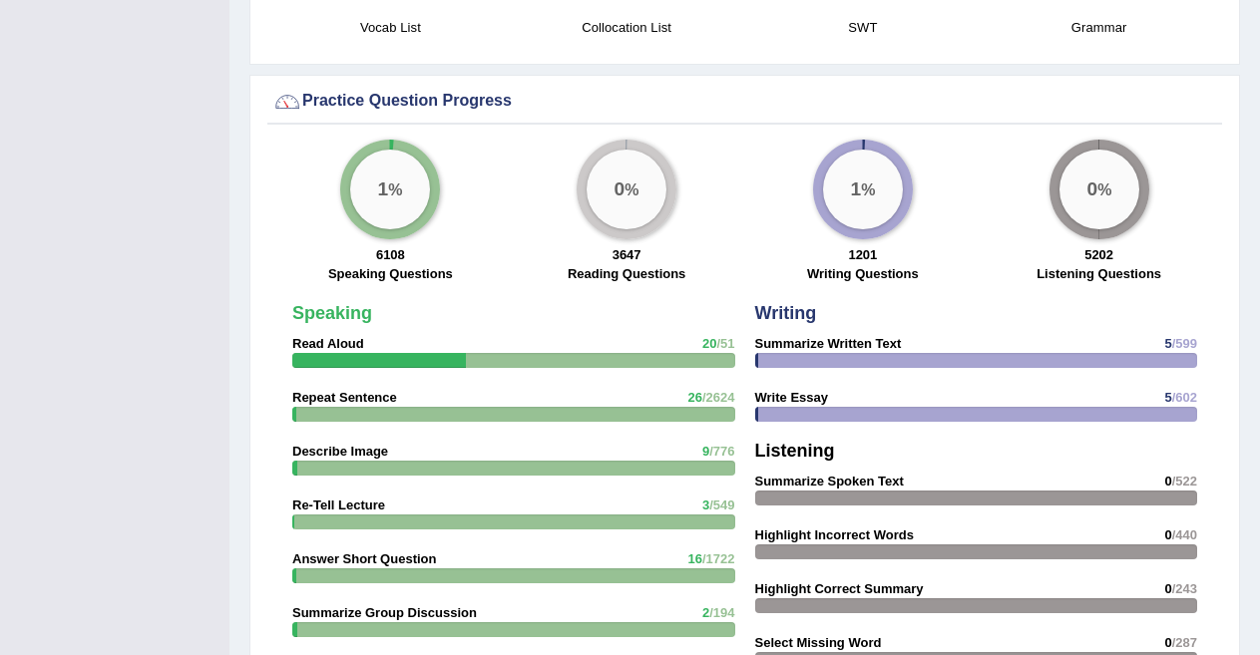
scroll to position [1354, 0]
